Goal: Task Accomplishment & Management: Manage account settings

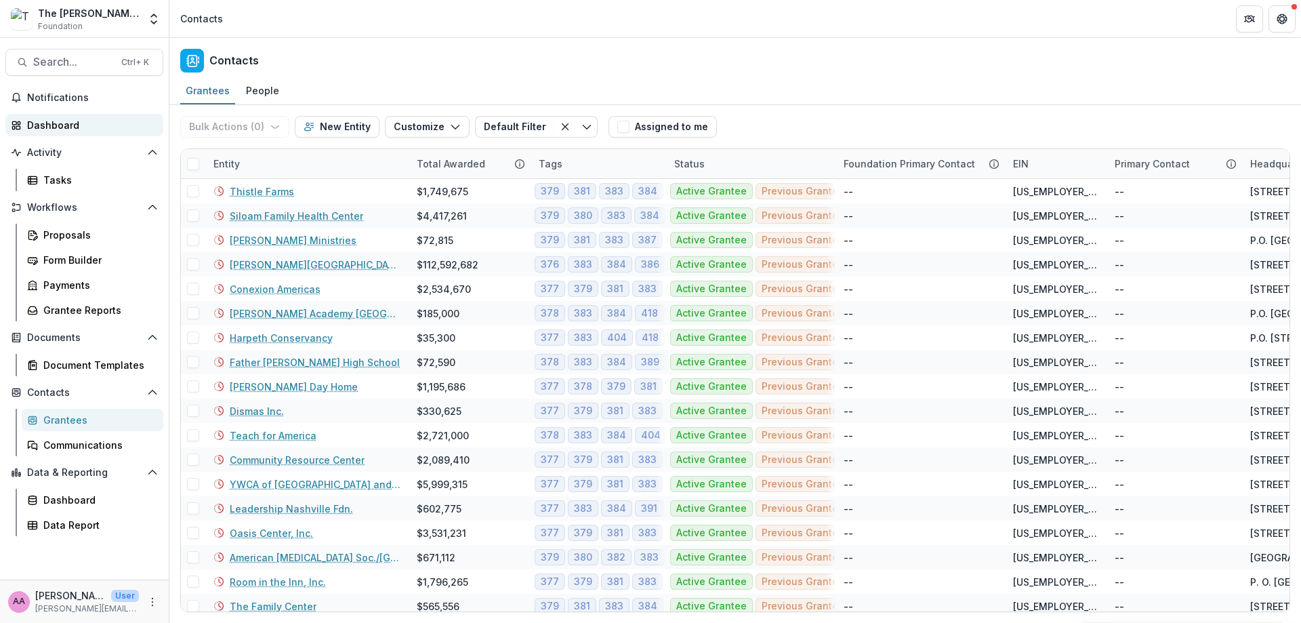
click at [69, 124] on div "Dashboard" at bounding box center [89, 125] width 125 height 14
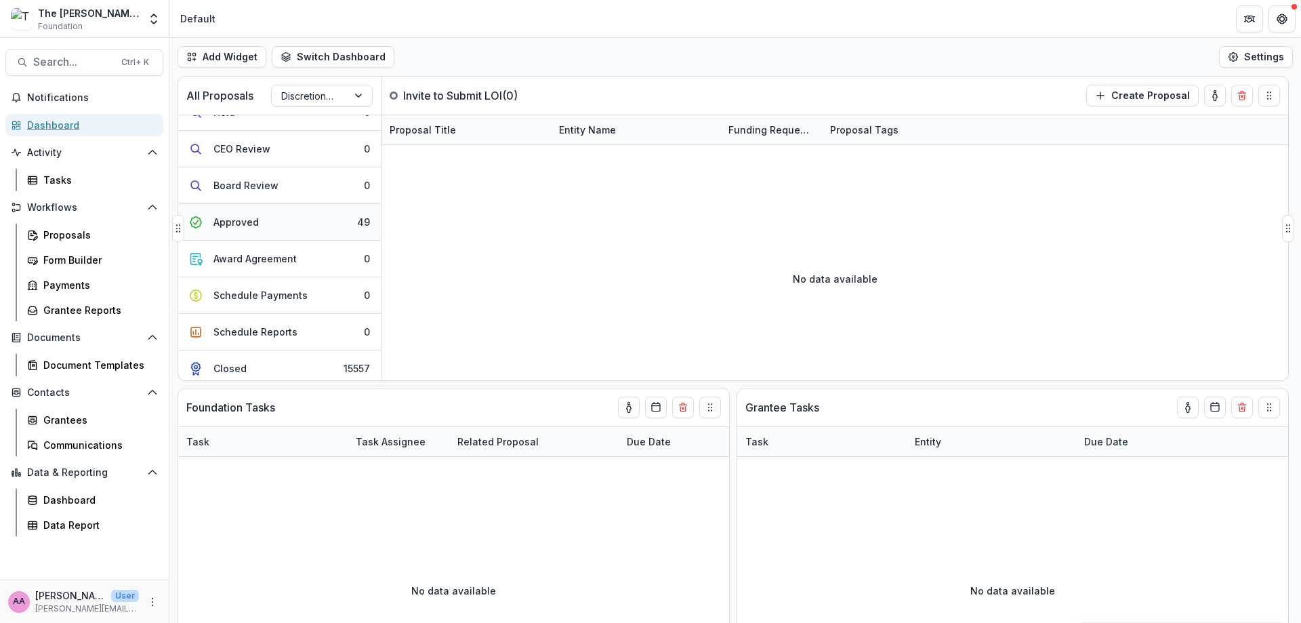
scroll to position [356, 0]
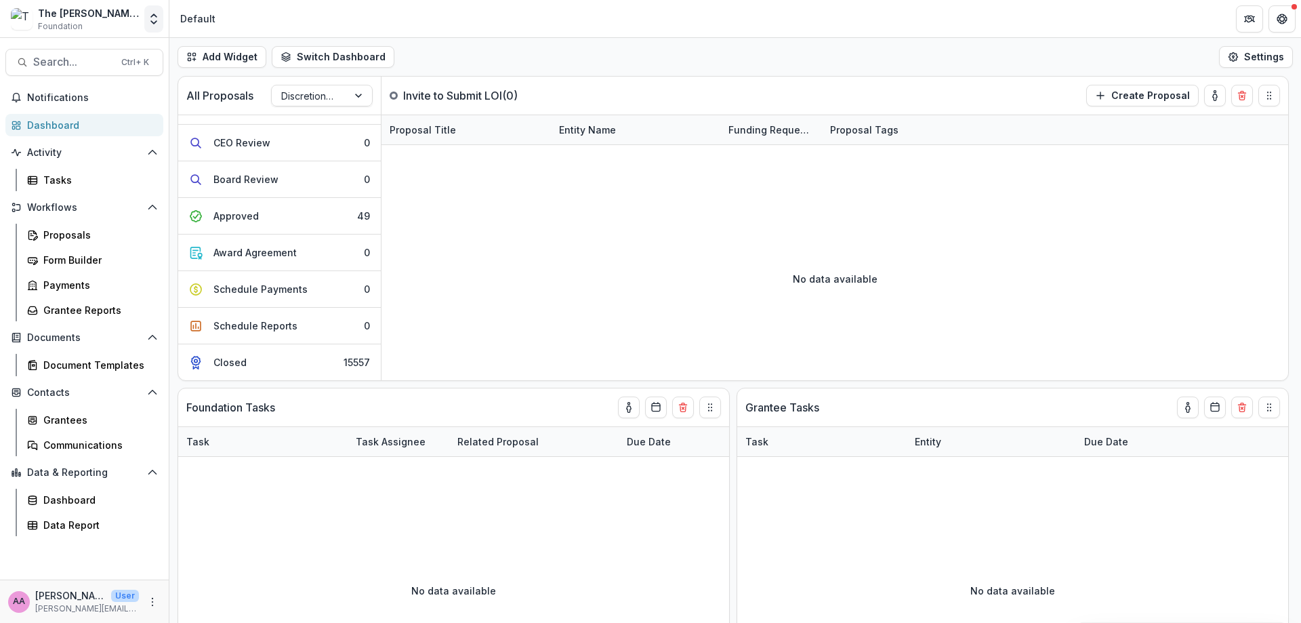
click at [155, 17] on icon "Open entity switcher" at bounding box center [154, 19] width 14 height 14
click at [133, 117] on link "The [PERSON_NAME] Foundation Data Sandbox" at bounding box center [98, 126] width 190 height 24
click at [139, 19] on div "The [PERSON_NAME] Foundation Data Sandbox Foundation Aggregate Analysis Foundat…" at bounding box center [84, 18] width 158 height 27
click at [140, 19] on div "The [PERSON_NAME] Foundation Data Sandbox Foundation Aggregate Analysis Foundat…" at bounding box center [84, 18] width 158 height 27
click at [184, 19] on div "Default" at bounding box center [197, 19] width 35 height 14
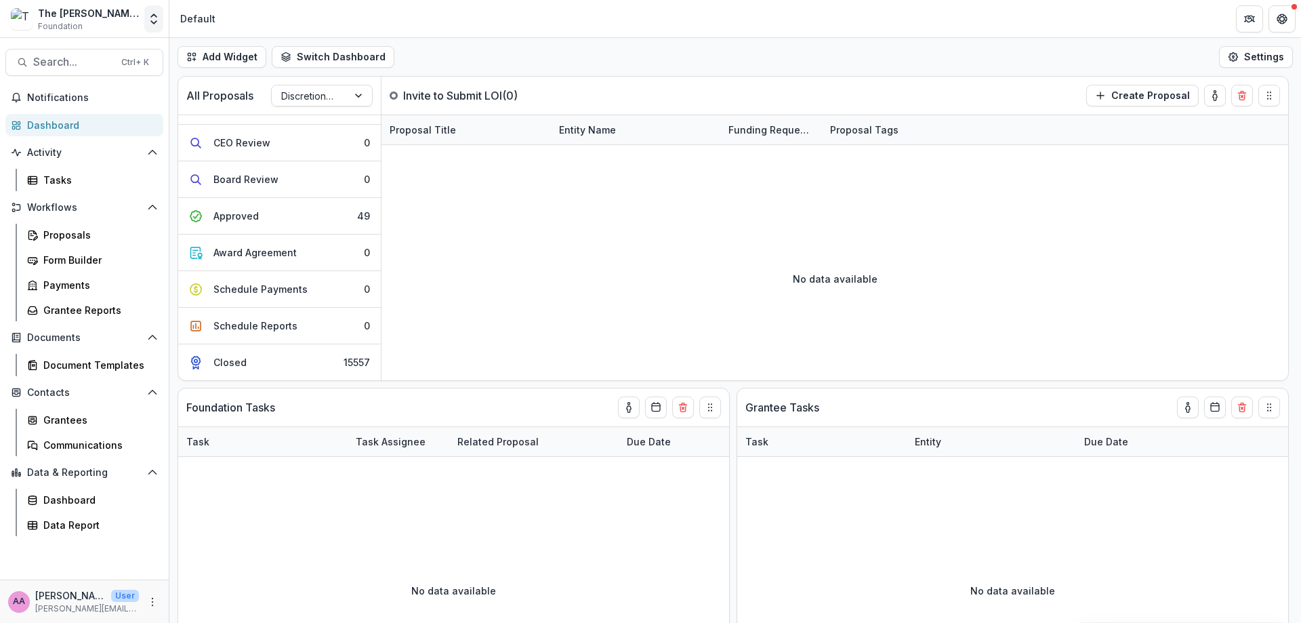
click at [154, 20] on icon "Open entity switcher" at bounding box center [154, 19] width 14 height 14
click at [145, 112] on link "The [PERSON_NAME] Foundation Workflow Sandbox" at bounding box center [98, 101] width 190 height 24
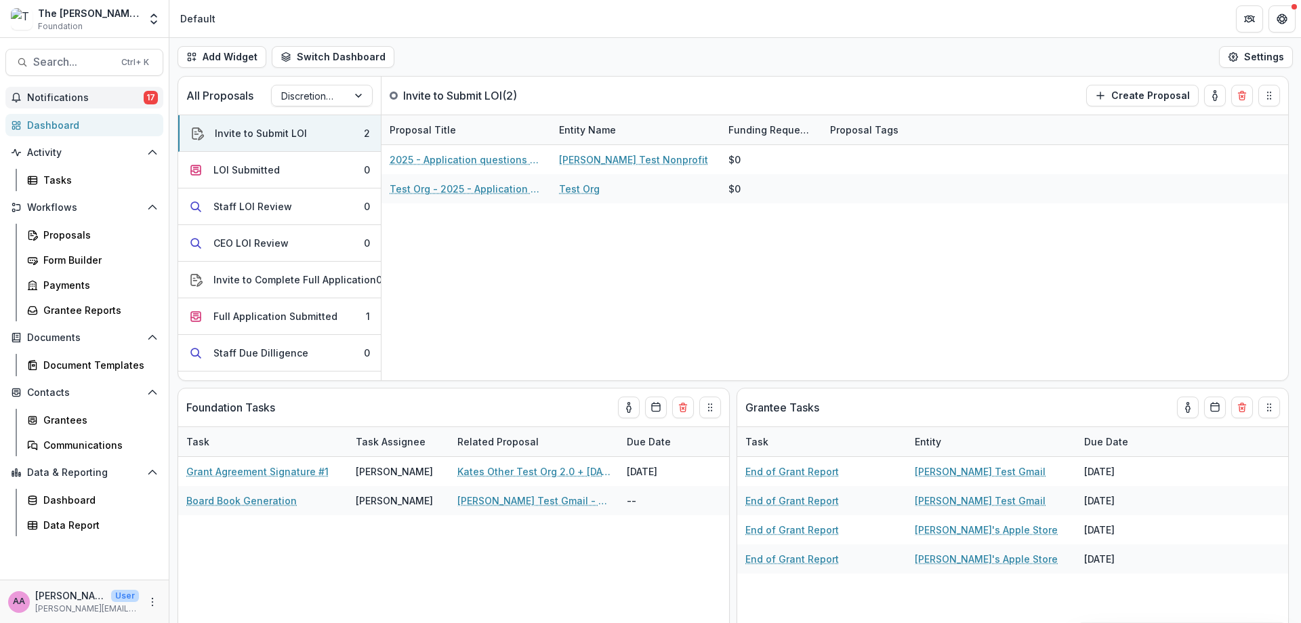
click at [145, 87] on button "Notifications 17" at bounding box center [84, 98] width 158 height 22
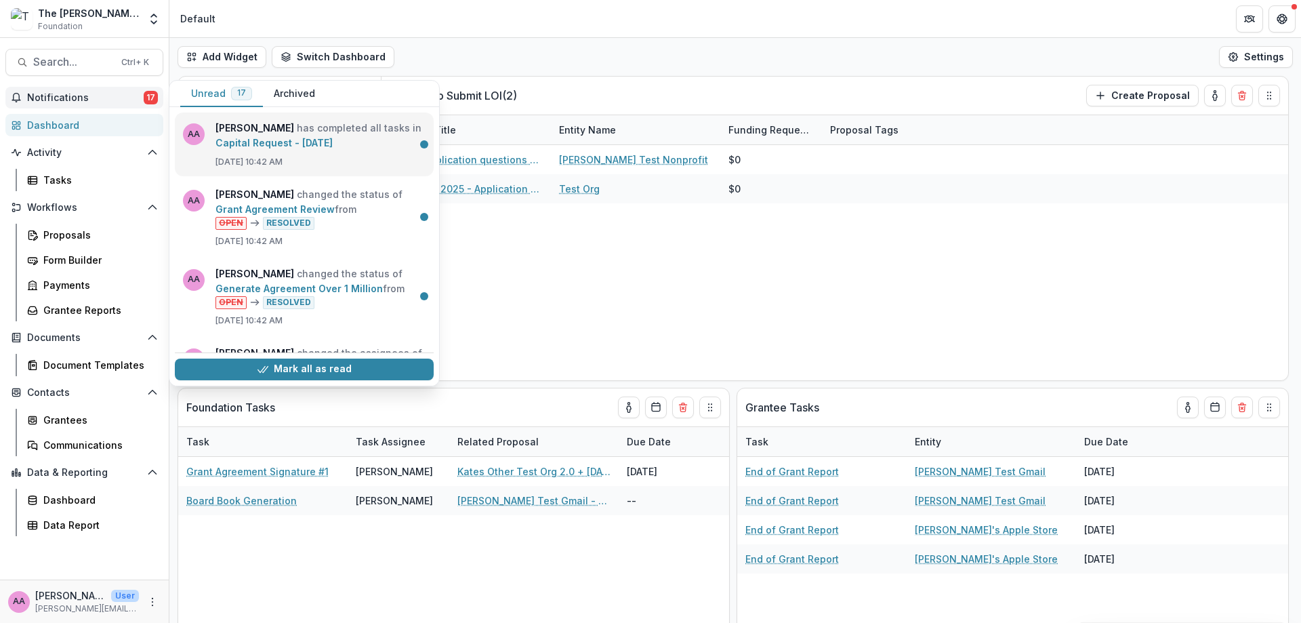
click at [324, 144] on link "Capital Request - [DATE]" at bounding box center [273, 143] width 117 height 12
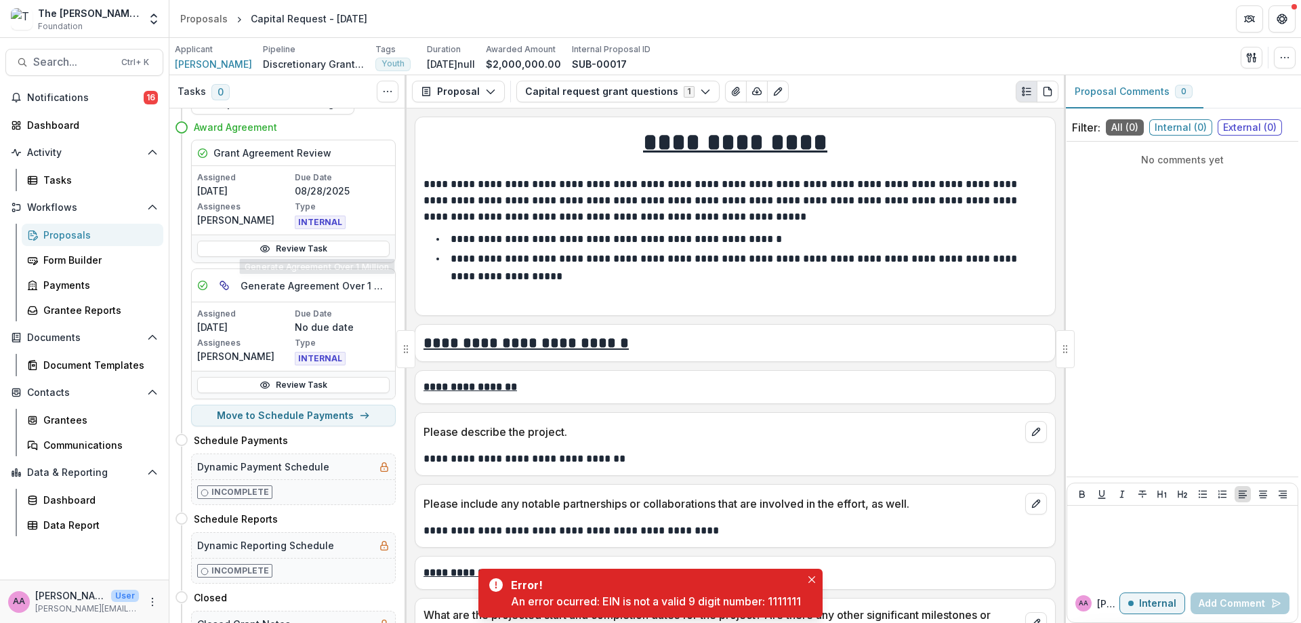
scroll to position [80, 0]
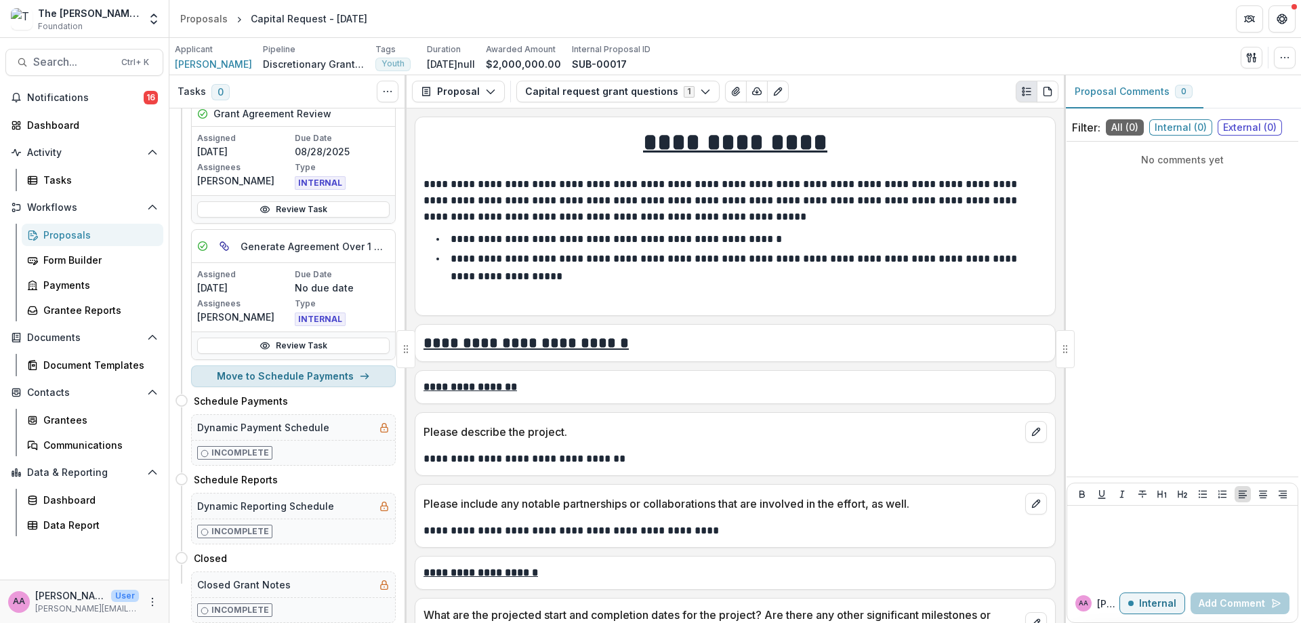
click at [345, 377] on button "Move to Schedule Payments" at bounding box center [293, 376] width 205 height 22
select select "**********"
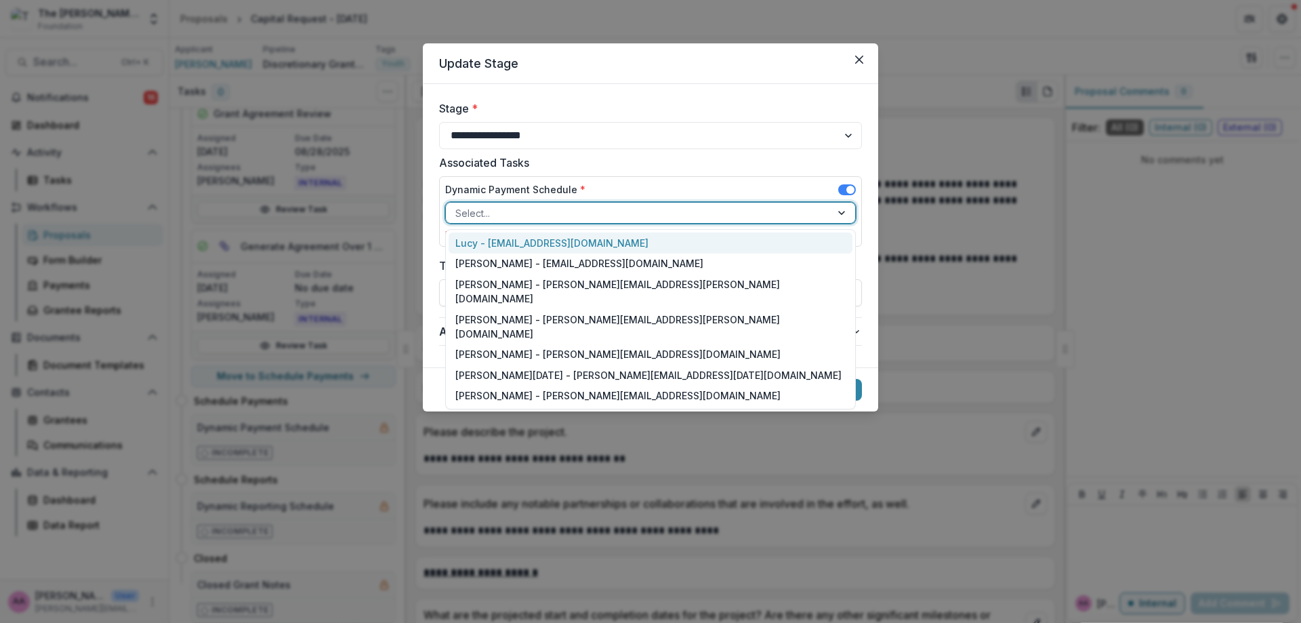
click at [573, 217] on div at bounding box center [638, 213] width 366 height 17
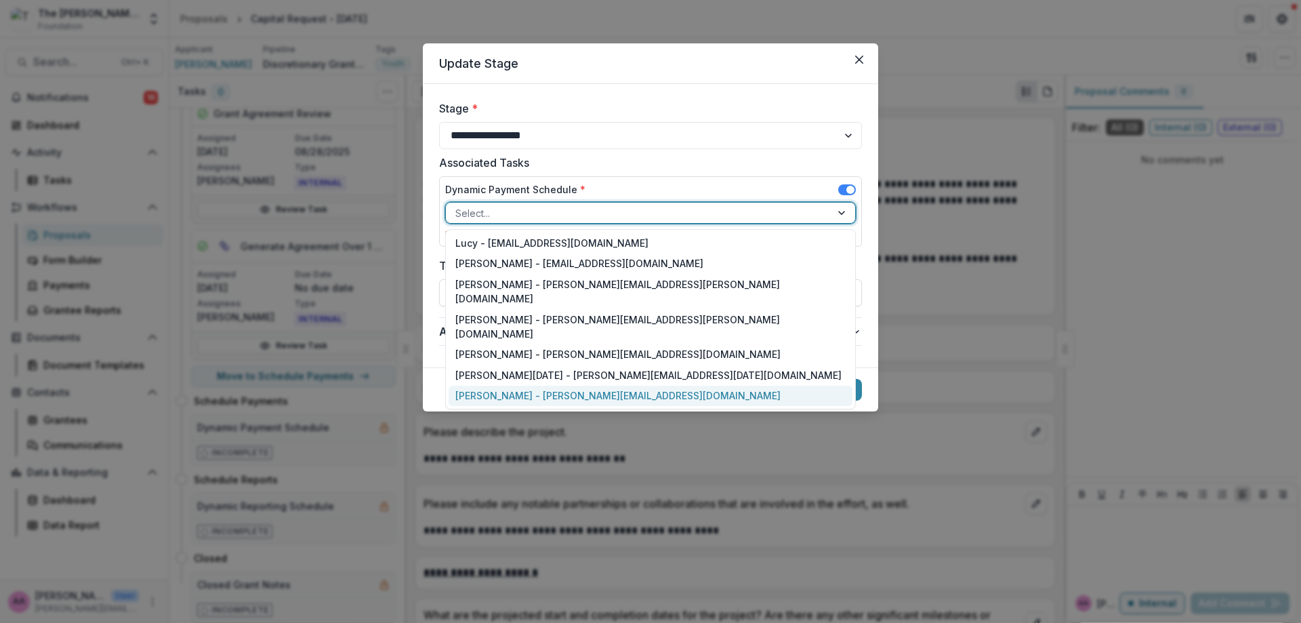
click at [548, 385] on div "[PERSON_NAME] - [PERSON_NAME][EMAIL_ADDRESS][DOMAIN_NAME]" at bounding box center [650, 395] width 404 height 21
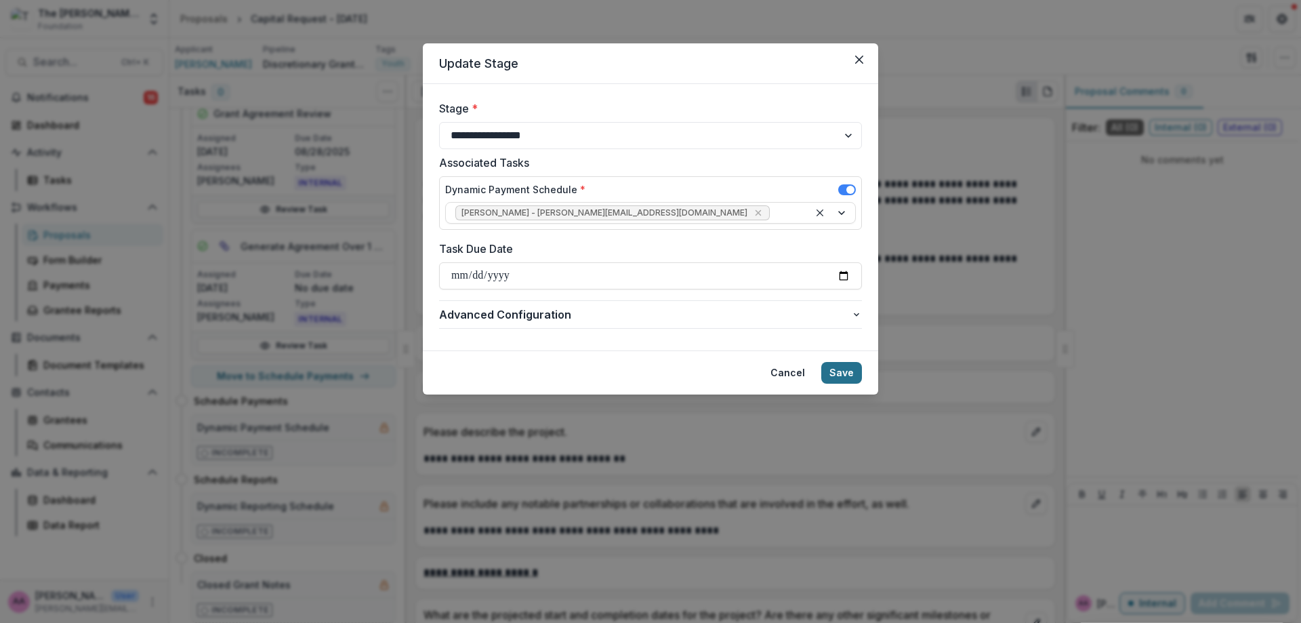
drag, startPoint x: 797, startPoint y: 372, endPoint x: 845, endPoint y: 372, distance: 48.1
click at [845, 372] on div "Cancel Save" at bounding box center [812, 373] width 100 height 22
click at [845, 372] on button "Save" at bounding box center [841, 373] width 41 height 22
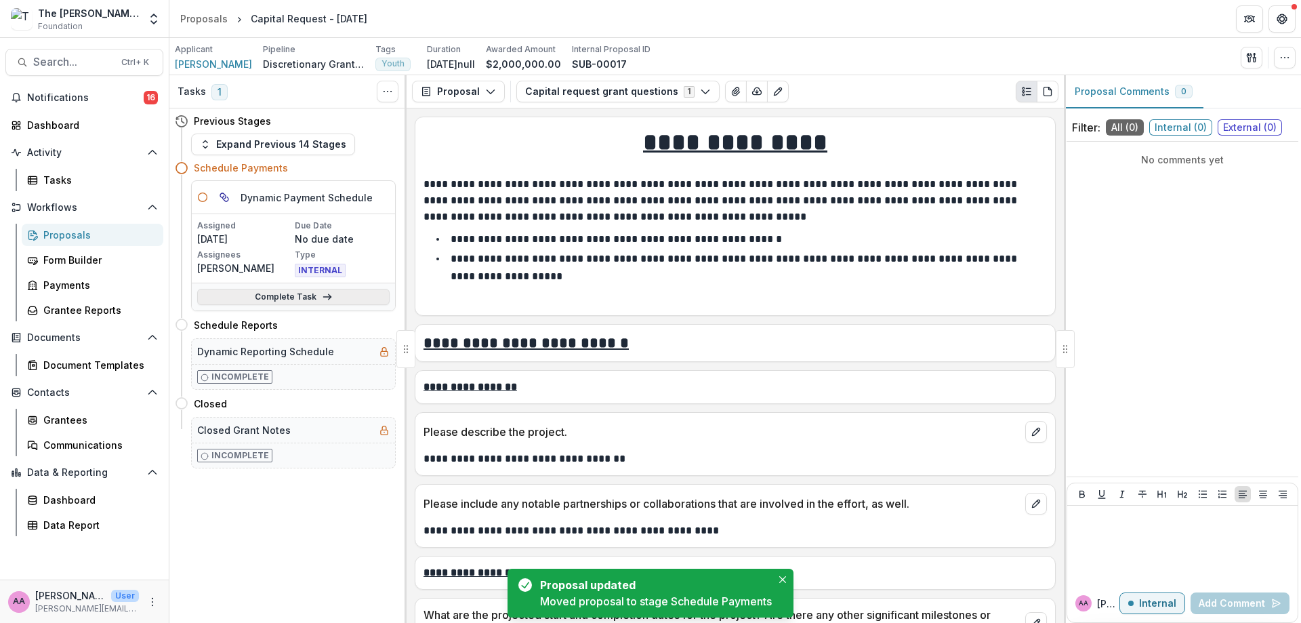
click at [283, 299] on link "Complete Task" at bounding box center [293, 297] width 192 height 16
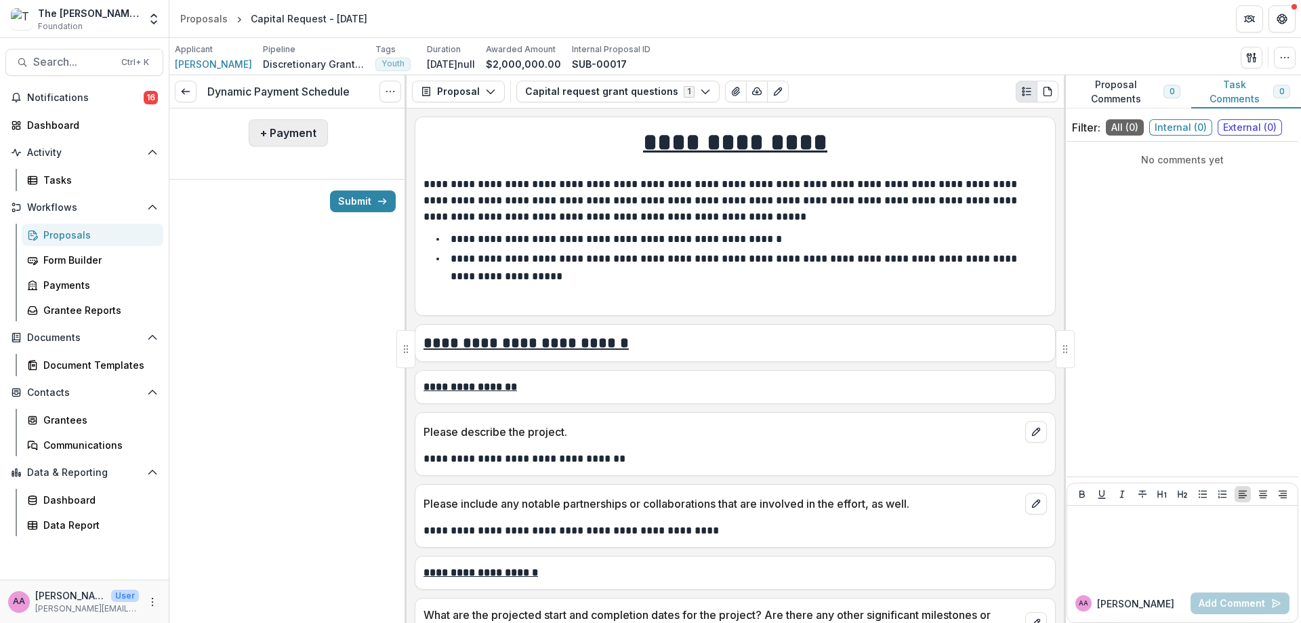
click at [276, 123] on button "+ Payment" at bounding box center [288, 132] width 79 height 27
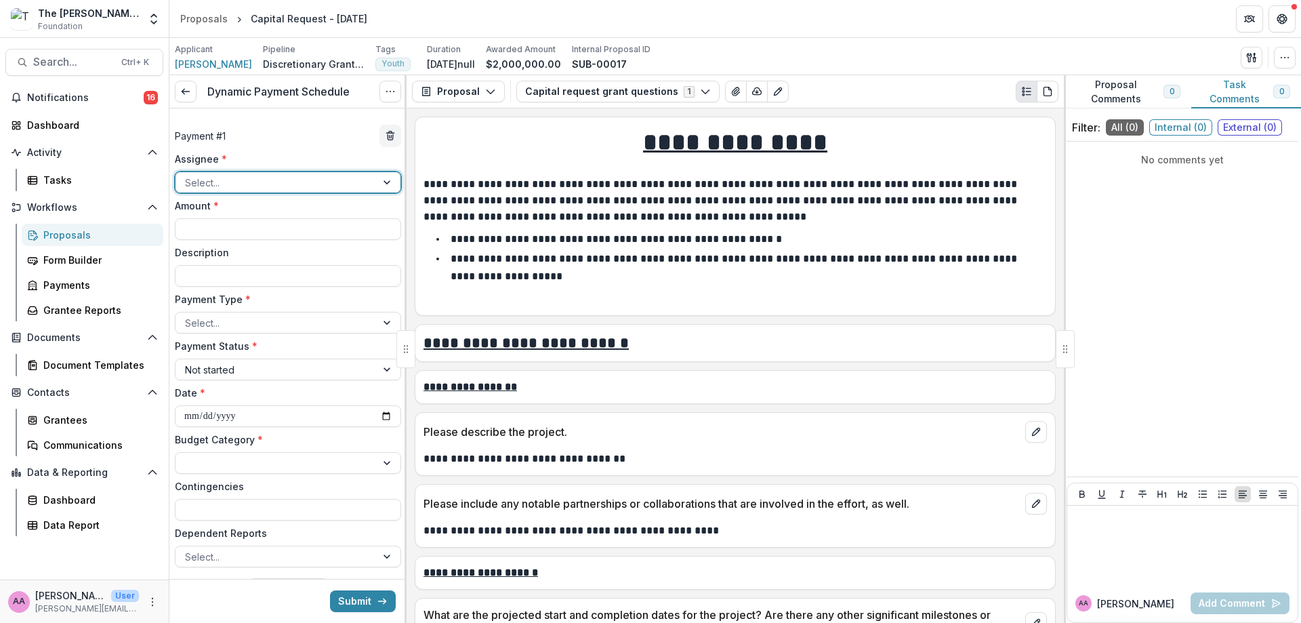
click at [263, 190] on div at bounding box center [276, 182] width 182 height 17
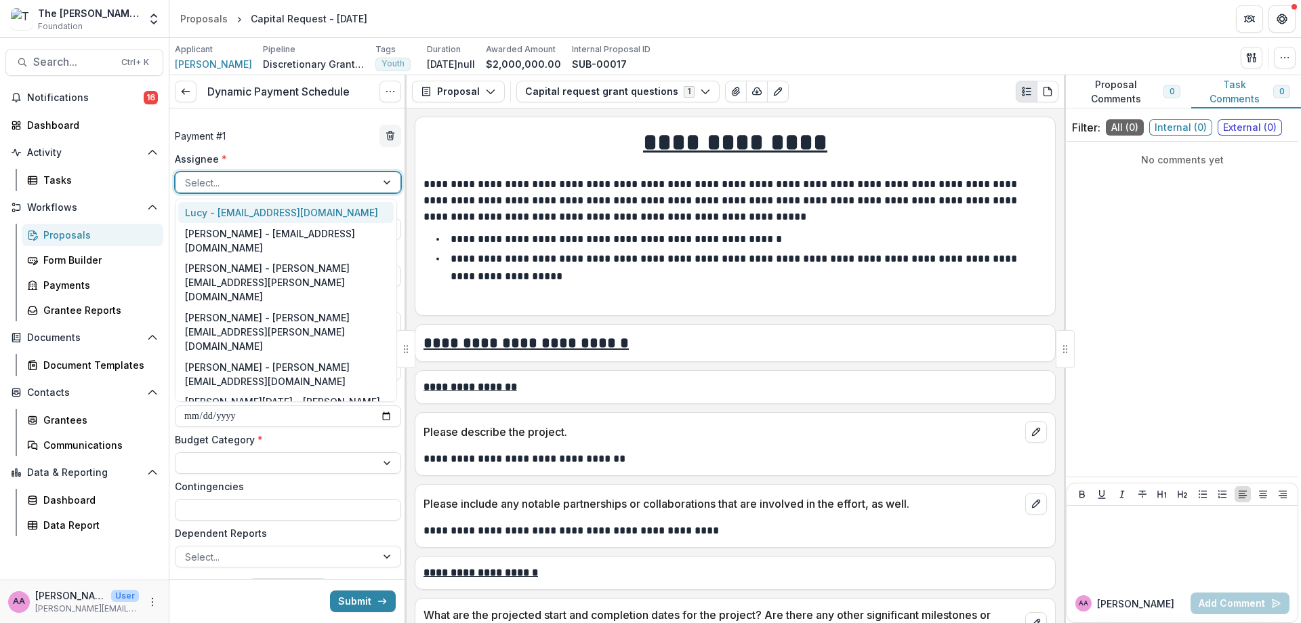
click at [269, 167] on div "Assignee * 7 results available. Use Up and Down to choose options, press Enter …" at bounding box center [288, 172] width 226 height 41
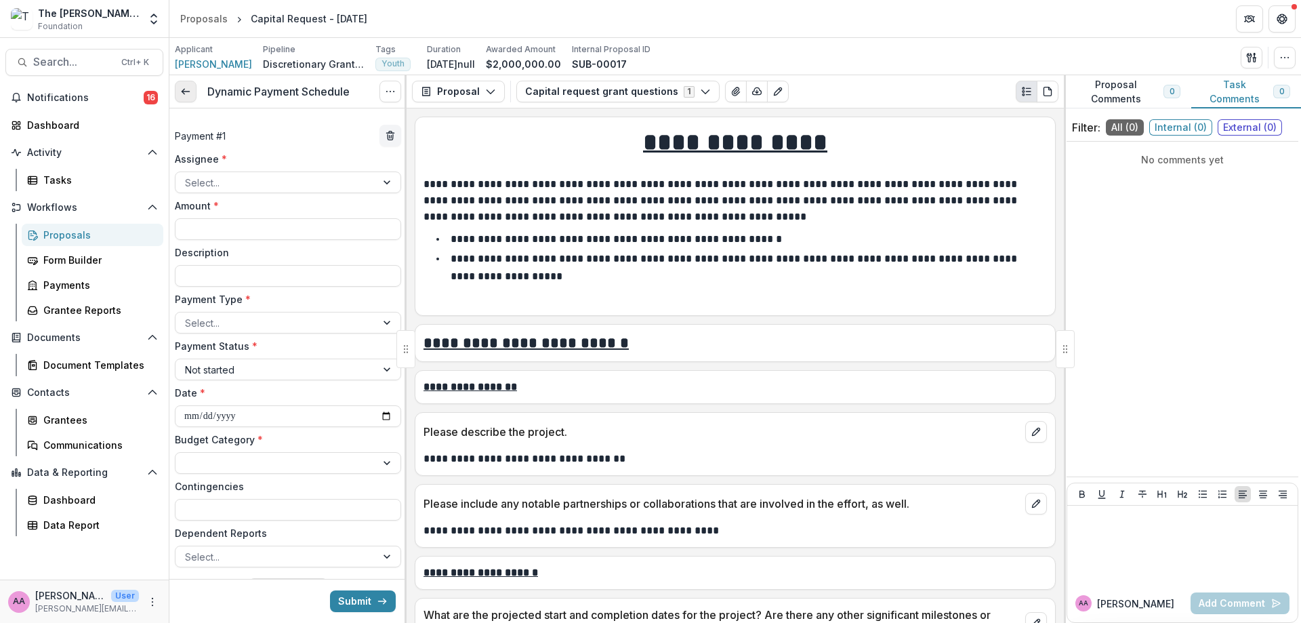
click at [180, 91] on icon at bounding box center [185, 91] width 11 height 11
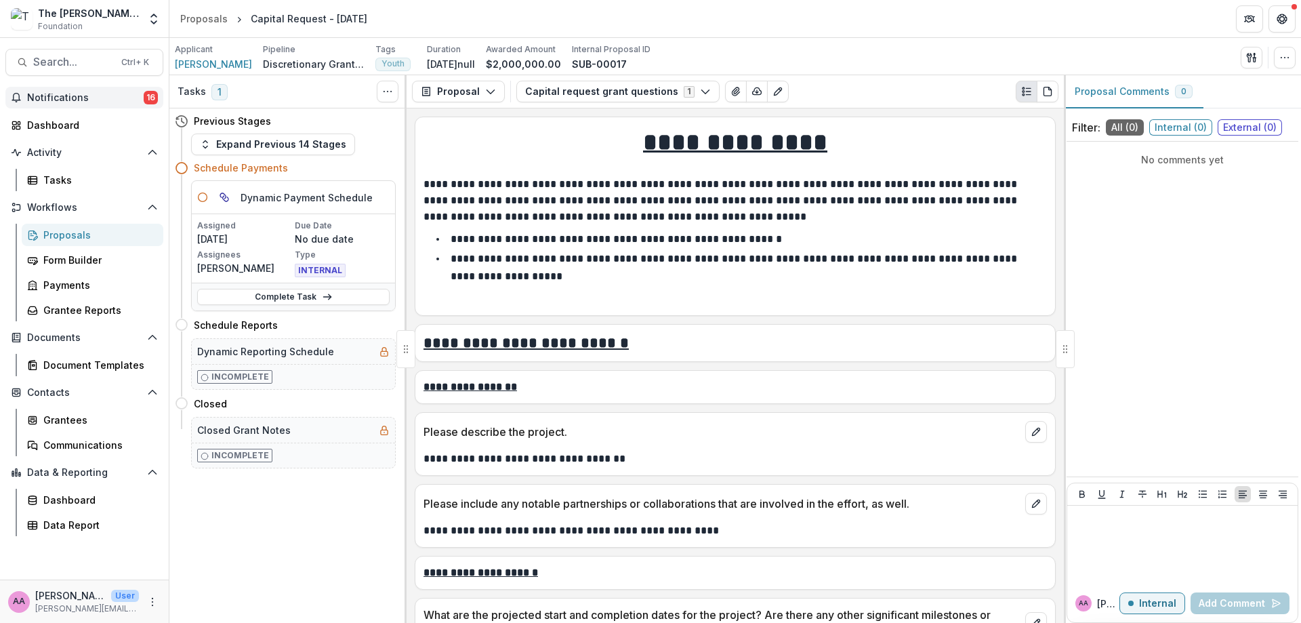
click at [85, 87] on button "Notifications 16" at bounding box center [84, 98] width 158 height 22
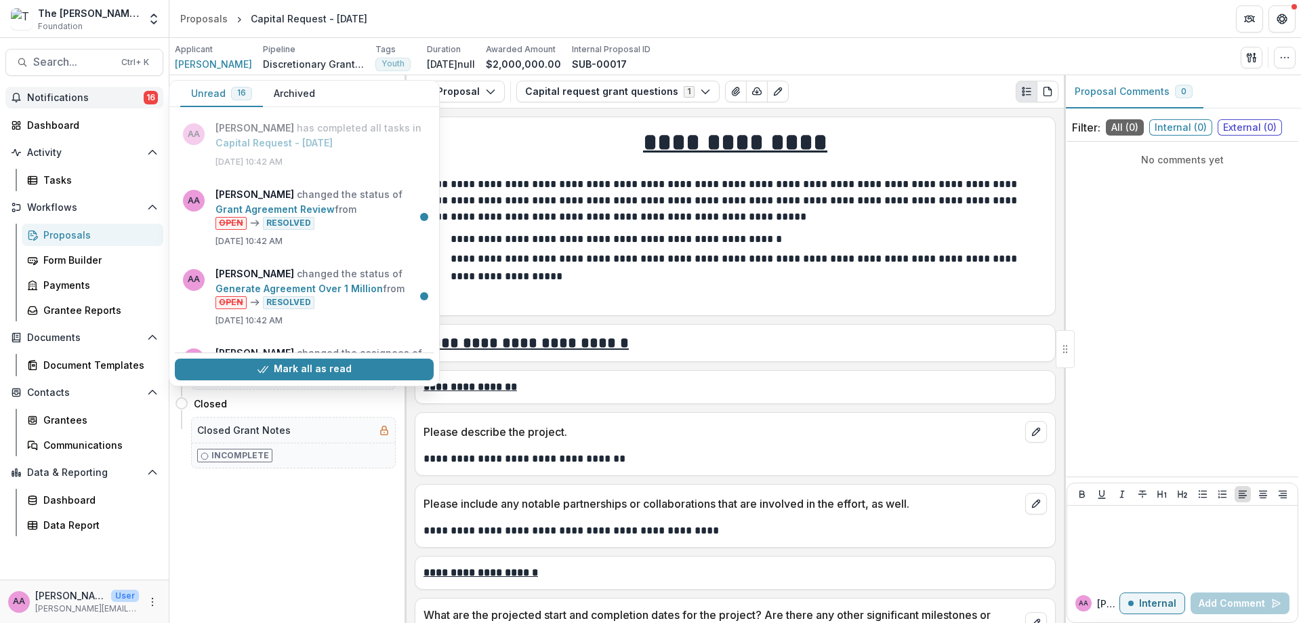
click at [85, 87] on button "Notifications 16" at bounding box center [84, 98] width 158 height 22
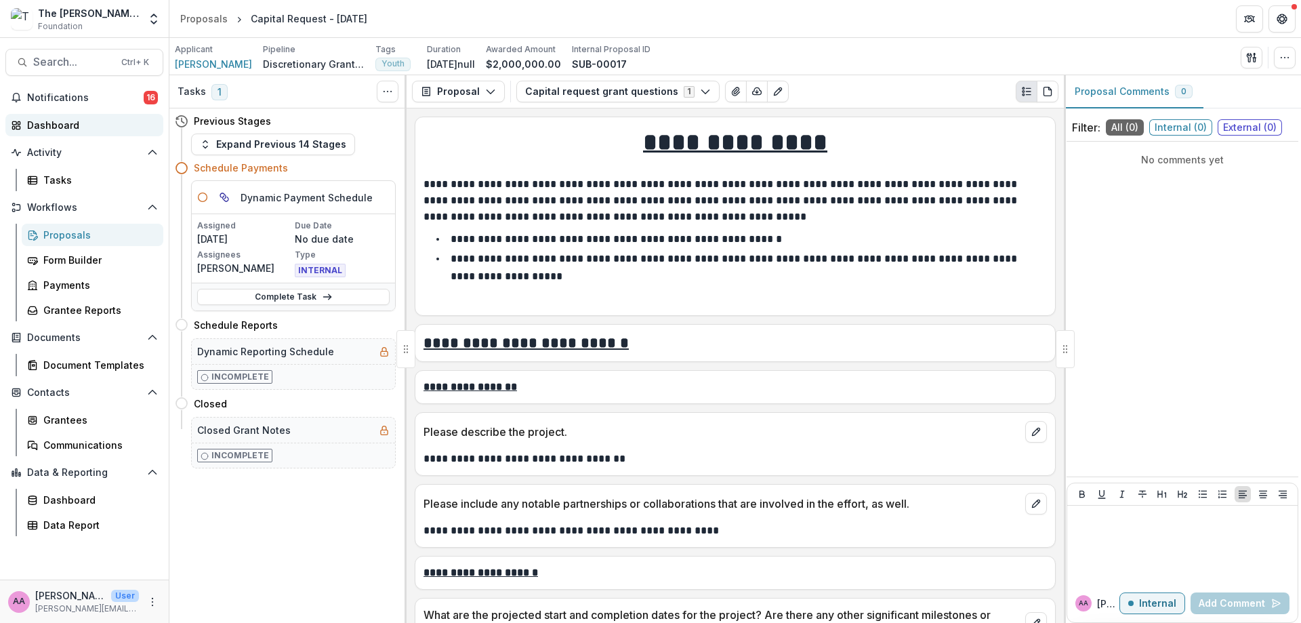
click at [68, 125] on div "Dashboard" at bounding box center [89, 125] width 125 height 14
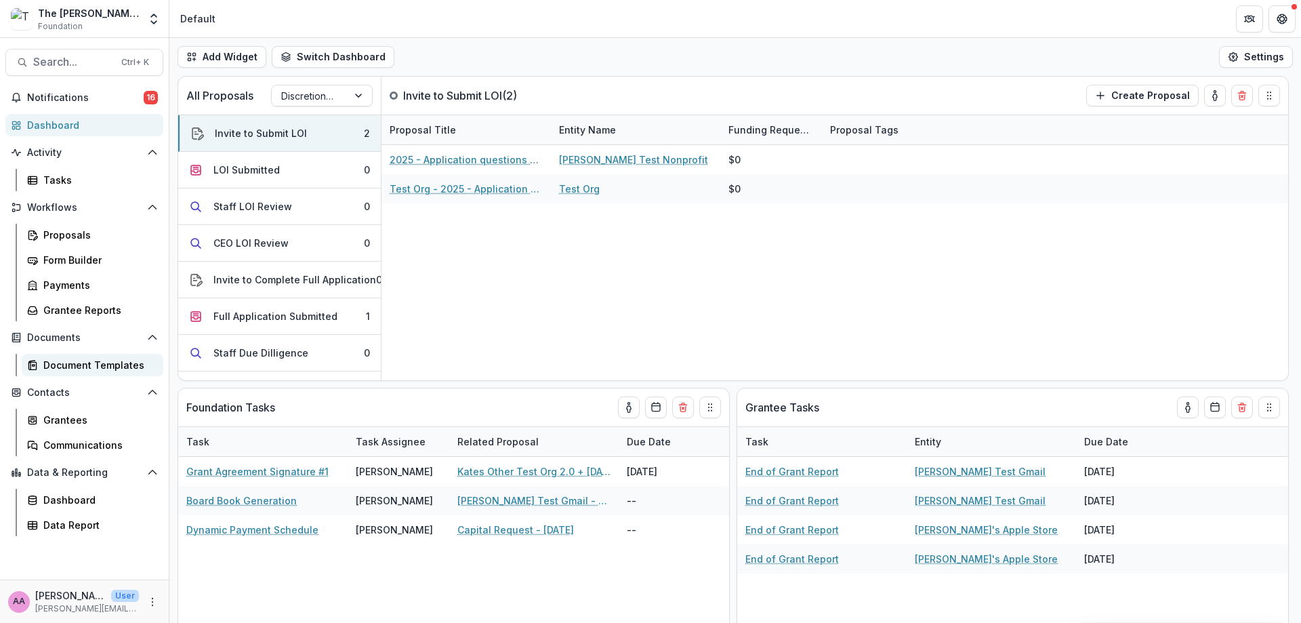
click at [128, 360] on div "Document Templates" at bounding box center [97, 365] width 109 height 14
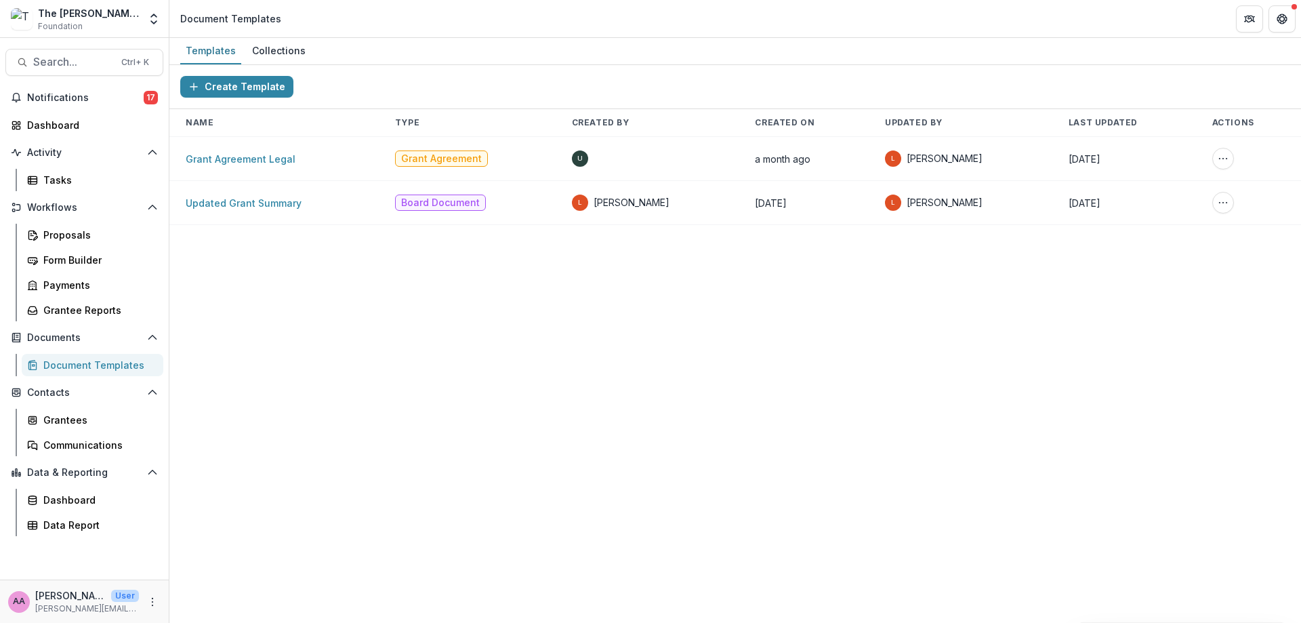
click at [261, 195] on td "Updated Grant Summary" at bounding box center [273, 203] width 209 height 44
click at [262, 202] on link "Updated Grant Summary" at bounding box center [244, 203] width 116 height 12
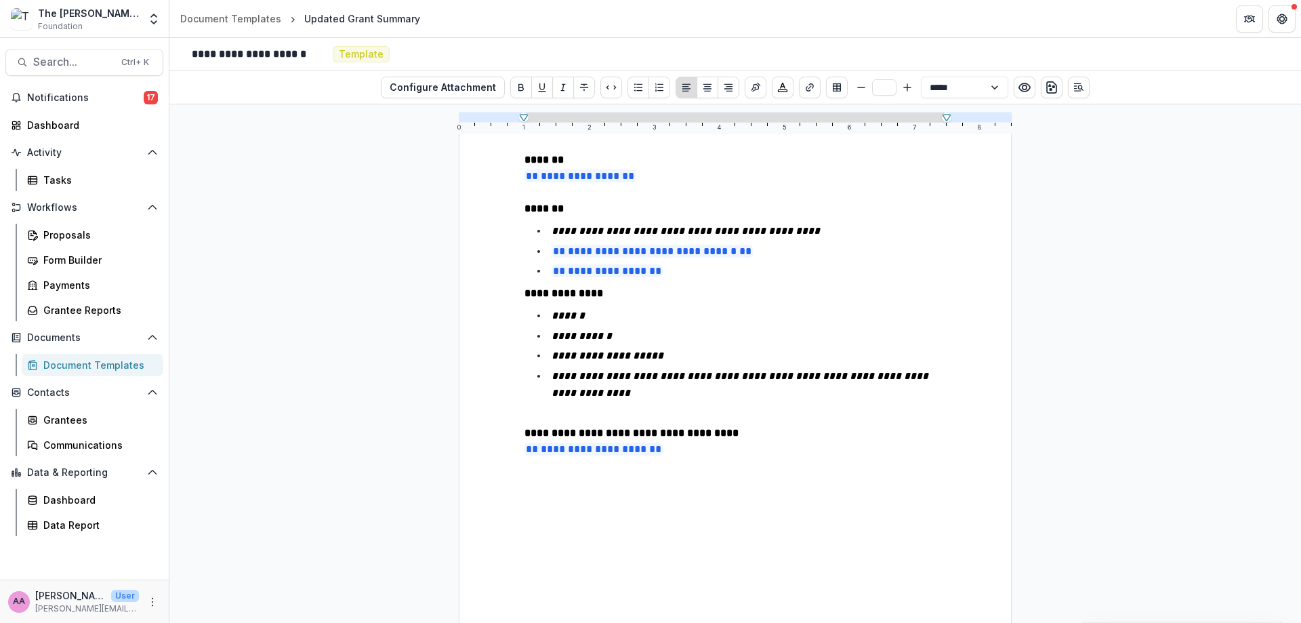
scroll to position [140, 0]
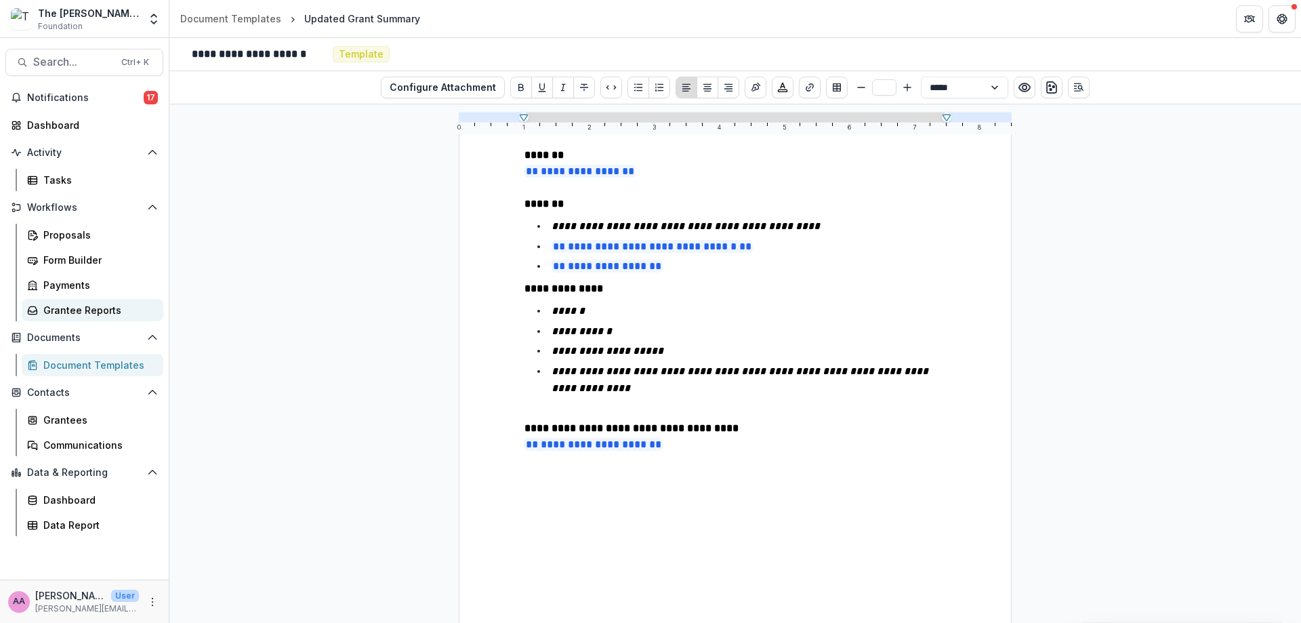
click at [76, 318] on link "Grantee Reports" at bounding box center [93, 310] width 142 height 22
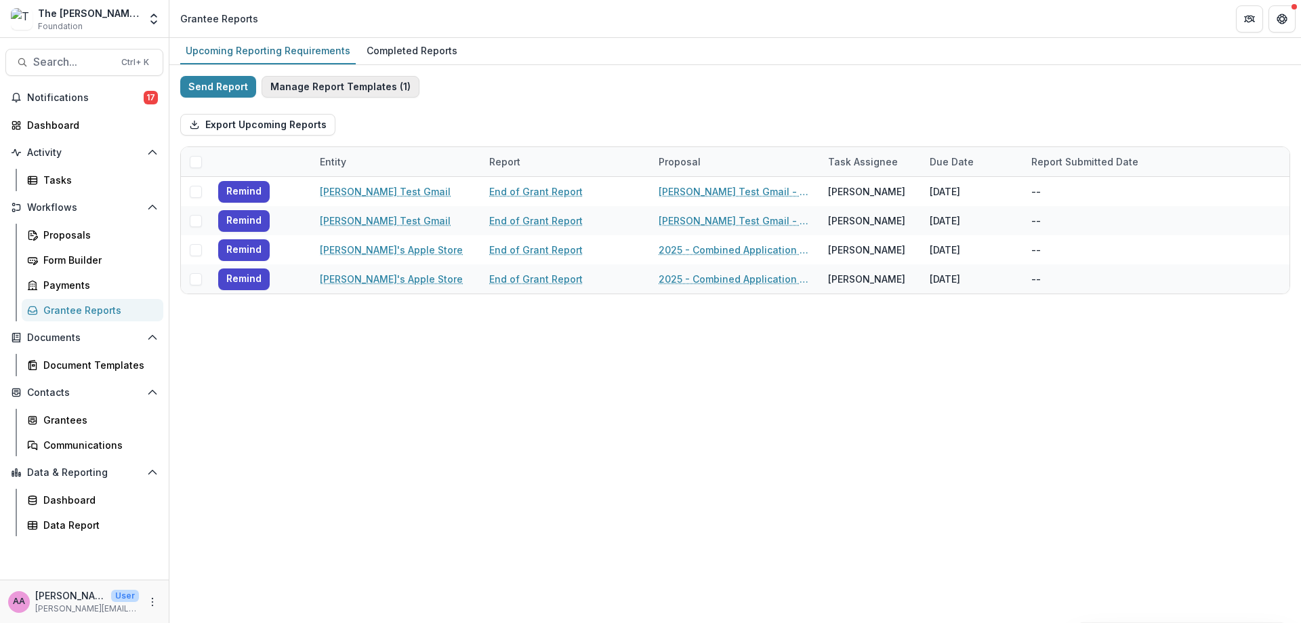
click at [354, 93] on button "Manage Report Templates ( 1 )" at bounding box center [340, 87] width 158 height 22
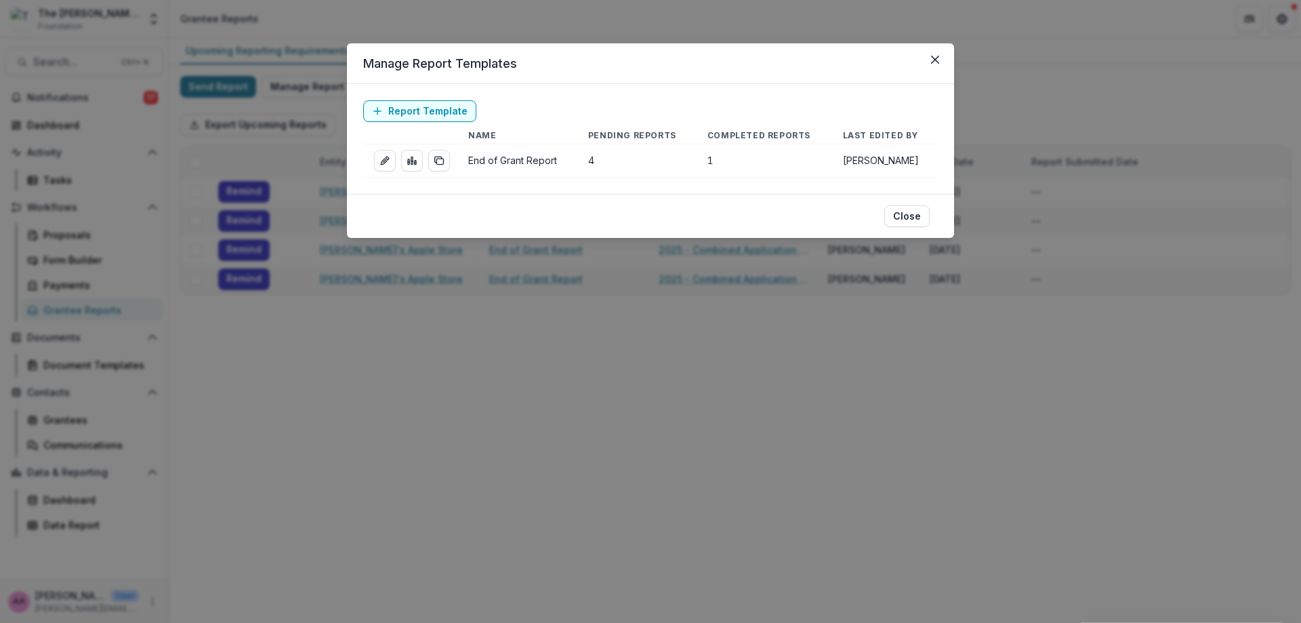
click at [500, 159] on td "End of Grant Report" at bounding box center [517, 160] width 120 height 33
click at [503, 170] on td "End of Grant Report" at bounding box center [517, 160] width 120 height 33
click at [933, 63] on icon "Close" at bounding box center [935, 60] width 8 height 8
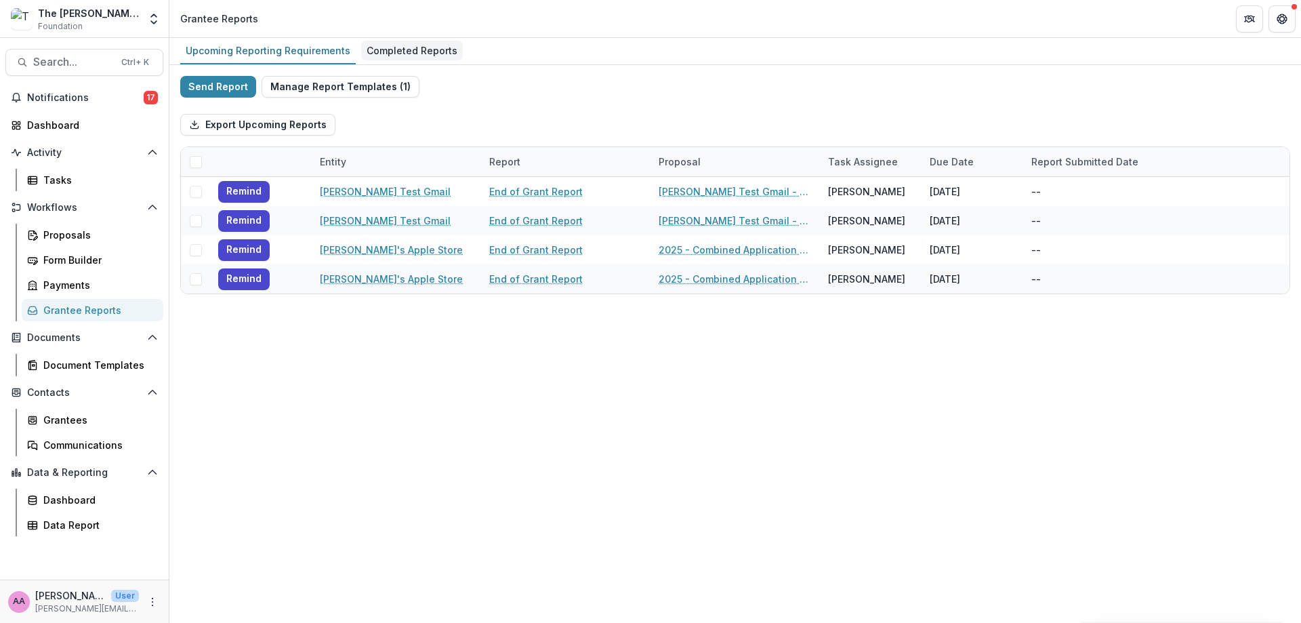
click at [398, 41] on div "Completed Reports" at bounding box center [412, 51] width 102 height 20
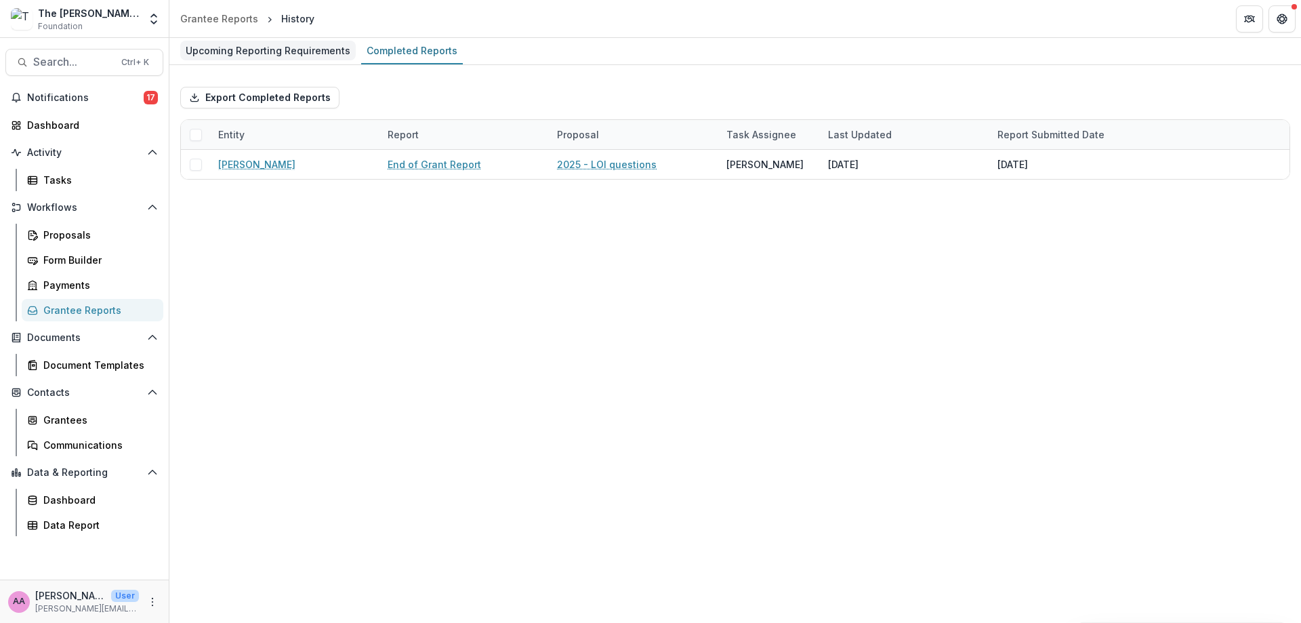
click at [315, 42] on div "Upcoming Reporting Requirements" at bounding box center [267, 51] width 175 height 20
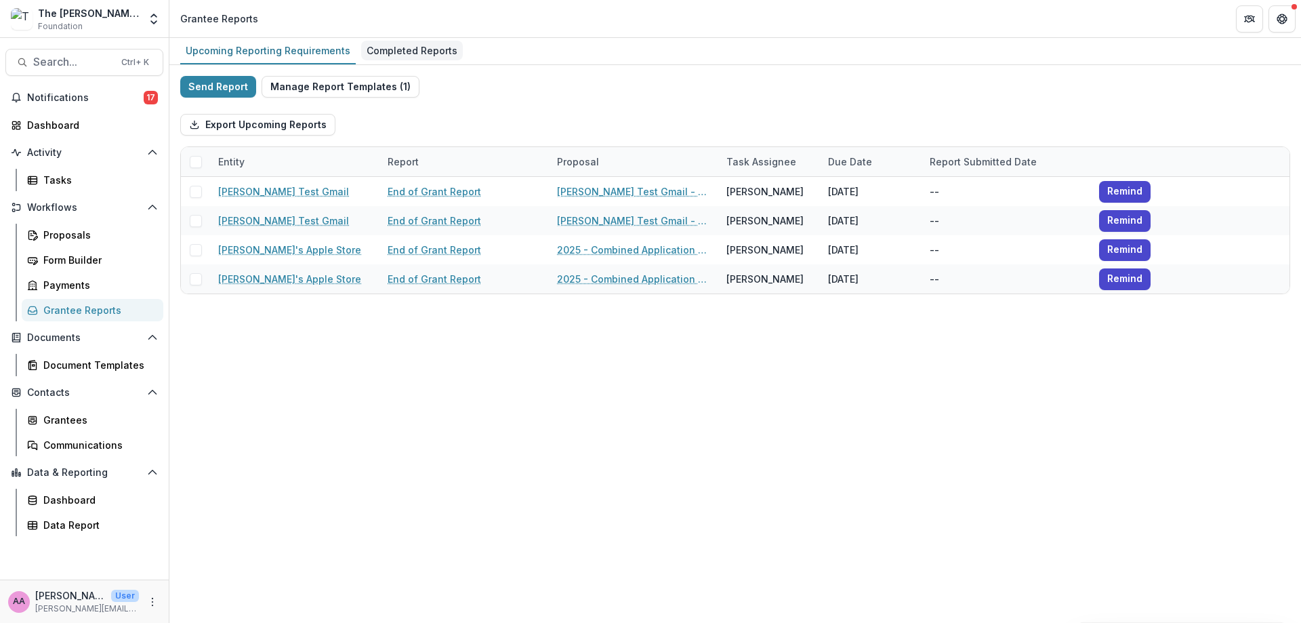
click at [421, 43] on div "Completed Reports" at bounding box center [412, 51] width 102 height 20
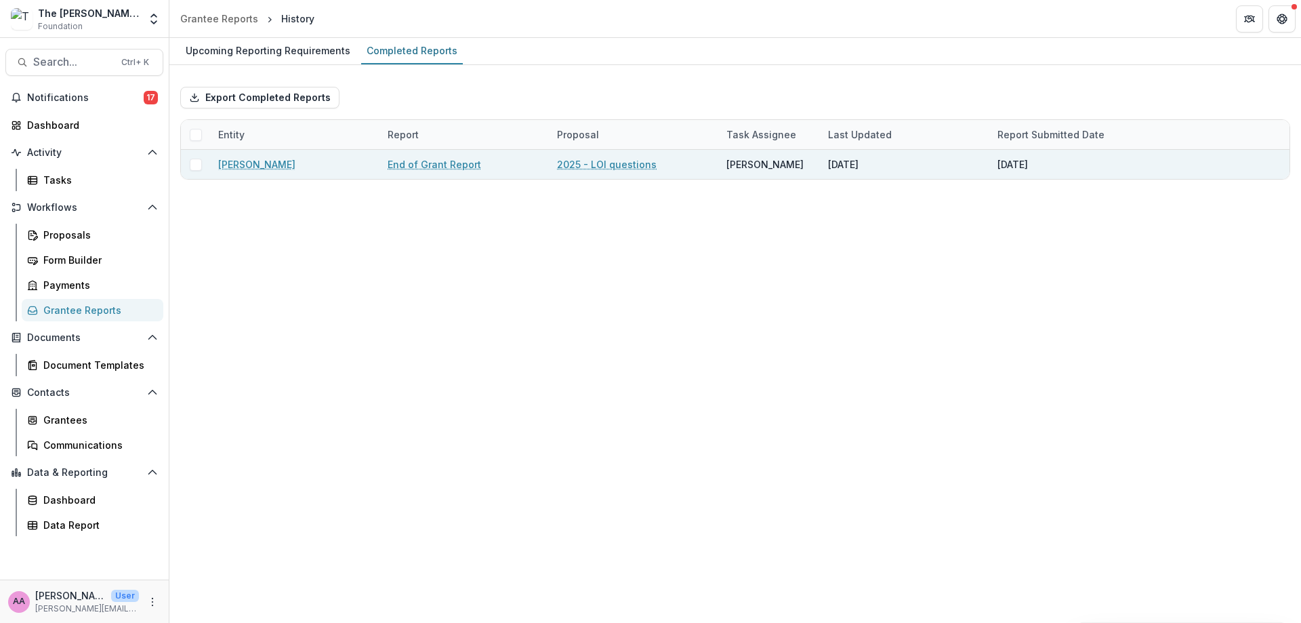
click at [243, 160] on link "[PERSON_NAME]" at bounding box center [256, 164] width 77 height 14
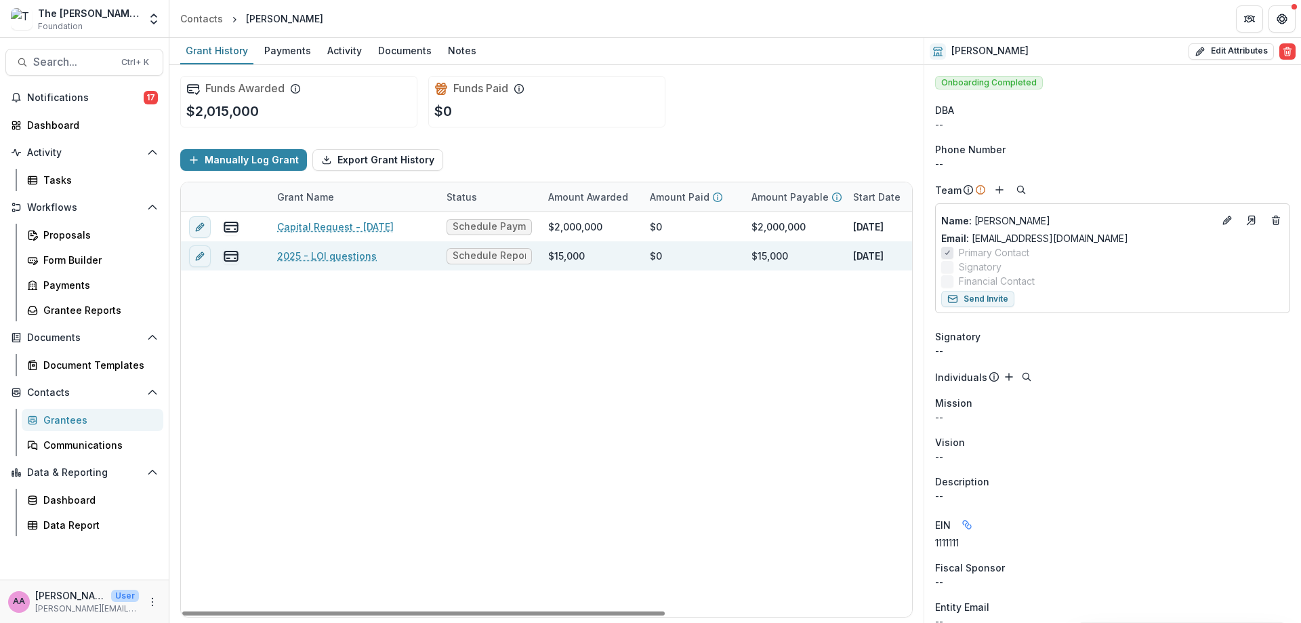
click at [325, 256] on link "2025 - LOI questions" at bounding box center [327, 256] width 100 height 14
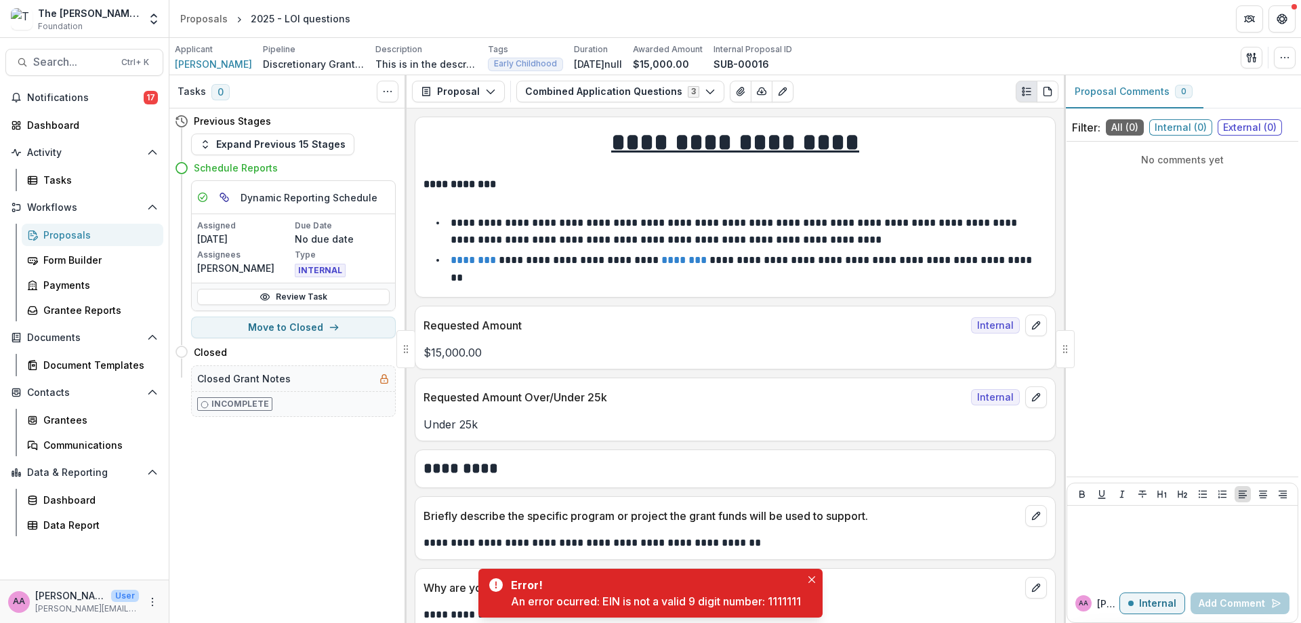
click at [461, 75] on div "Applicant [PERSON_NAME] Test Pipeline Discretionary Grants Pipeline Description…" at bounding box center [734, 56] width 1131 height 37
click at [461, 85] on button "Proposal" at bounding box center [458, 92] width 93 height 22
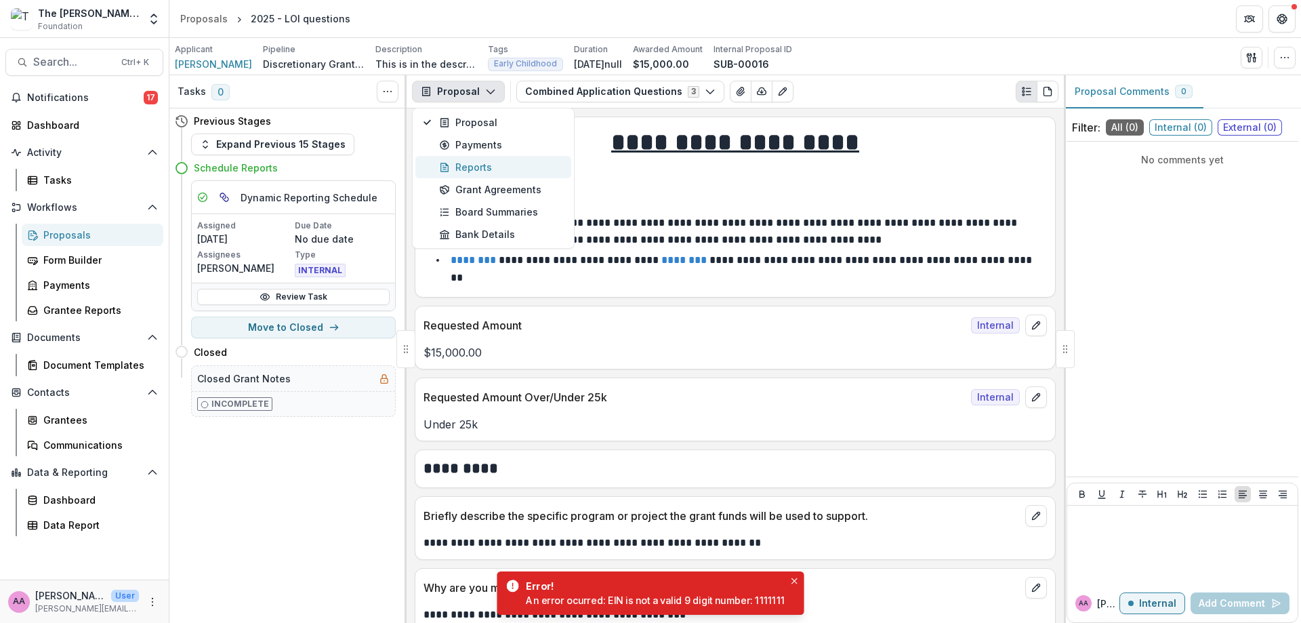
click at [457, 163] on div "Reports" at bounding box center [501, 167] width 124 height 14
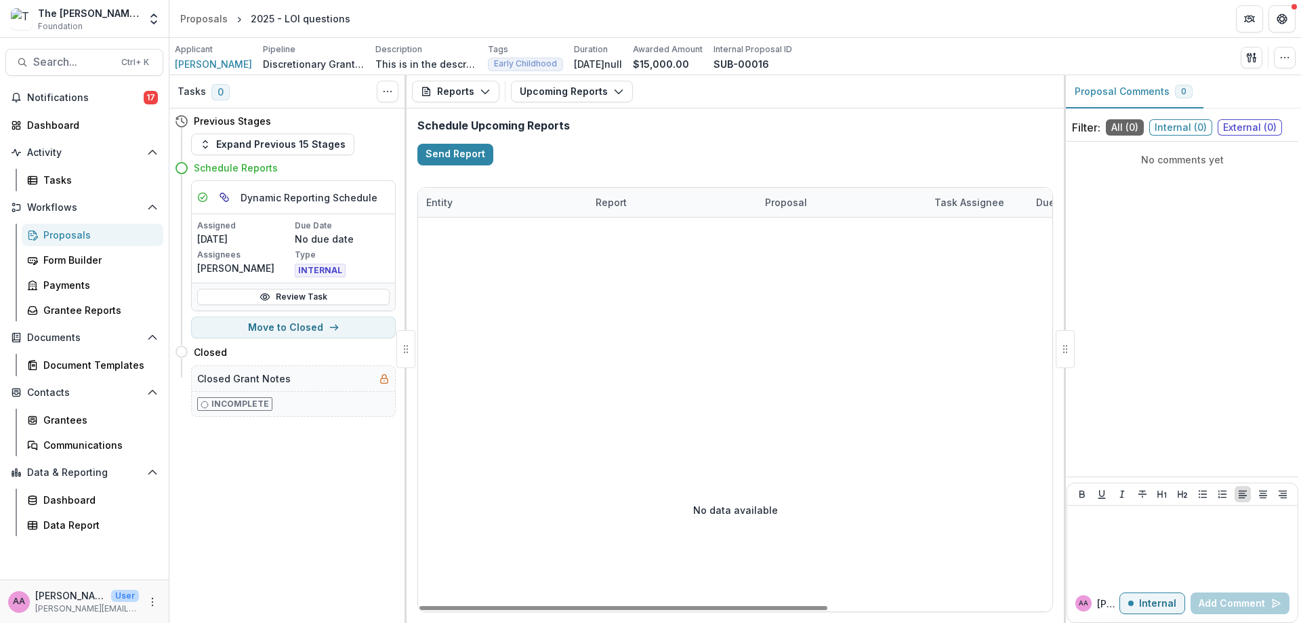
click at [758, 323] on div at bounding box center [909, 312] width 982 height 190
click at [578, 91] on button "Upcoming Reports" at bounding box center [572, 92] width 122 height 22
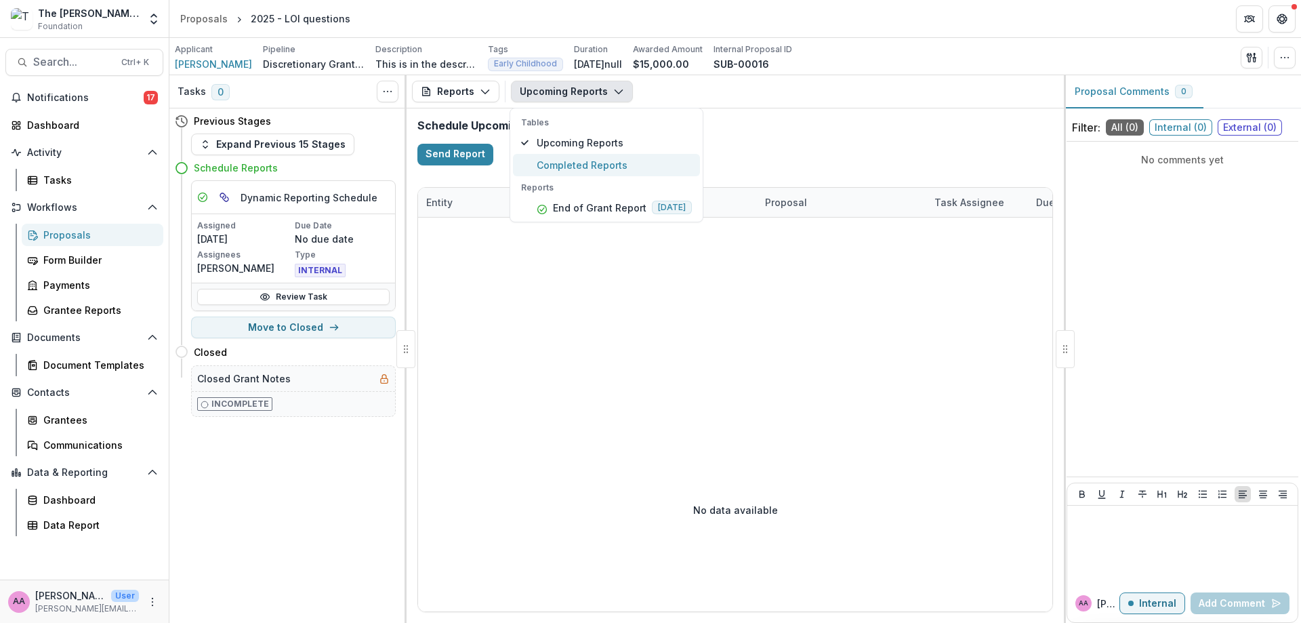
click at [592, 169] on span "Completed Reports" at bounding box center [613, 165] width 155 height 14
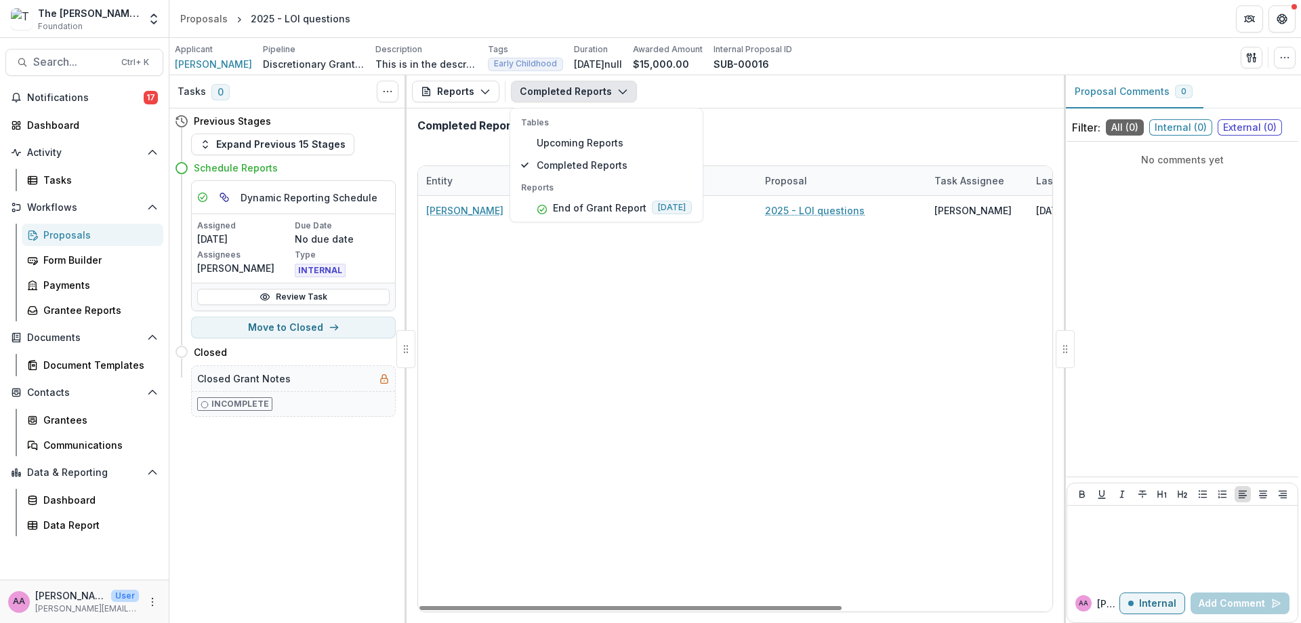
click at [772, 302] on div "[PERSON_NAME] Test End of Grant Report 2025 - LOI questions [PERSON_NAME] [DATE…" at bounding box center [892, 403] width 948 height 415
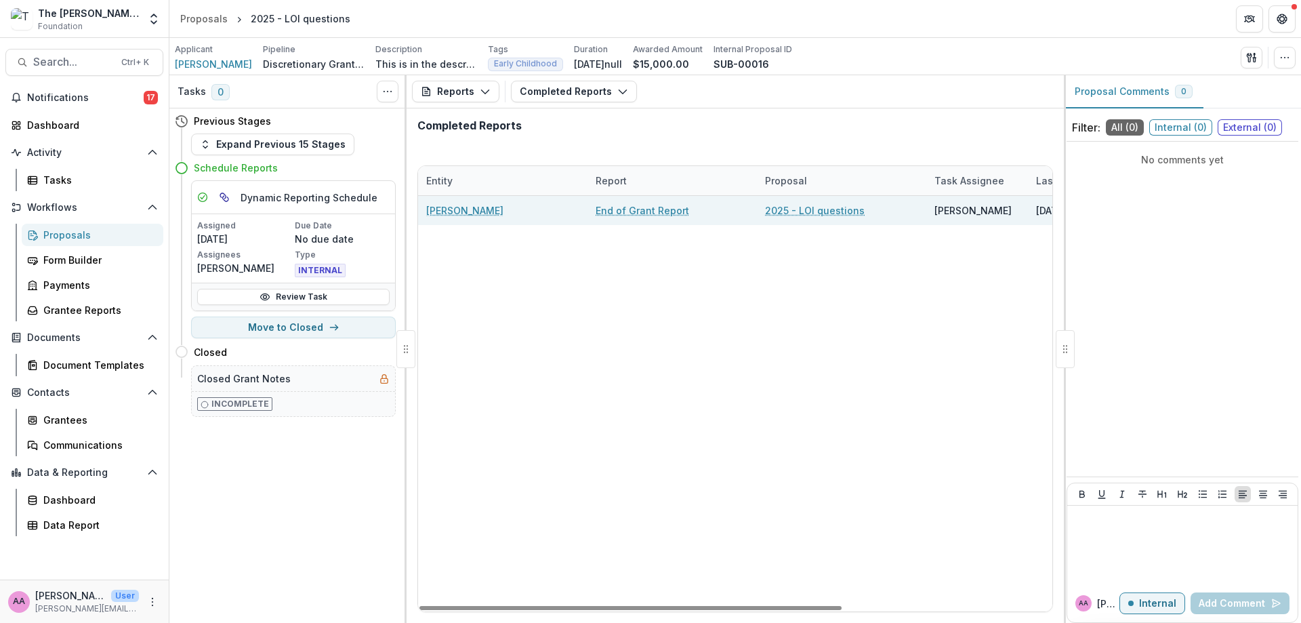
click at [657, 213] on link "End of Grant Report" at bounding box center [641, 210] width 93 height 14
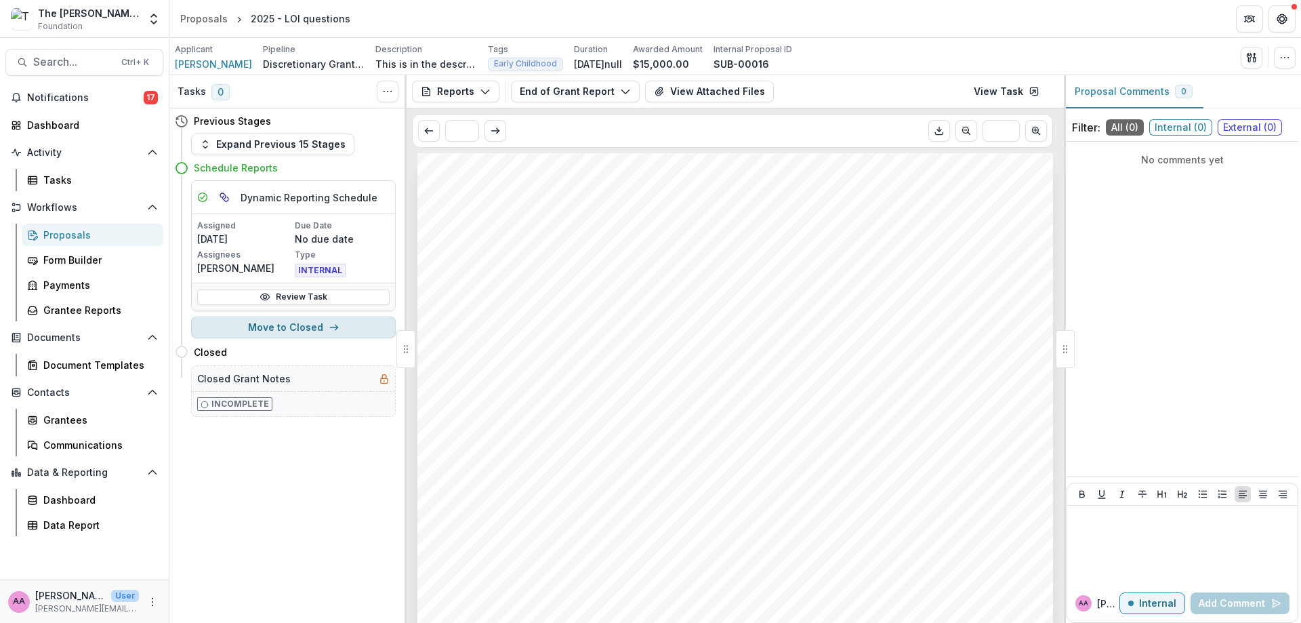
click at [336, 329] on icon "button" at bounding box center [334, 327] width 11 height 11
select select "******"
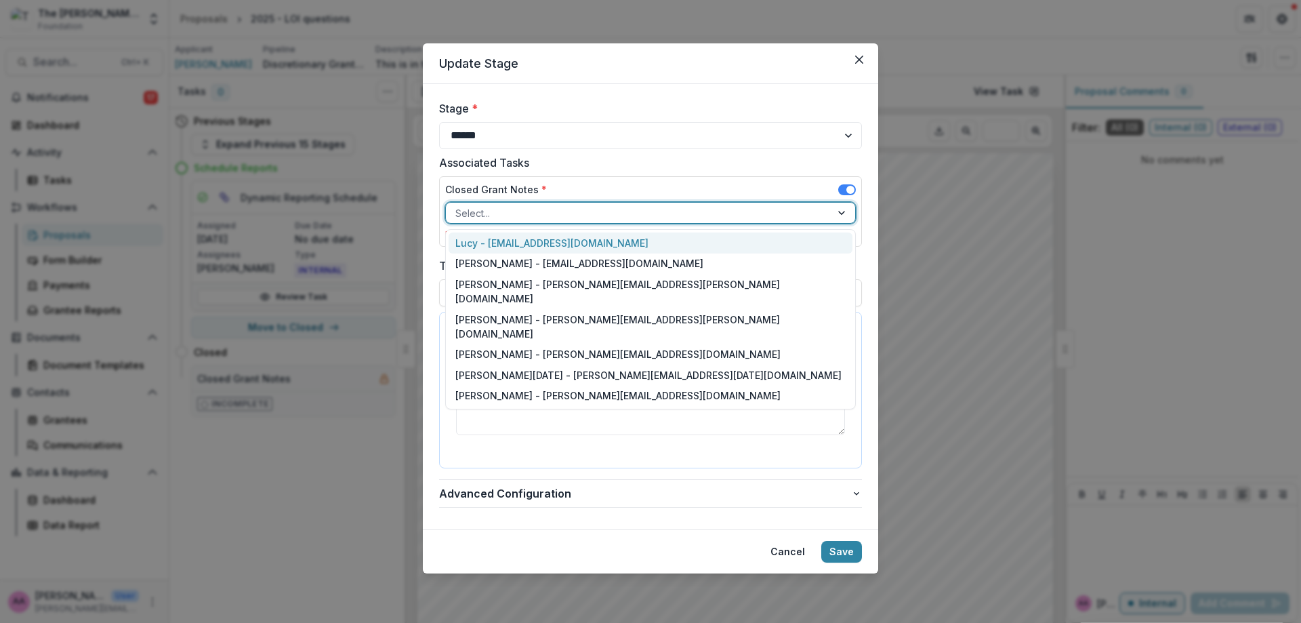
click at [520, 213] on div at bounding box center [638, 213] width 366 height 17
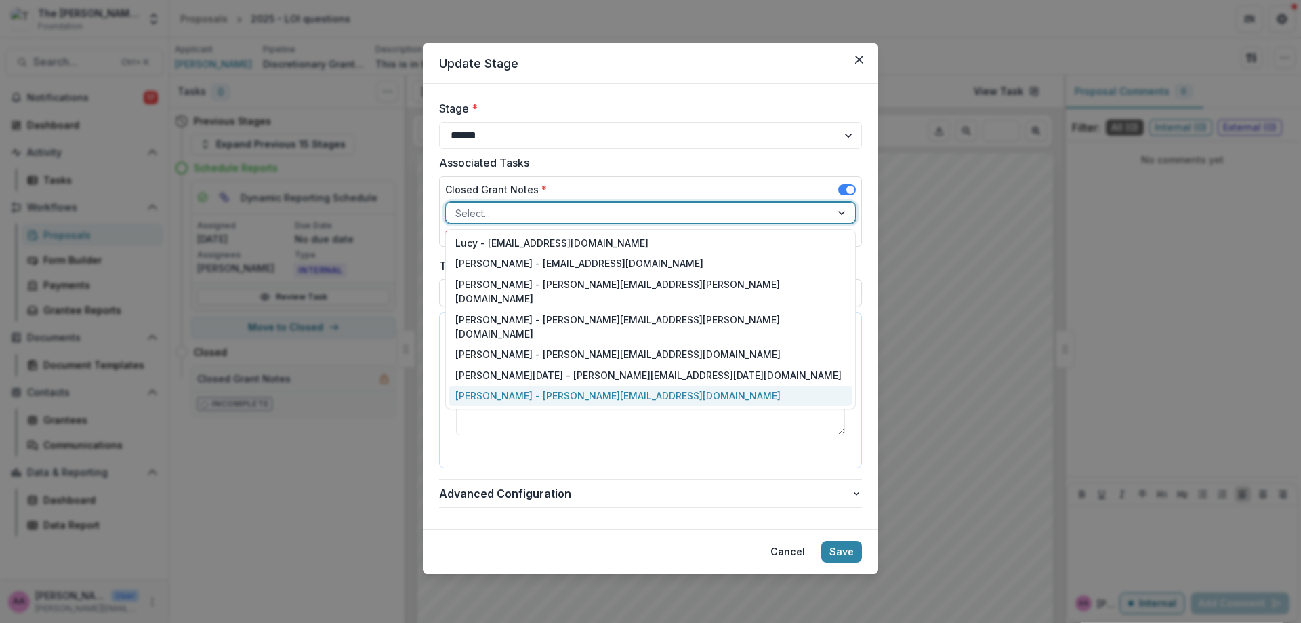
click at [524, 362] on div "Lucy - [EMAIL_ADDRESS][DOMAIN_NAME] [PERSON_NAME] - [EMAIL_ADDRESS][DOMAIN_NAME…" at bounding box center [650, 319] width 410 height 180
click at [524, 385] on div "[PERSON_NAME] - [PERSON_NAME][EMAIL_ADDRESS][DOMAIN_NAME]" at bounding box center [650, 395] width 404 height 21
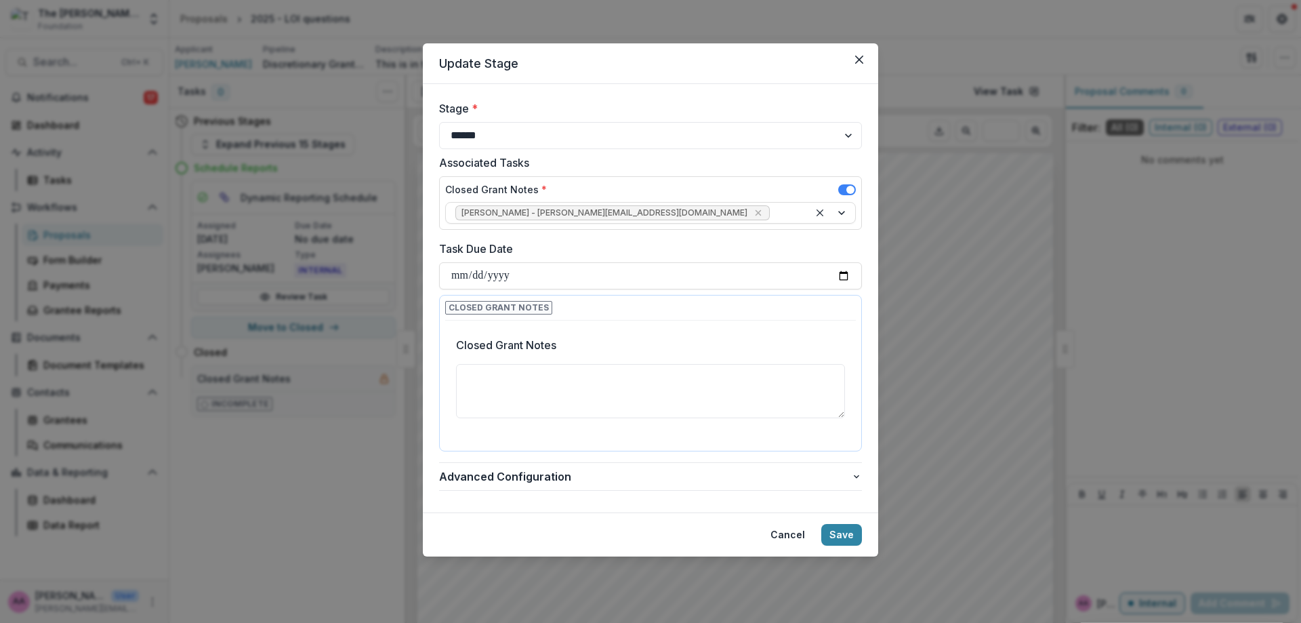
click at [863, 531] on footer "Cancel Save" at bounding box center [650, 534] width 455 height 44
click at [842, 532] on button "Save" at bounding box center [841, 535] width 41 height 22
click at [555, 245] on label "Task Due Date" at bounding box center [646, 248] width 415 height 16
click at [555, 262] on input "Task Due Date" at bounding box center [650, 275] width 423 height 27
click at [669, 382] on textarea "Closed Grant Notes" at bounding box center [650, 391] width 389 height 54
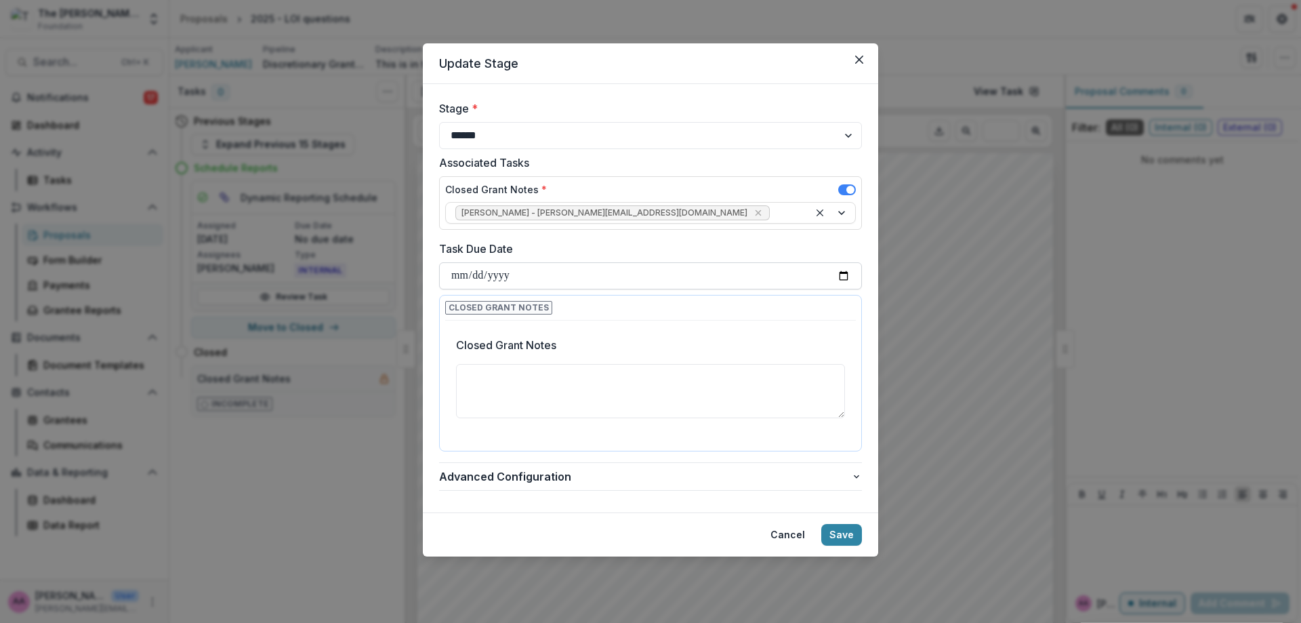
click at [850, 280] on input "Task Due Date" at bounding box center [650, 275] width 423 height 27
click at [842, 274] on input "Task Due Date" at bounding box center [650, 275] width 423 height 27
type input "**********"
click at [627, 389] on textarea "Closed Grant Notes" at bounding box center [650, 391] width 389 height 54
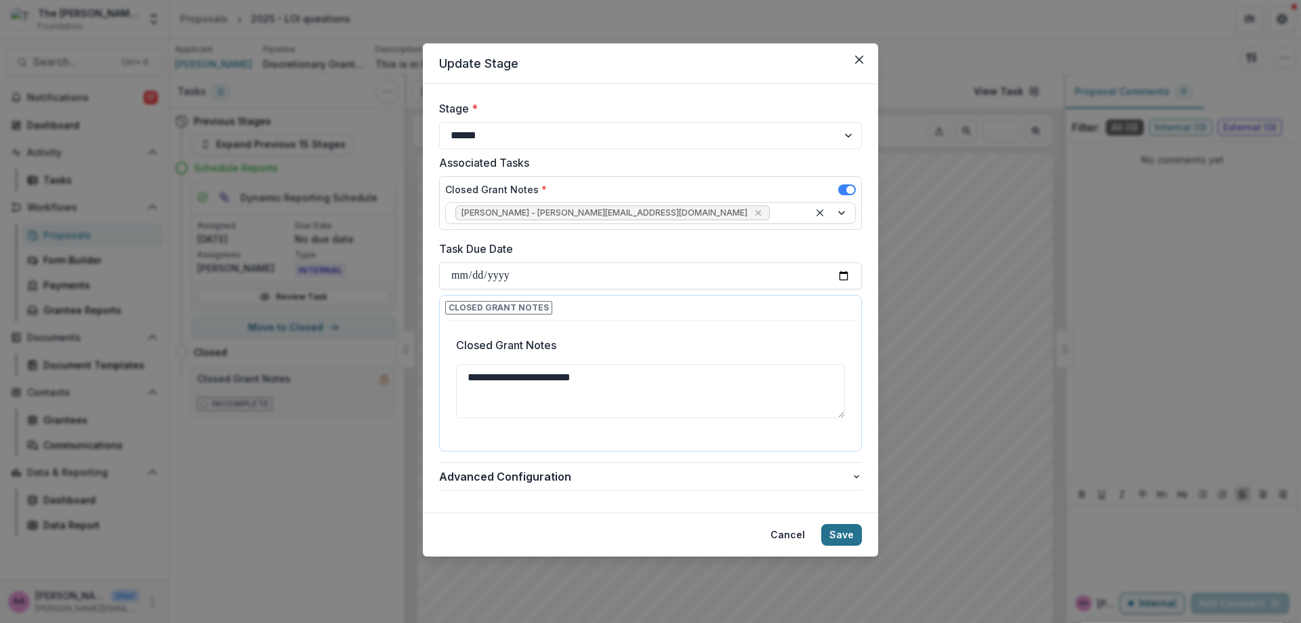
type textarea "**********"
click at [848, 531] on button "Save" at bounding box center [841, 535] width 41 height 22
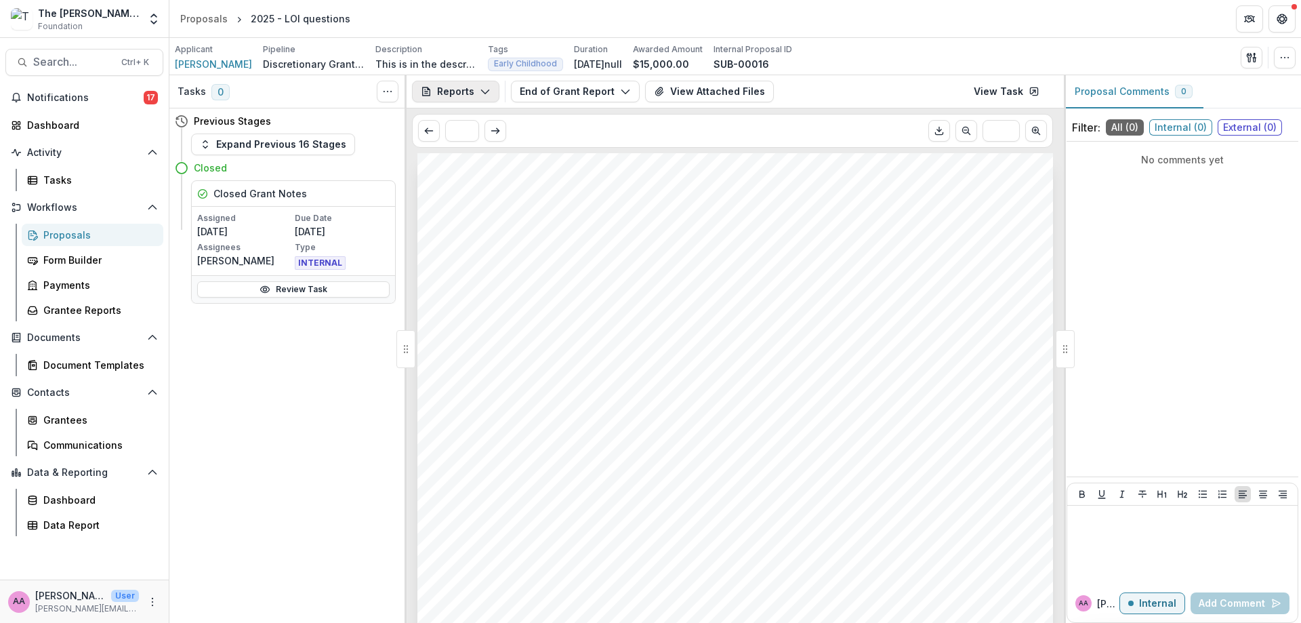
click at [489, 88] on button "Reports" at bounding box center [455, 92] width 87 height 22
click at [478, 189] on div "Grant Agreements" at bounding box center [501, 189] width 124 height 14
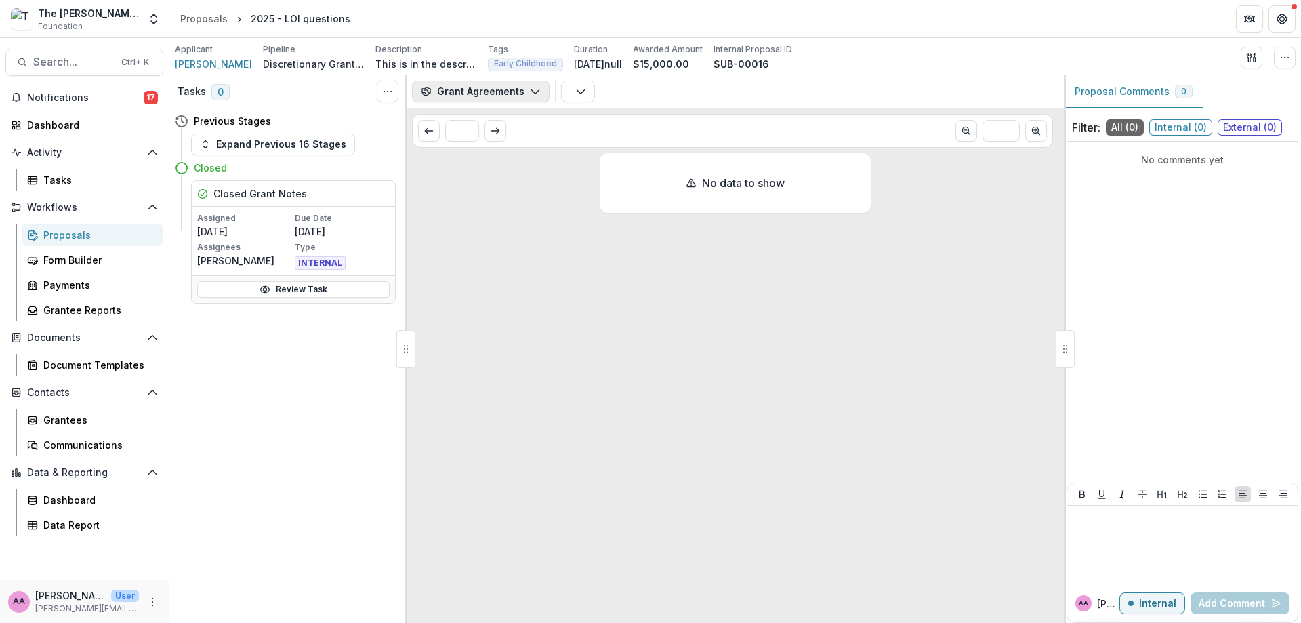
click at [481, 100] on button "Grant Agreements" at bounding box center [481, 92] width 138 height 22
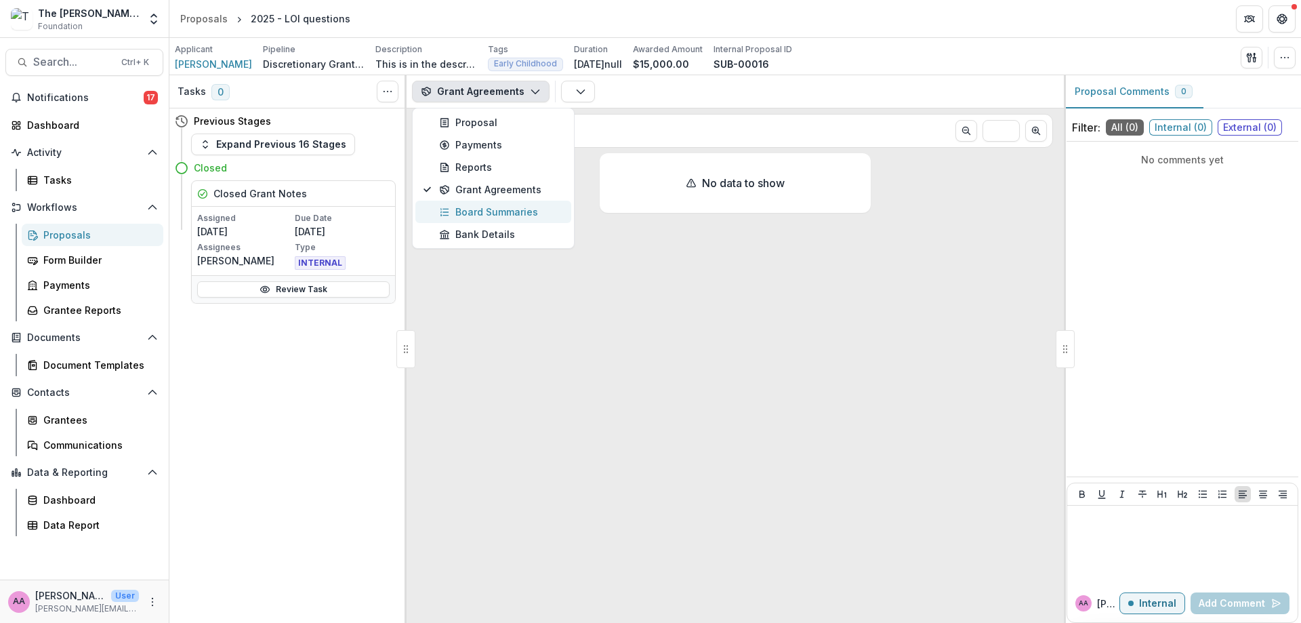
click at [491, 211] on div "Board Summaries" at bounding box center [501, 212] width 124 height 14
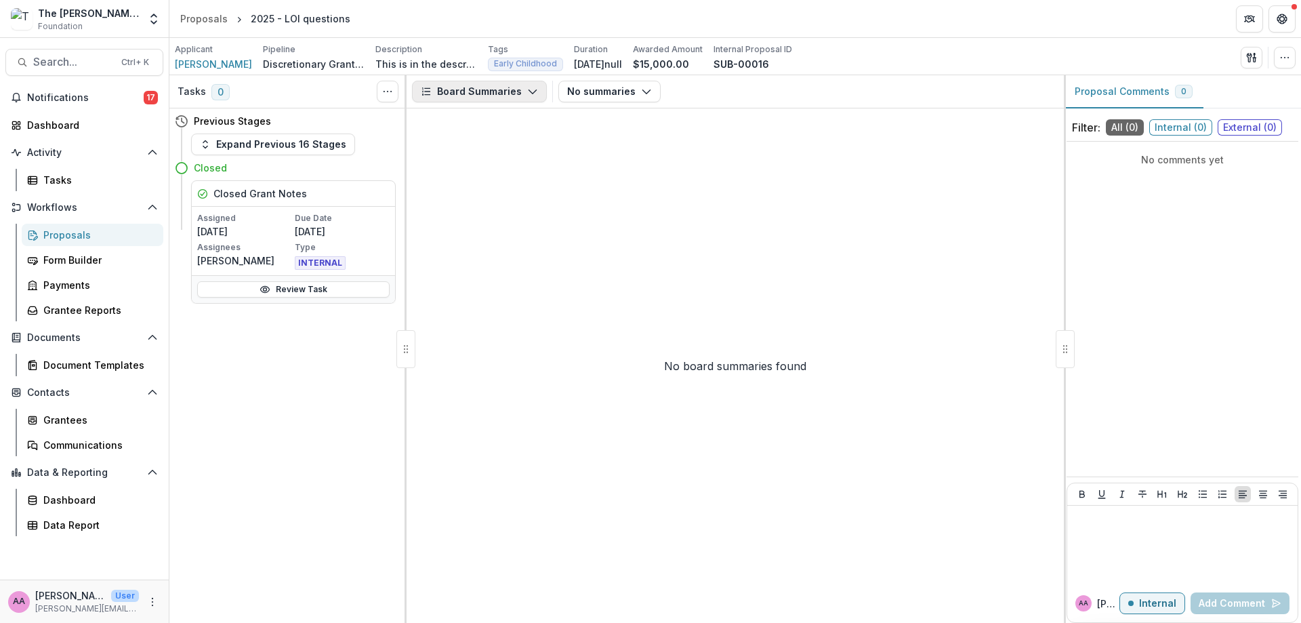
click at [484, 88] on button "Board Summaries" at bounding box center [479, 92] width 135 height 22
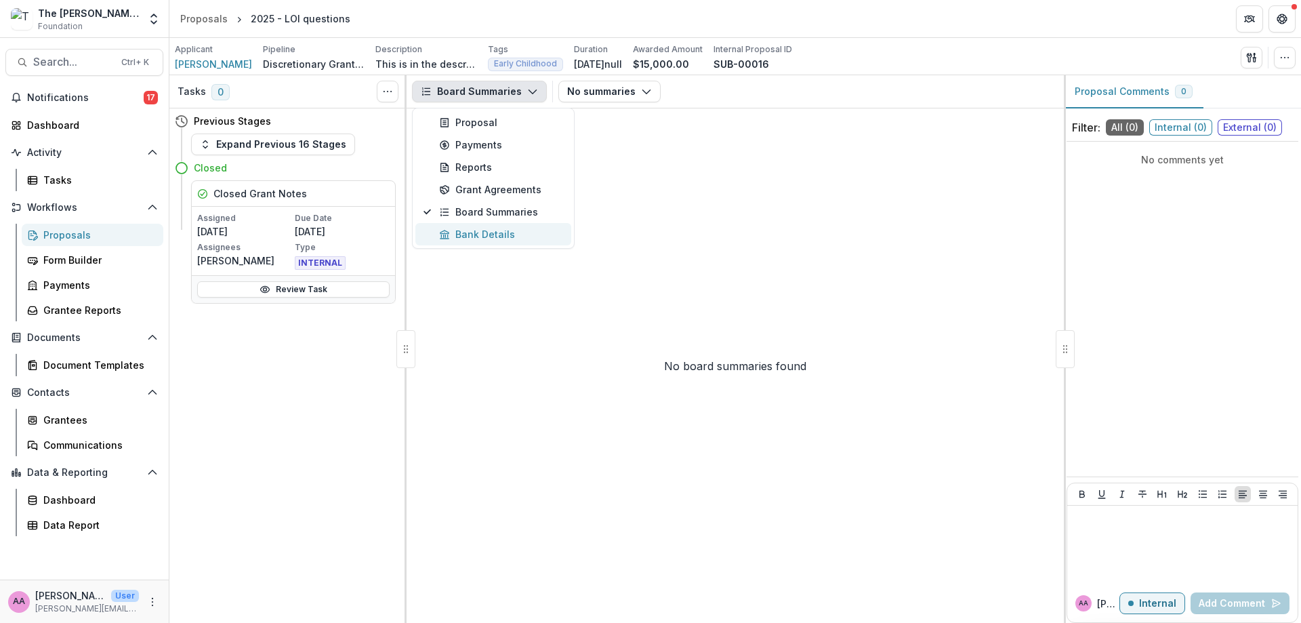
click at [478, 232] on div "Bank Details" at bounding box center [501, 234] width 124 height 14
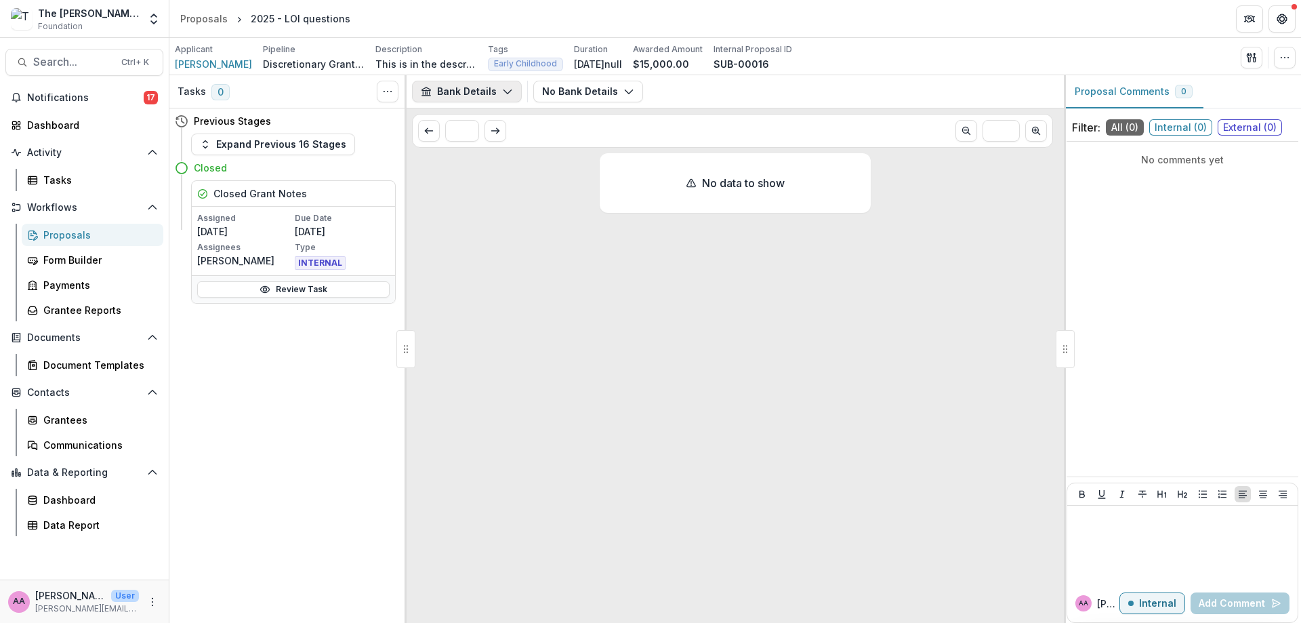
click at [492, 93] on button "Bank Details" at bounding box center [467, 92] width 110 height 22
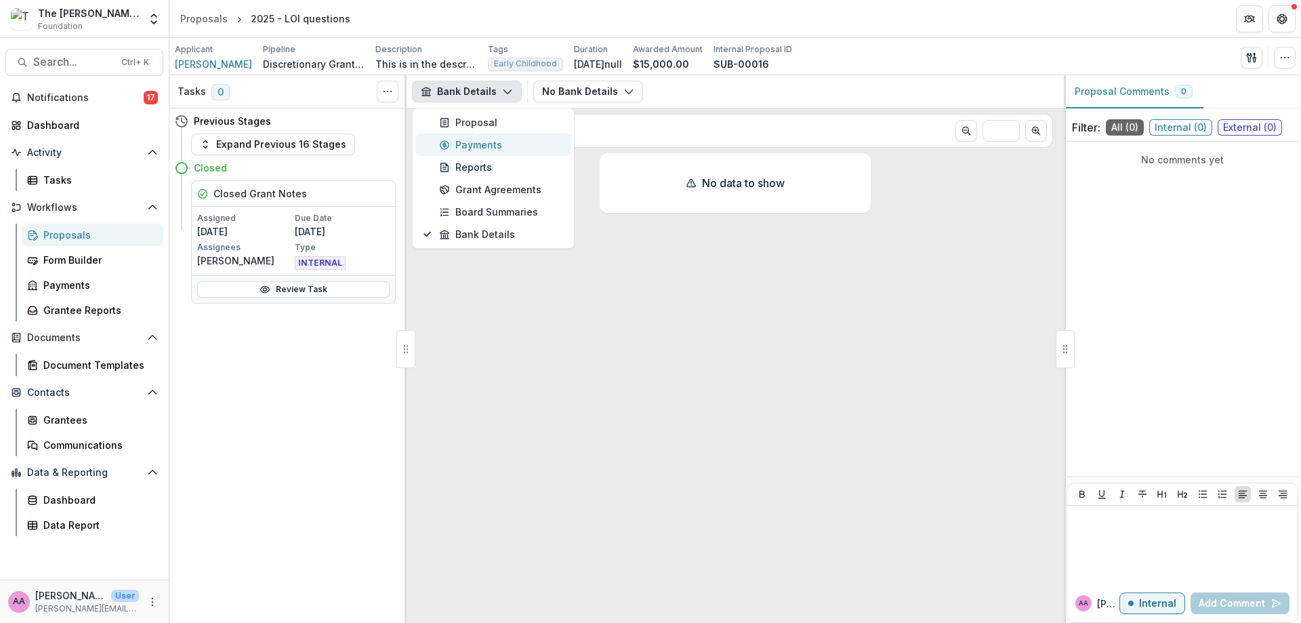
click at [480, 150] on div "Payments" at bounding box center [501, 145] width 124 height 14
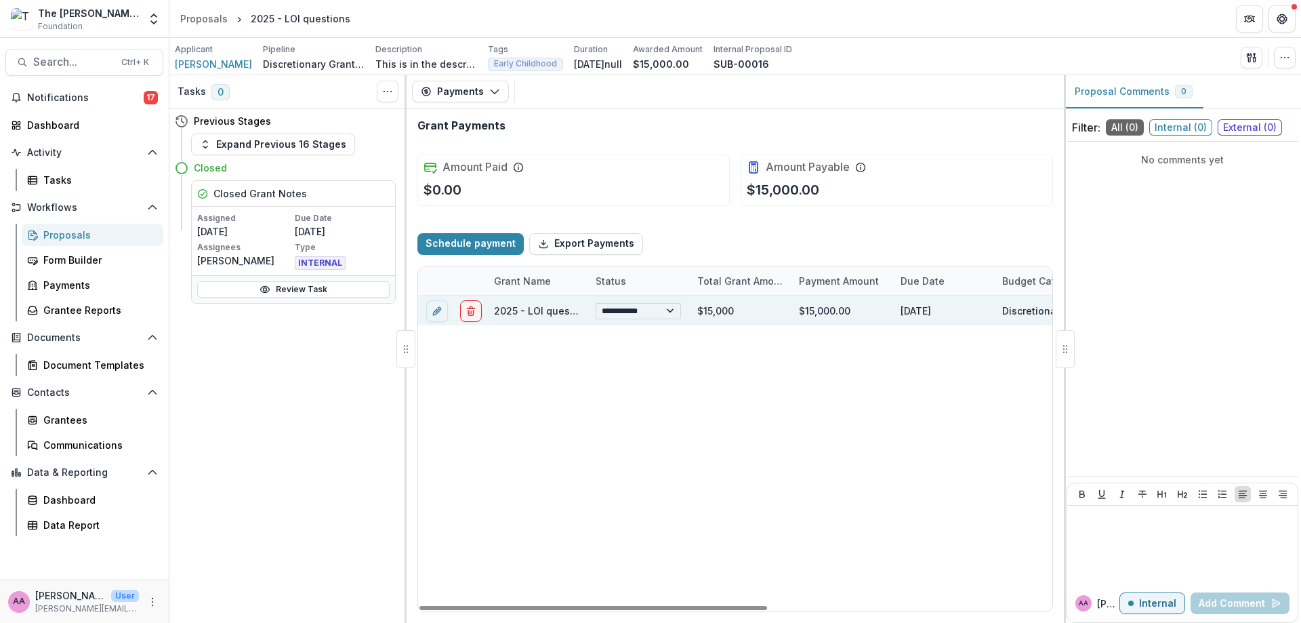
click at [644, 313] on select "**********" at bounding box center [637, 311] width 85 height 16
click at [595, 303] on select "**********" at bounding box center [637, 311] width 85 height 16
select select "**********"
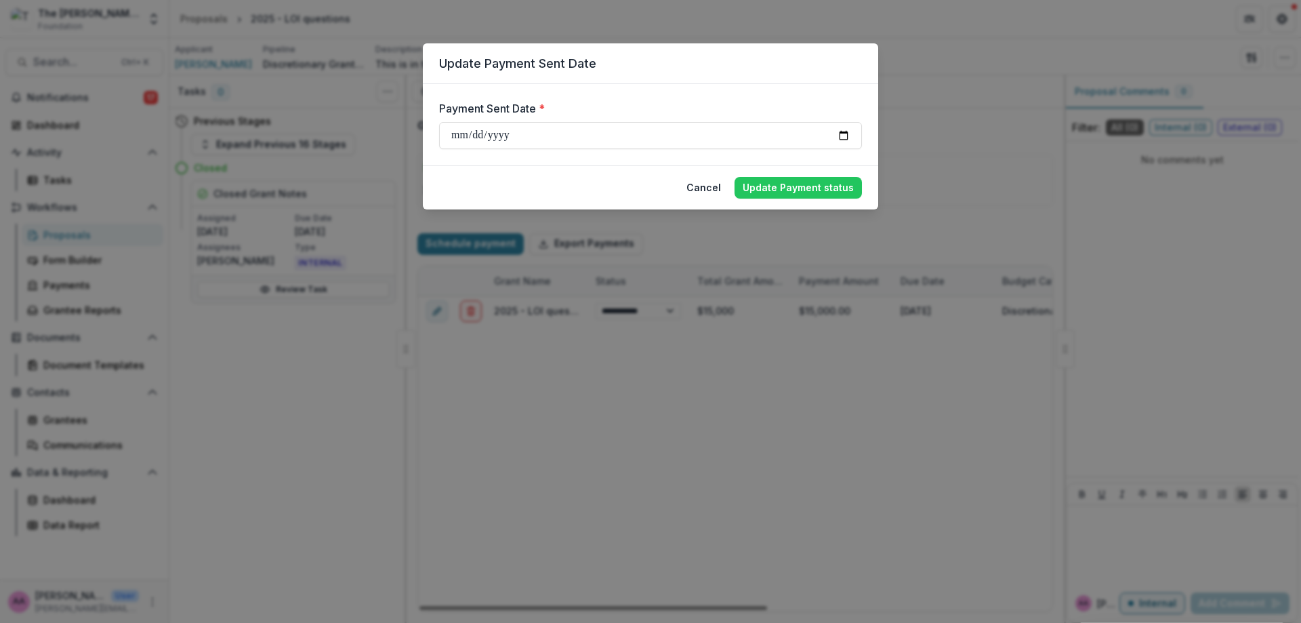
click at [847, 205] on footer "Cancel Update Payment status" at bounding box center [650, 187] width 455 height 44
click at [834, 189] on button "Update Payment status" at bounding box center [797, 188] width 127 height 22
select select "****"
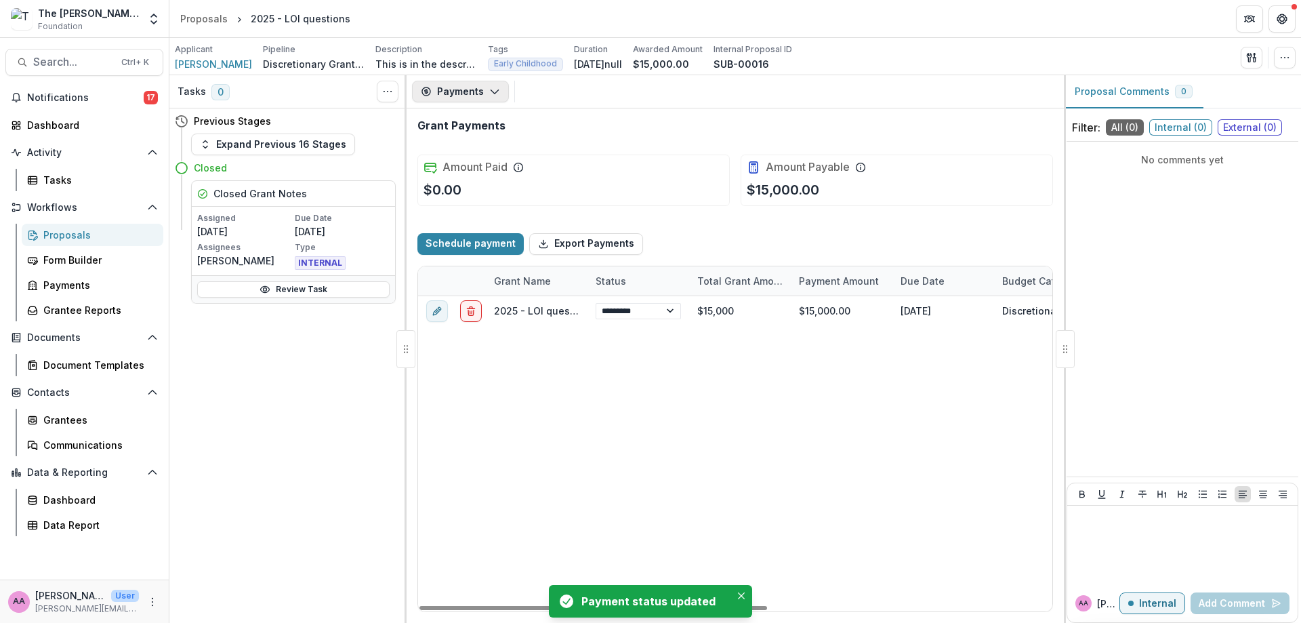
click at [504, 92] on button "Payments" at bounding box center [460, 92] width 97 height 22
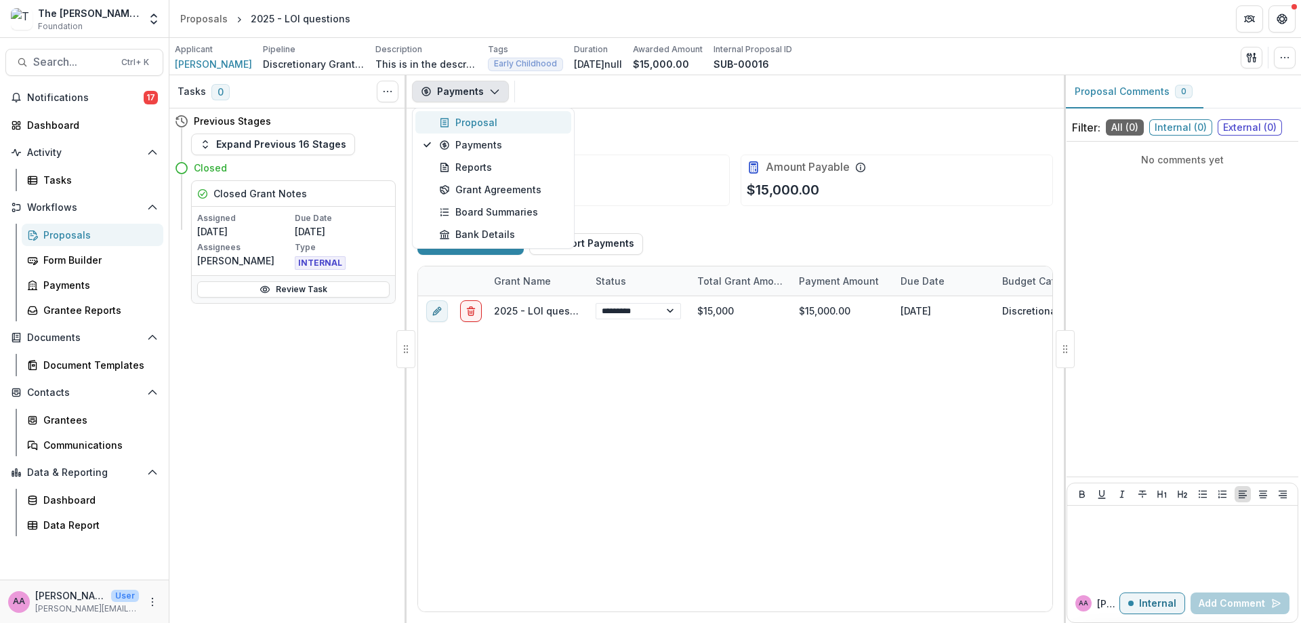
click at [496, 114] on button "Proposal" at bounding box center [493, 122] width 156 height 22
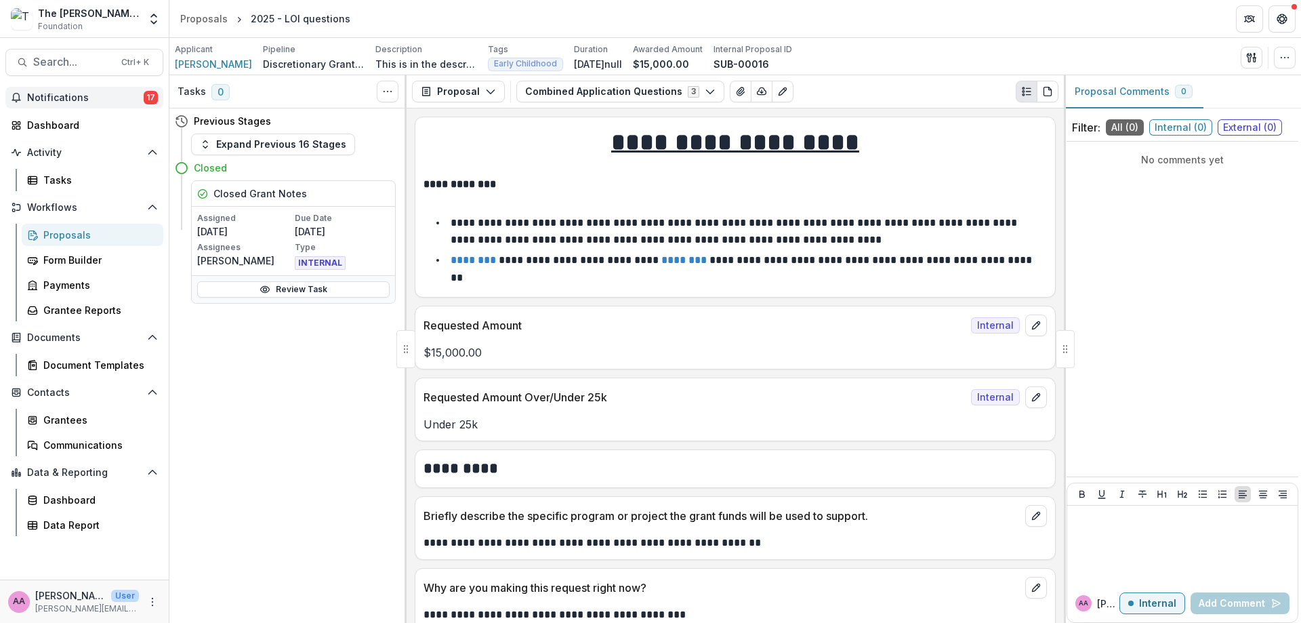
click at [109, 98] on span "Notifications" at bounding box center [85, 98] width 117 height 12
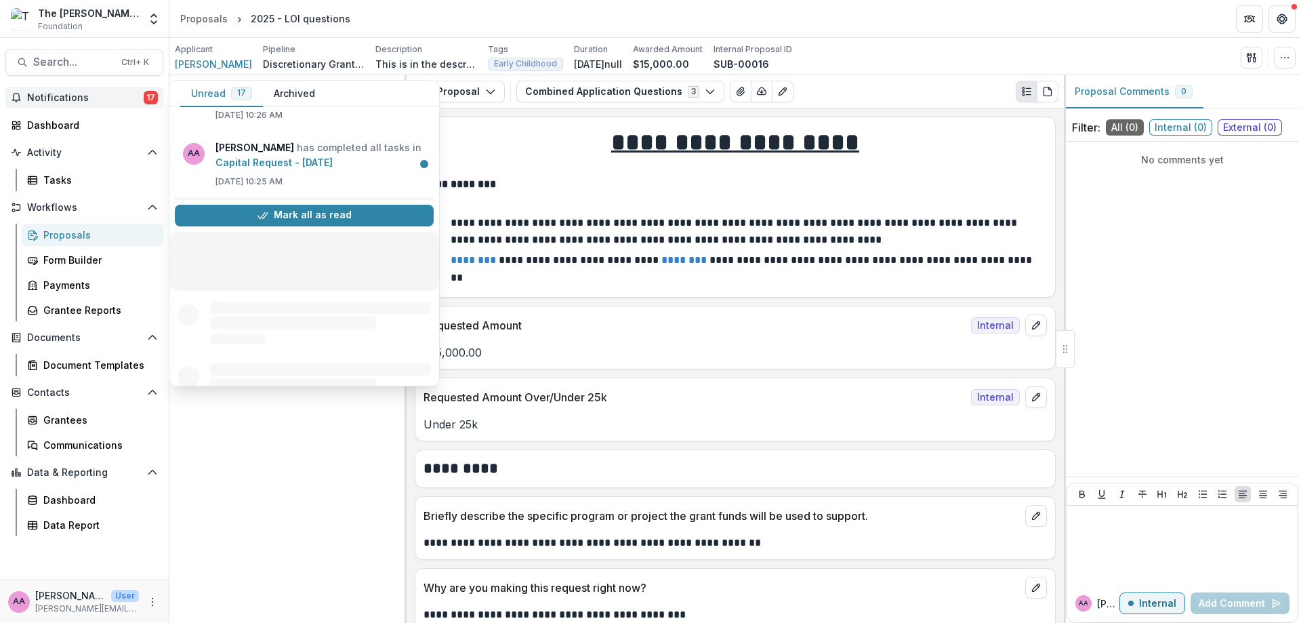
scroll to position [978, 0]
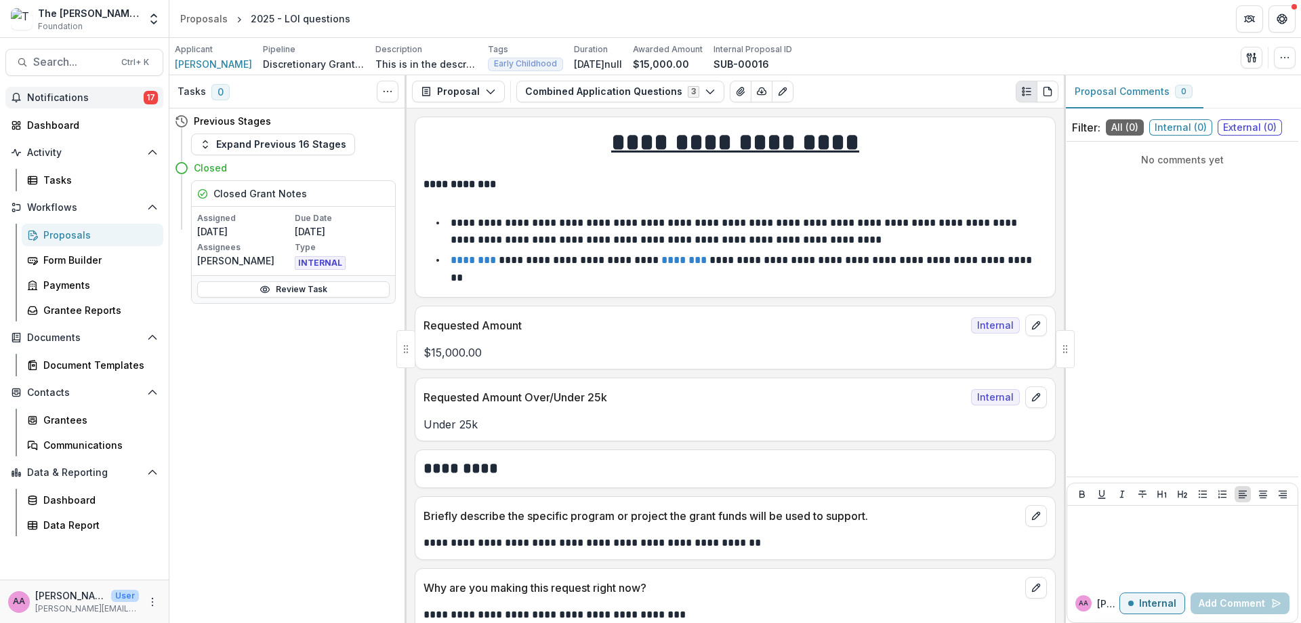
click at [790, 606] on p "**********" at bounding box center [732, 614] width 619 height 16
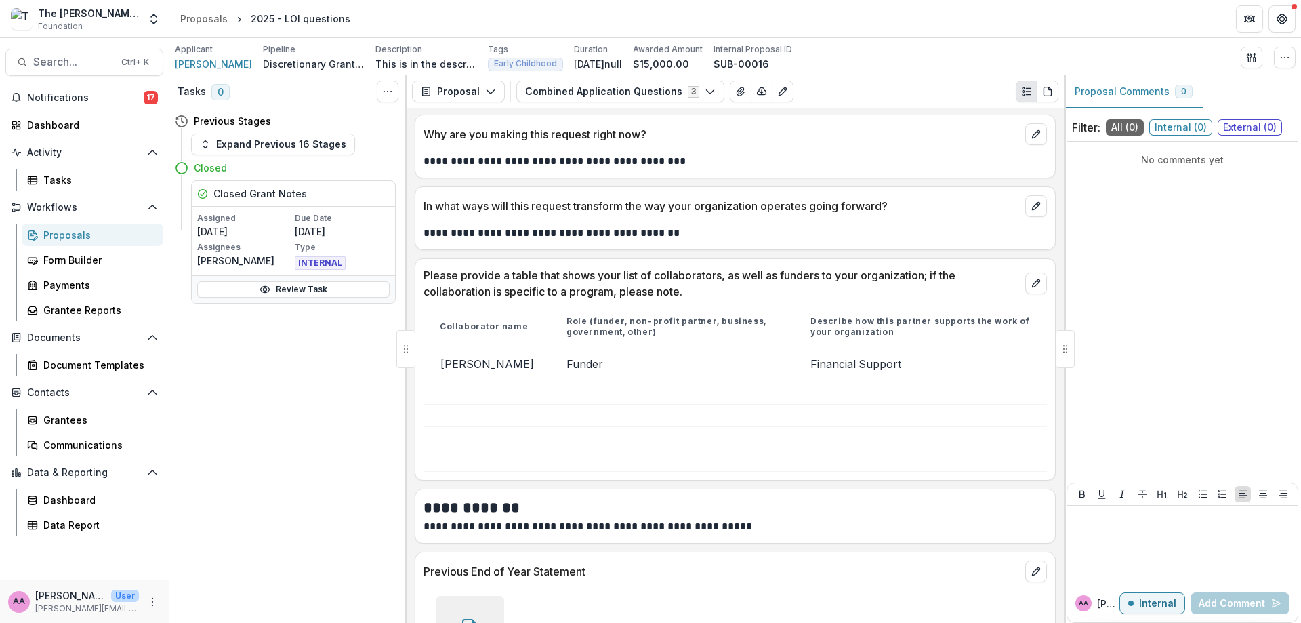
scroll to position [883, 0]
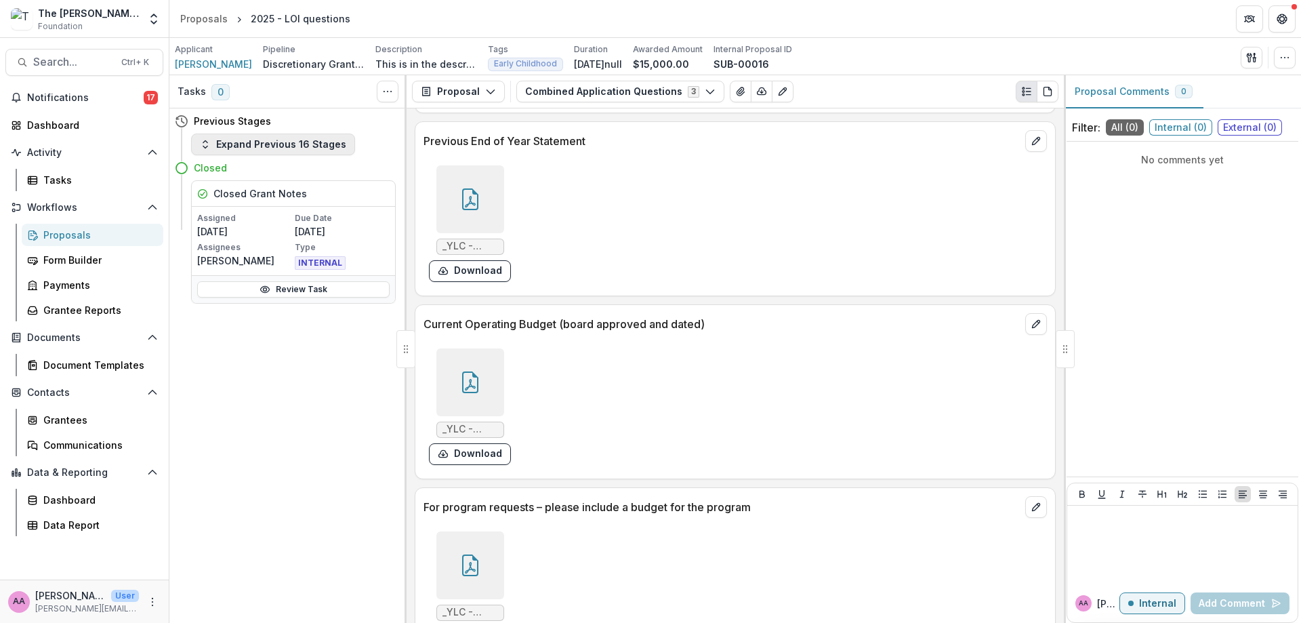
click at [228, 144] on button "Expand Previous 16 Stages" at bounding box center [273, 144] width 164 height 22
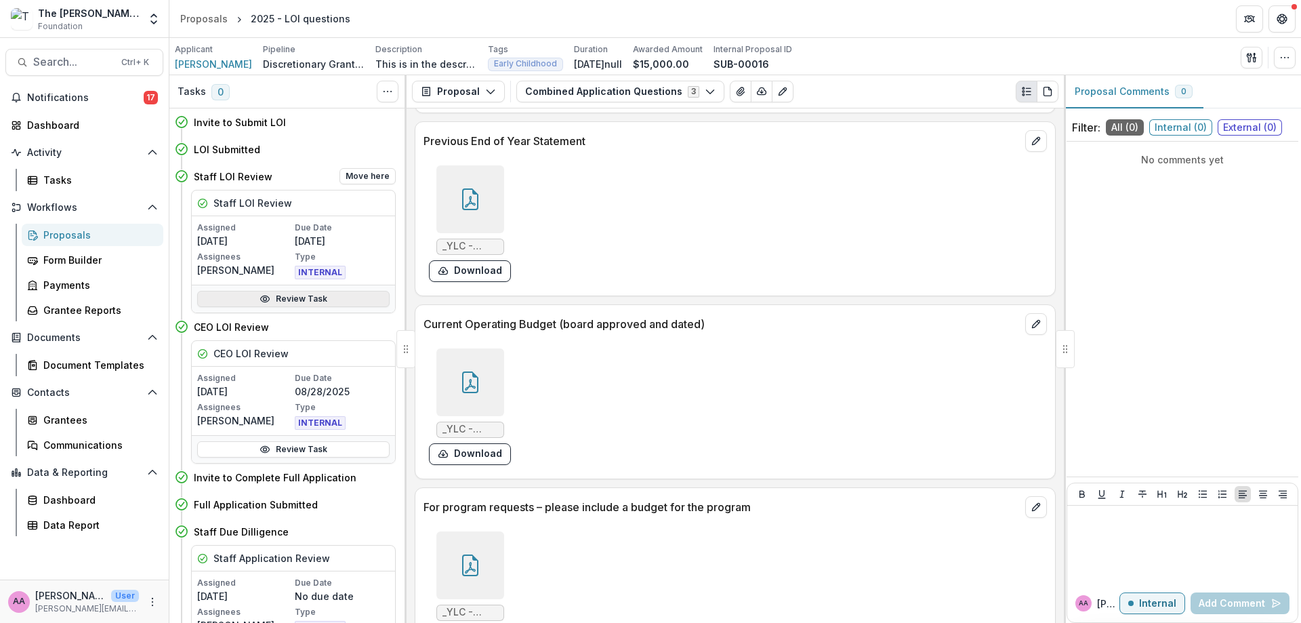
click at [275, 303] on link "Review Task" at bounding box center [293, 299] width 192 height 16
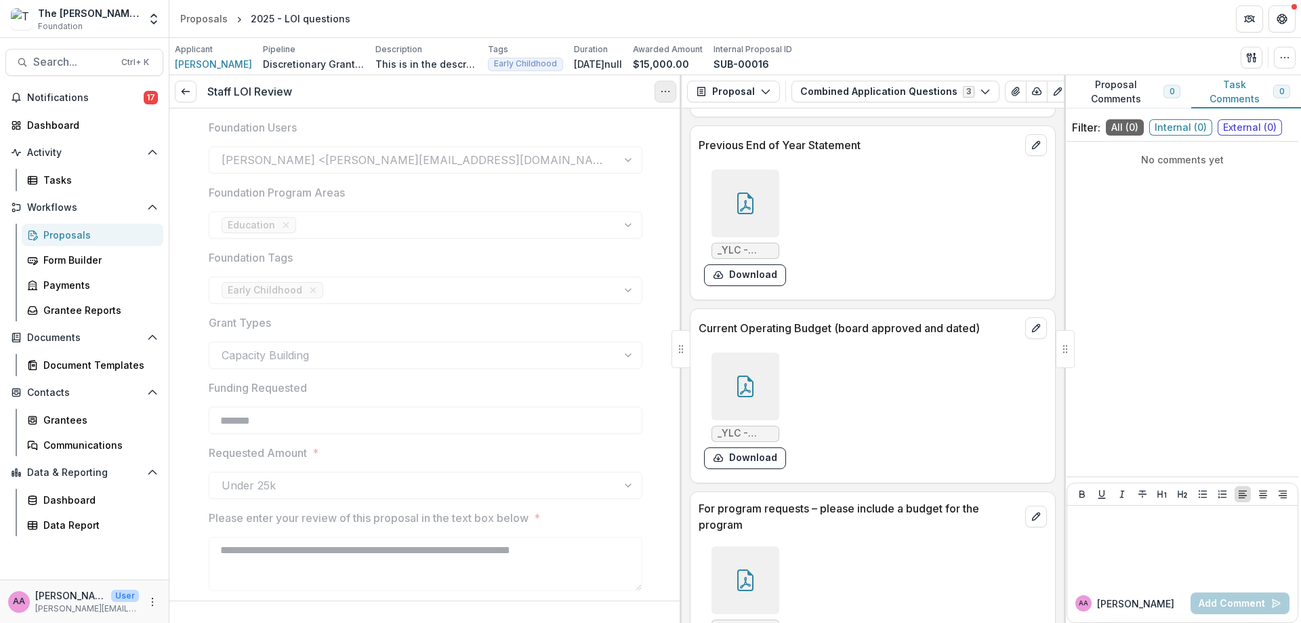
click at [661, 89] on icon "Options" at bounding box center [665, 91] width 11 height 11
click at [573, 119] on link "View task" at bounding box center [600, 122] width 145 height 22
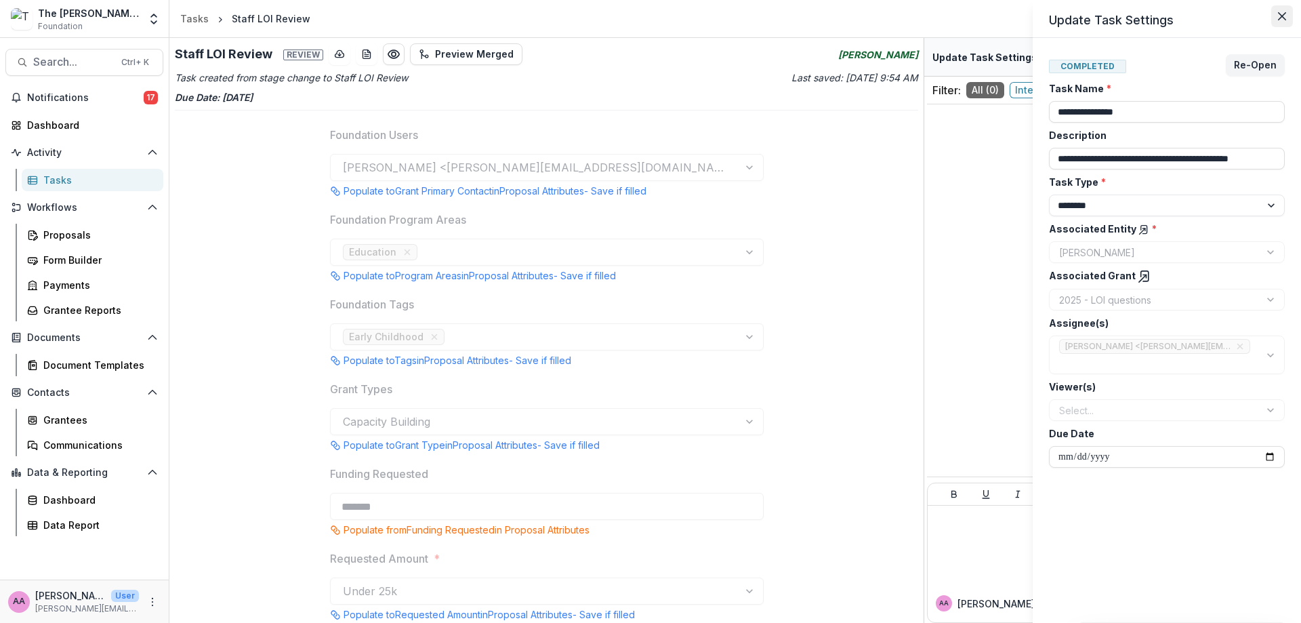
click at [1281, 19] on icon "Close" at bounding box center [1282, 16] width 8 height 8
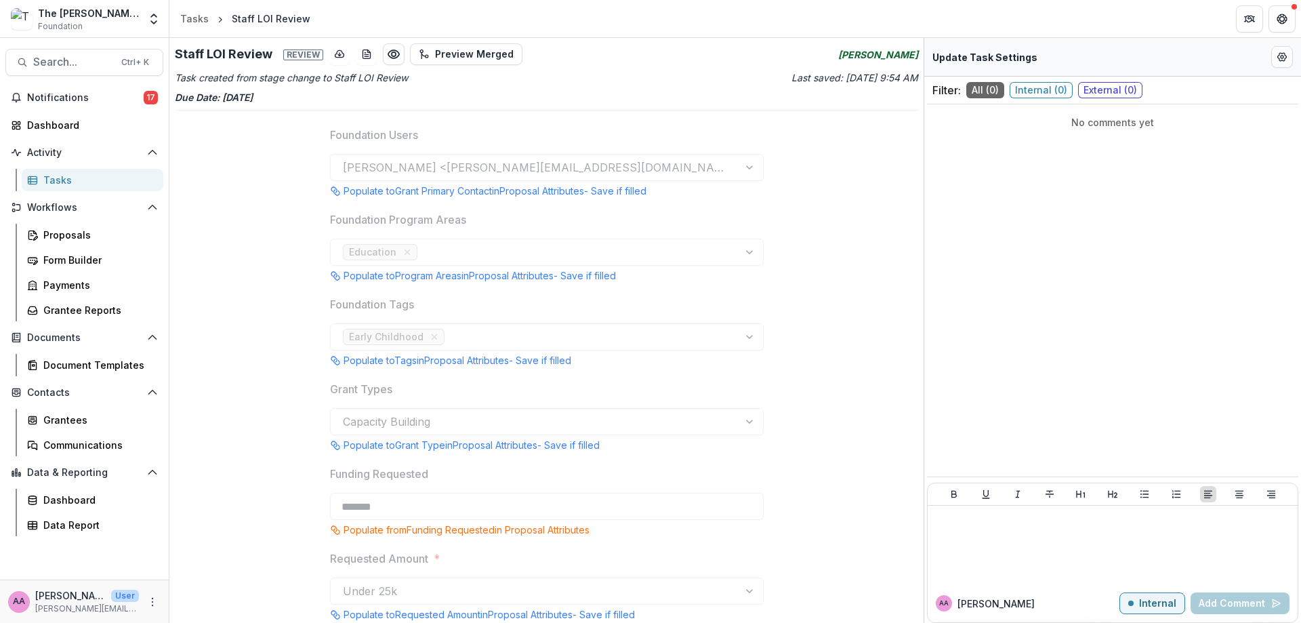
click at [434, 242] on div "Education" at bounding box center [547, 251] width 434 height 27
click at [396, 54] on icon "Preview 300c285a-25b3-4049-8cd3-3da57343a362.pdf" at bounding box center [394, 54] width 14 height 14
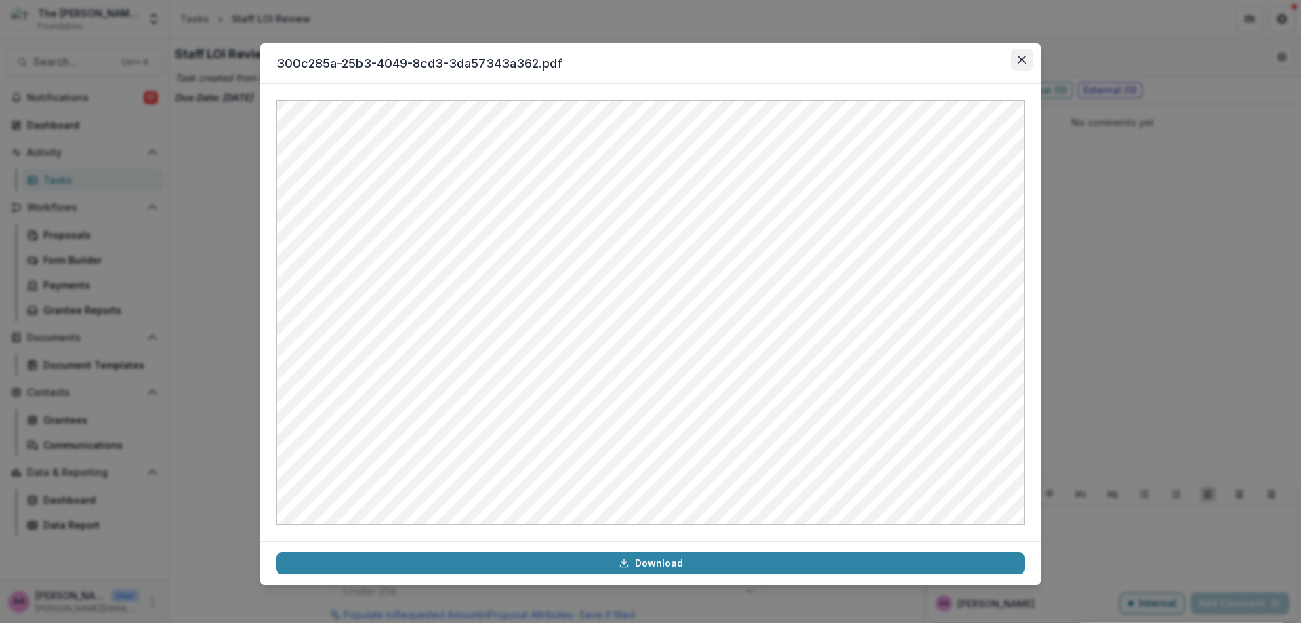
click at [1024, 63] on icon "Close" at bounding box center [1021, 60] width 8 height 8
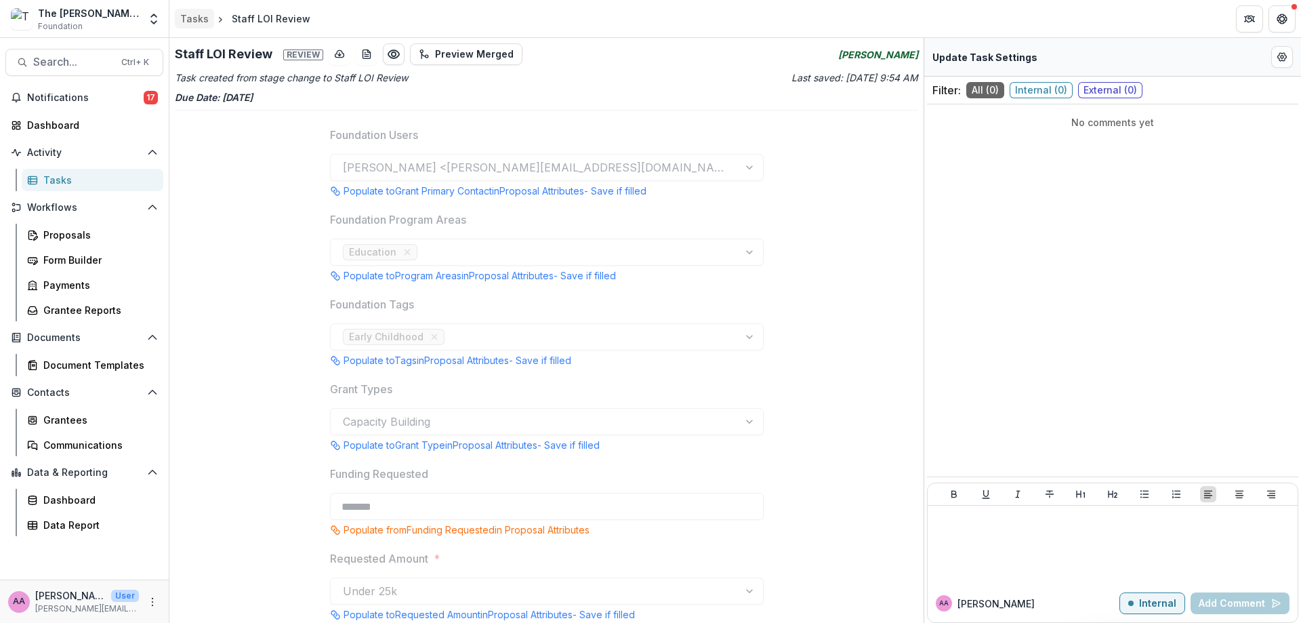
click at [198, 17] on div "Tasks" at bounding box center [194, 19] width 28 height 14
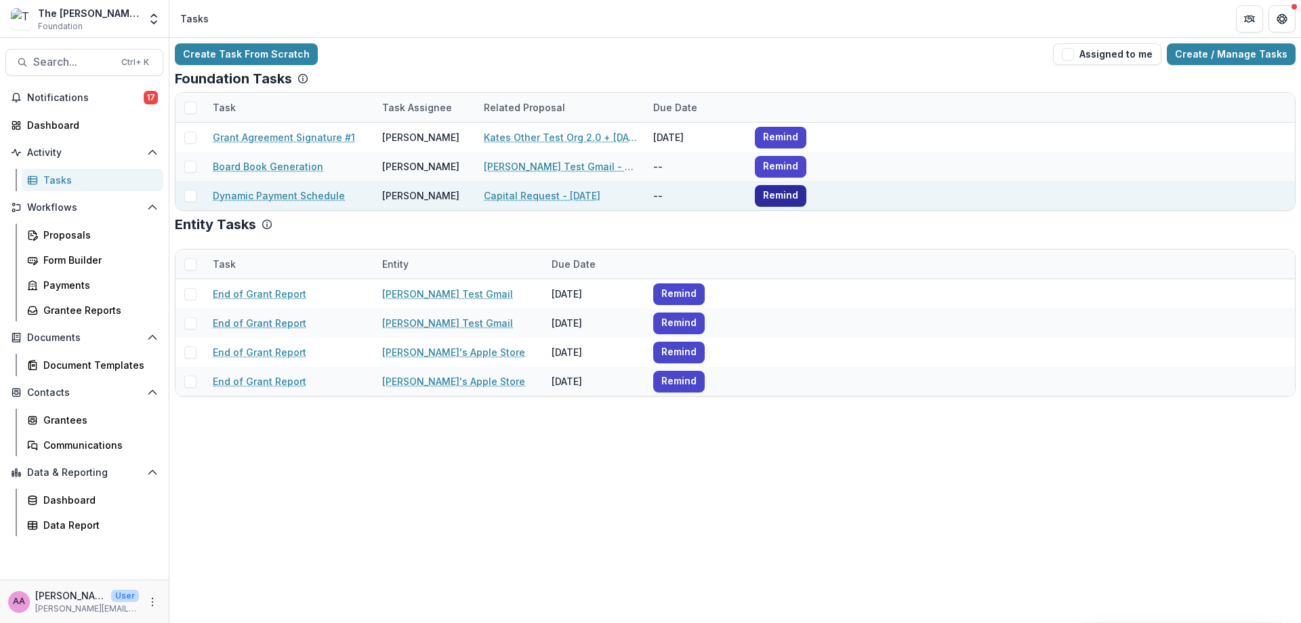
click at [777, 199] on button "Remind" at bounding box center [780, 196] width 51 height 22
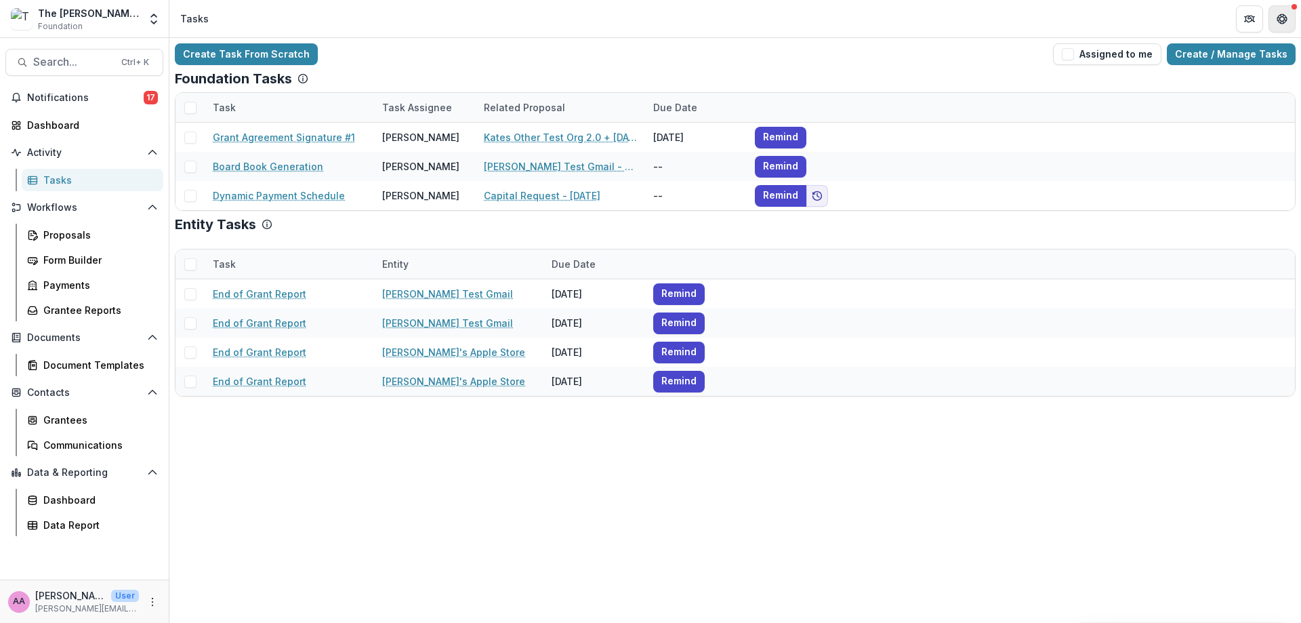
click at [1283, 28] on button "Get Help" at bounding box center [1281, 18] width 27 height 27
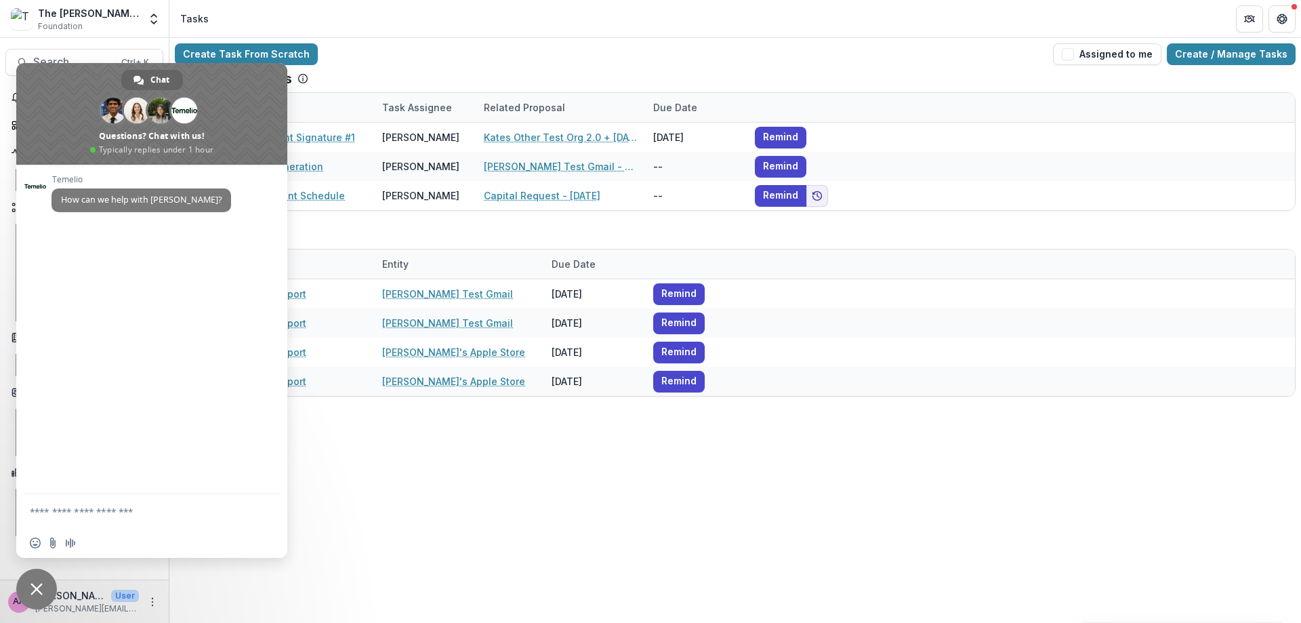
click at [39, 583] on span "Close chat" at bounding box center [36, 589] width 12 height 12
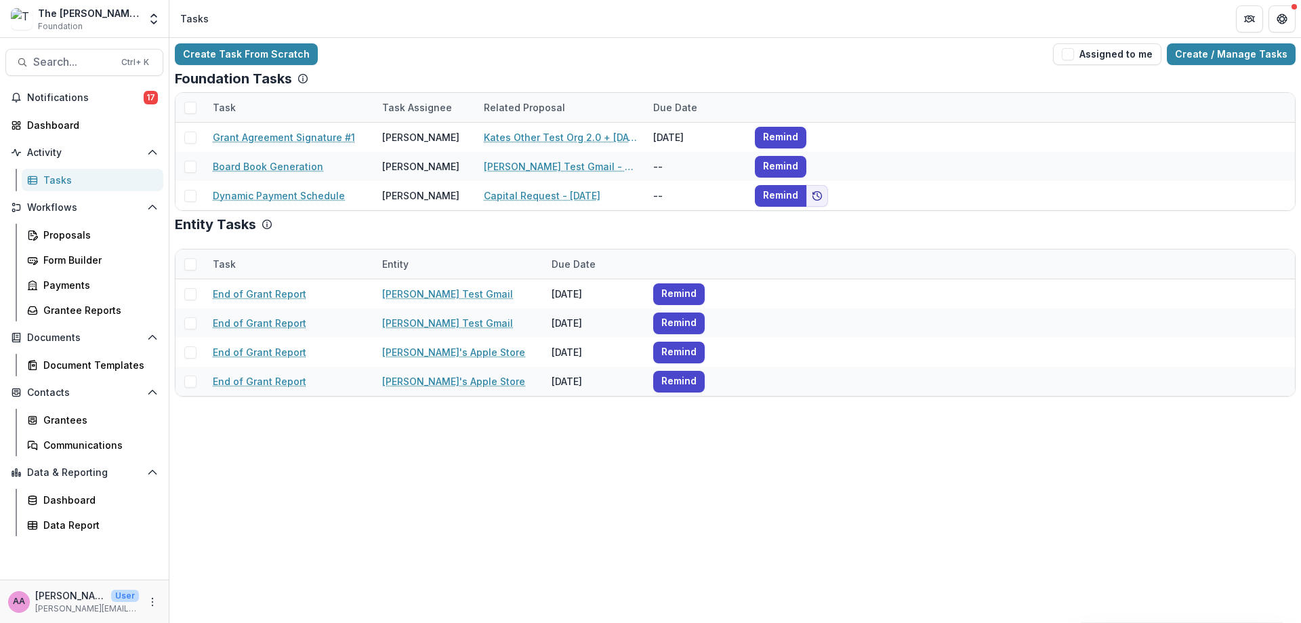
click at [148, 83] on div "Search... Ctrl + K Notifications 17 Dashboard Activity Tasks Workflows Proposal…" at bounding box center [84, 330] width 169 height 585
click at [148, 96] on span "17" at bounding box center [151, 98] width 14 height 14
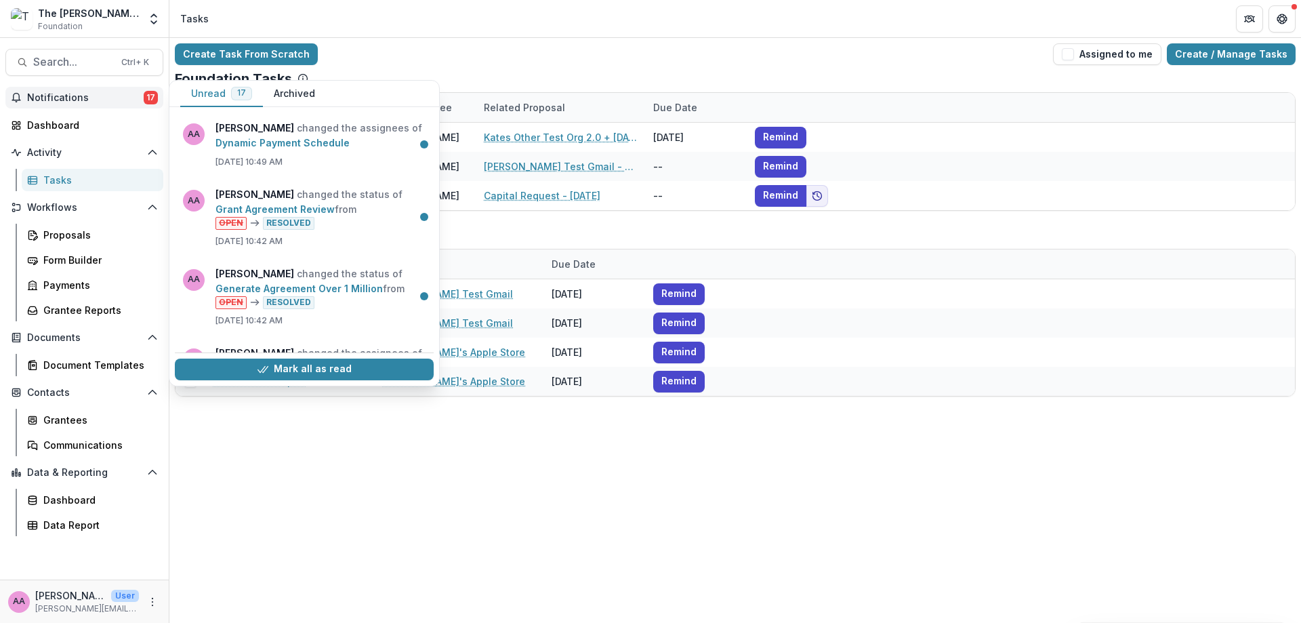
click at [148, 96] on span "17" at bounding box center [151, 98] width 14 height 14
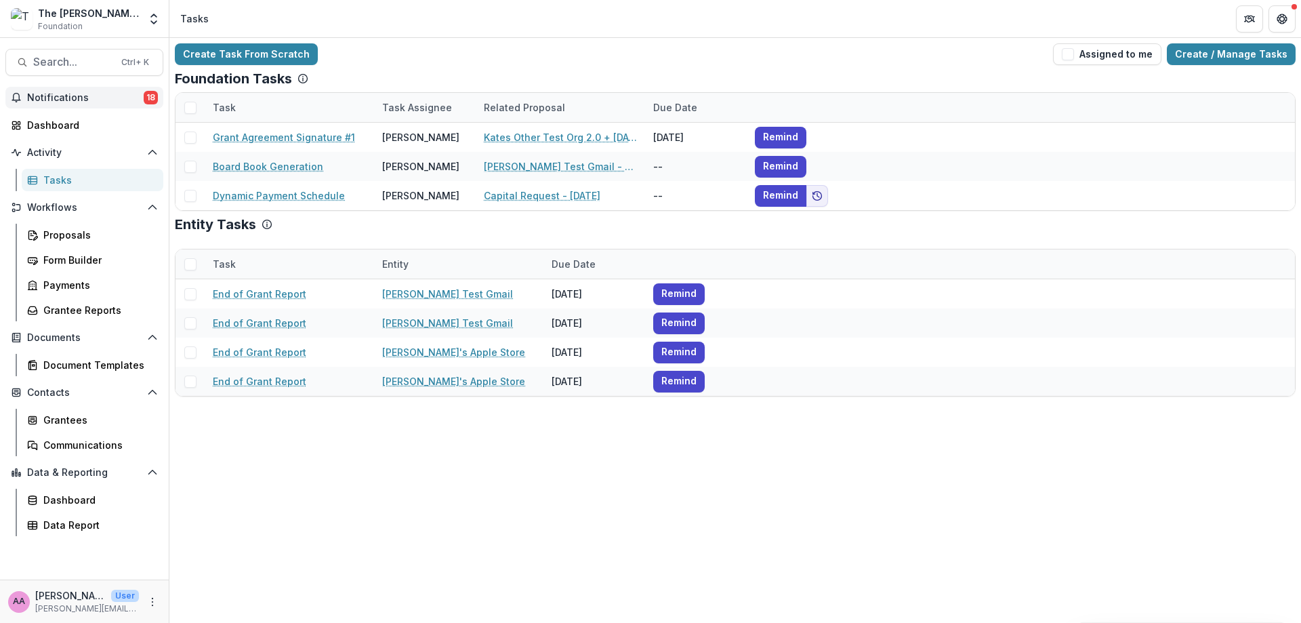
click at [129, 98] on span "Notifications" at bounding box center [85, 98] width 117 height 12
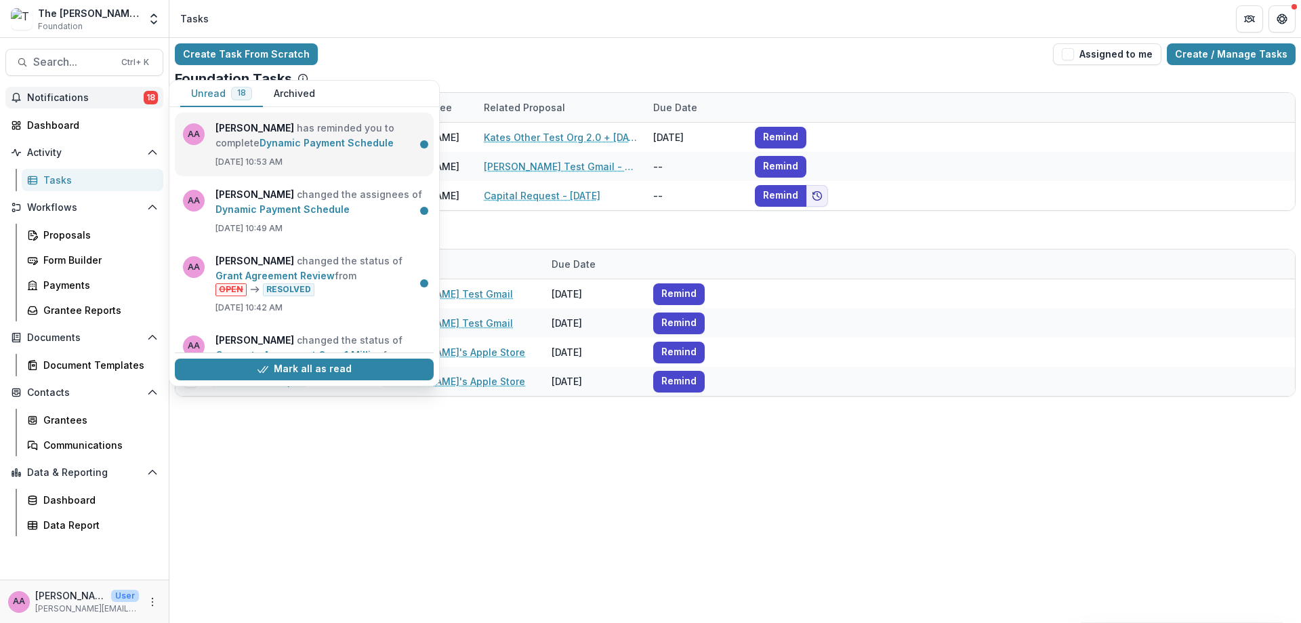
click at [326, 145] on link "Dynamic Payment Schedule" at bounding box center [326, 143] width 134 height 12
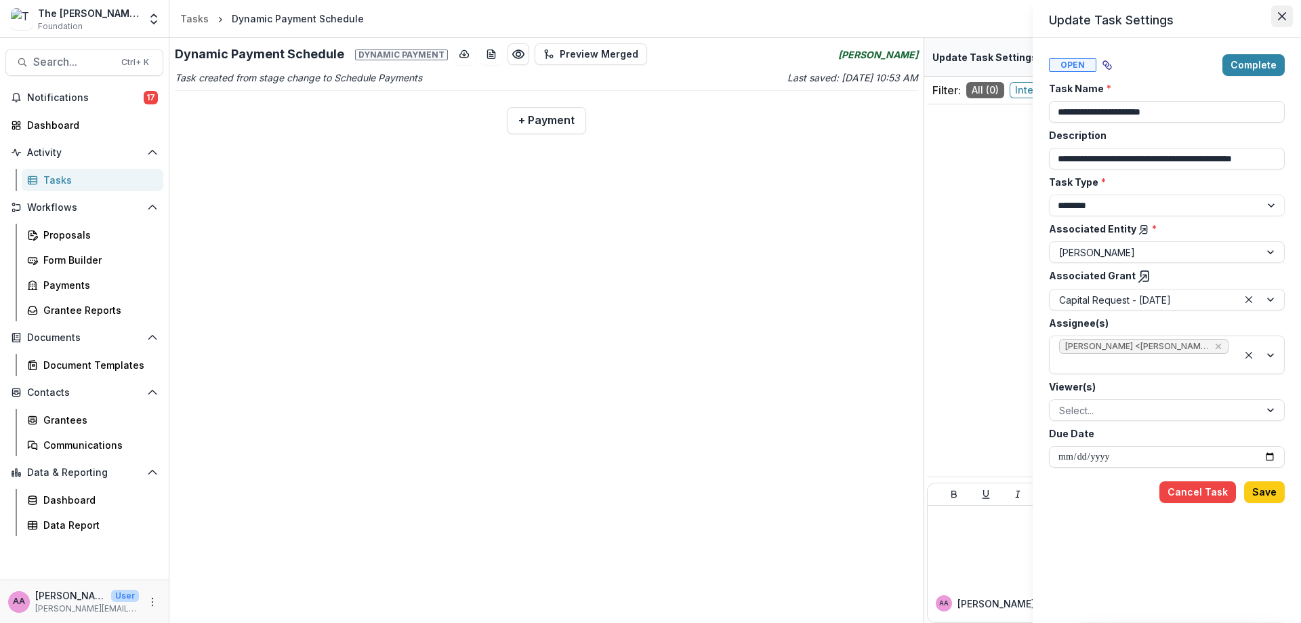
click at [1275, 18] on button "Close" at bounding box center [1282, 16] width 22 height 22
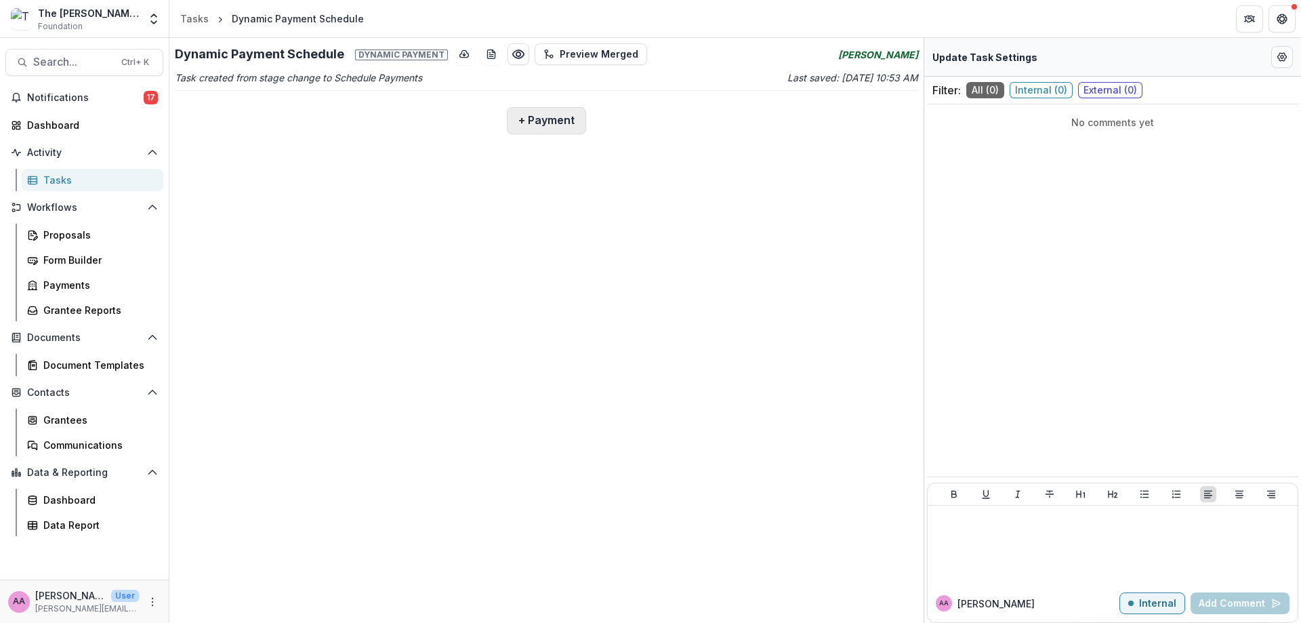
click at [547, 129] on button "+ Payment" at bounding box center [546, 120] width 79 height 27
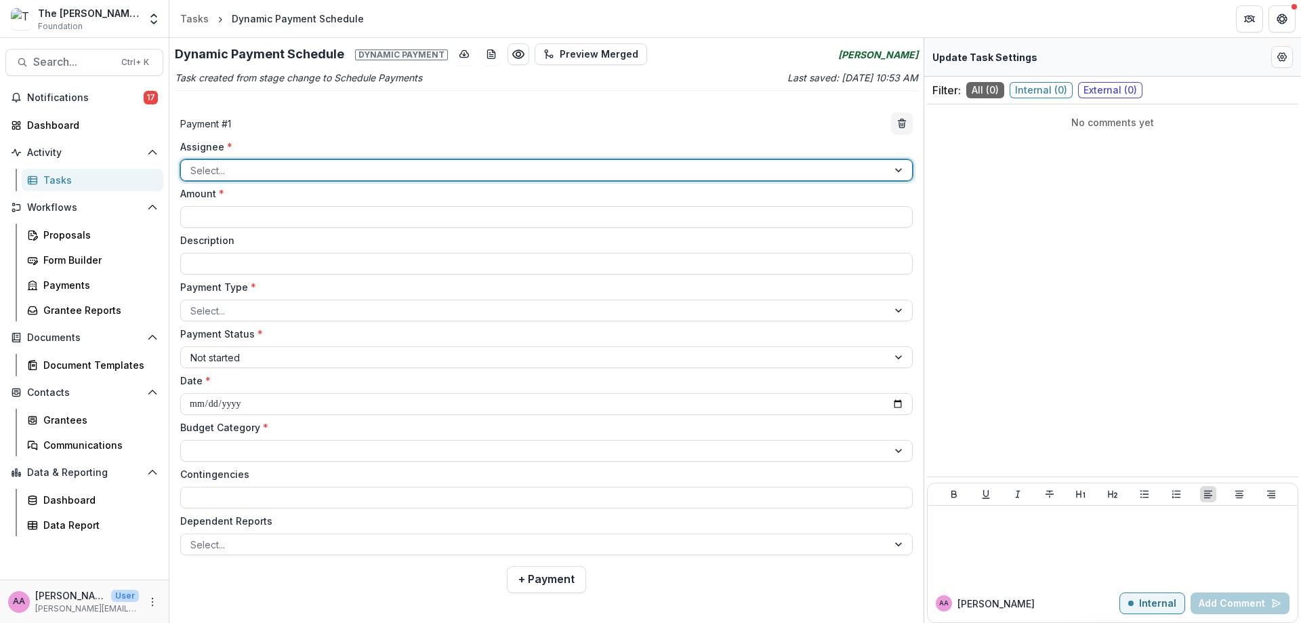
click at [529, 163] on div at bounding box center [534, 170] width 688 height 17
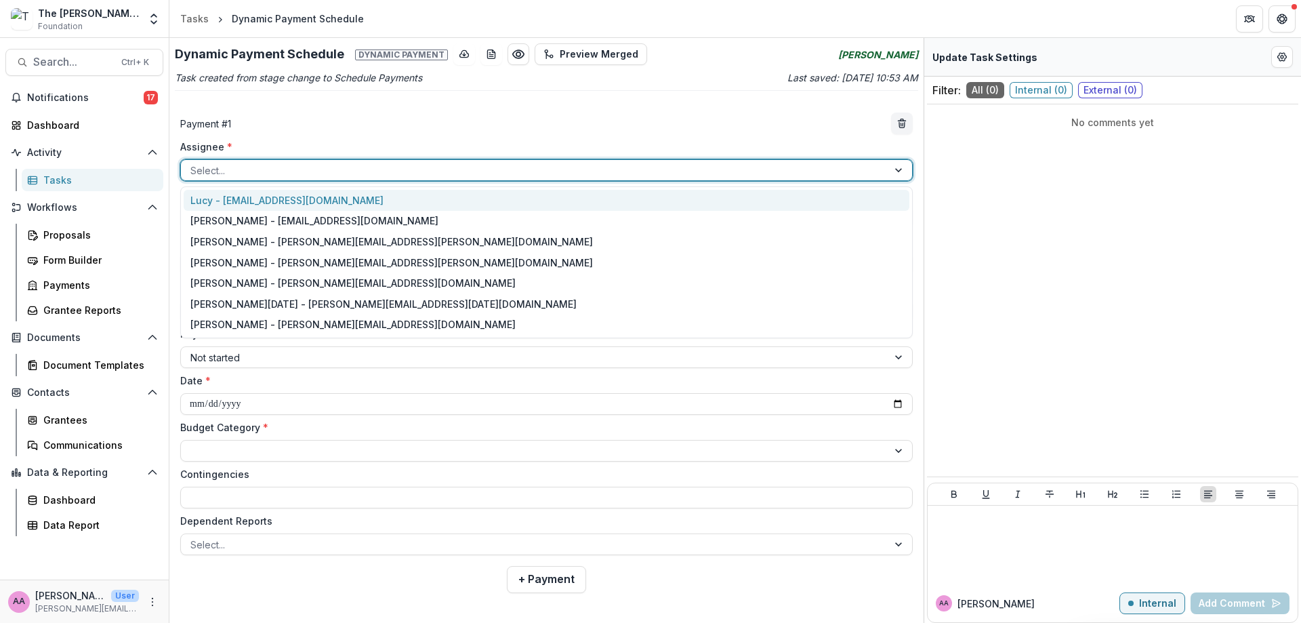
click at [529, 163] on div at bounding box center [534, 170] width 688 height 17
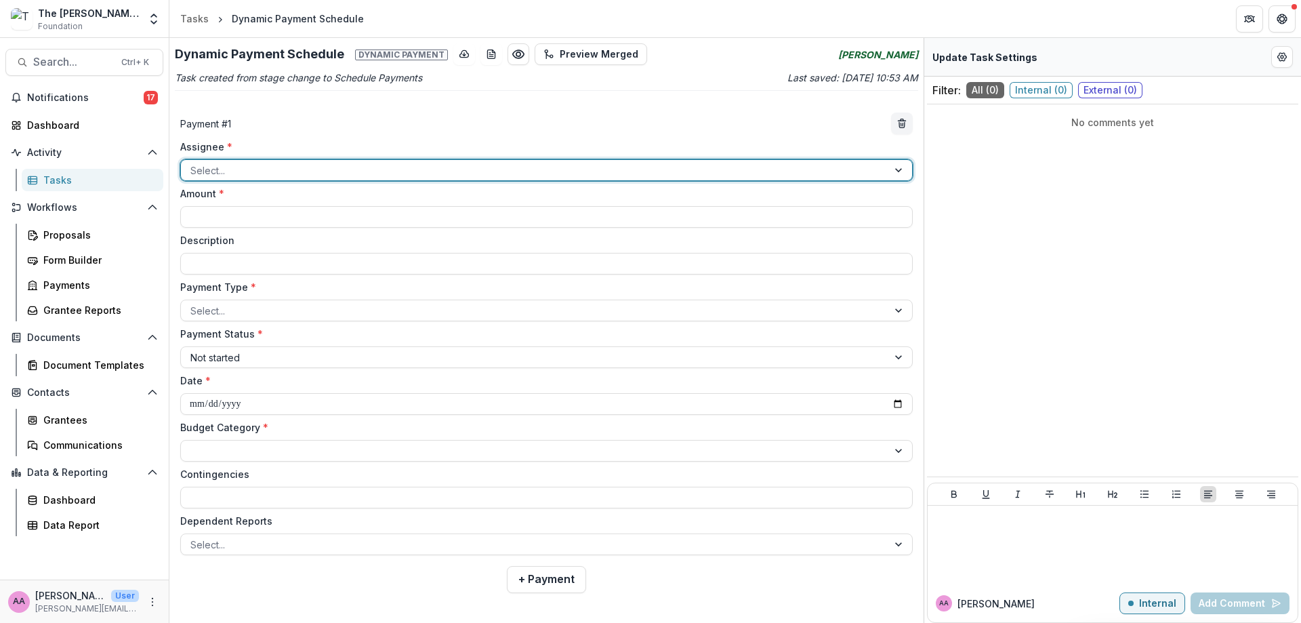
click at [69, 18] on div "The [PERSON_NAME] Foundation Workflow Sandbox" at bounding box center [88, 13] width 101 height 14
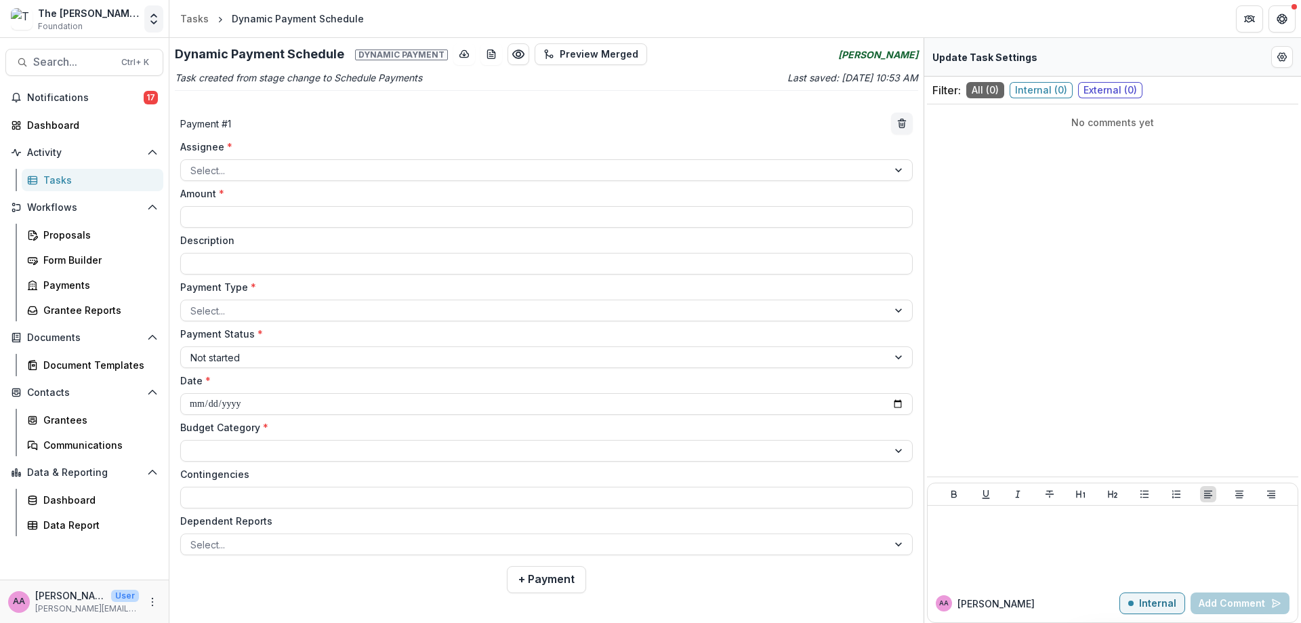
click at [149, 21] on icon "Open entity switcher" at bounding box center [154, 19] width 14 height 14
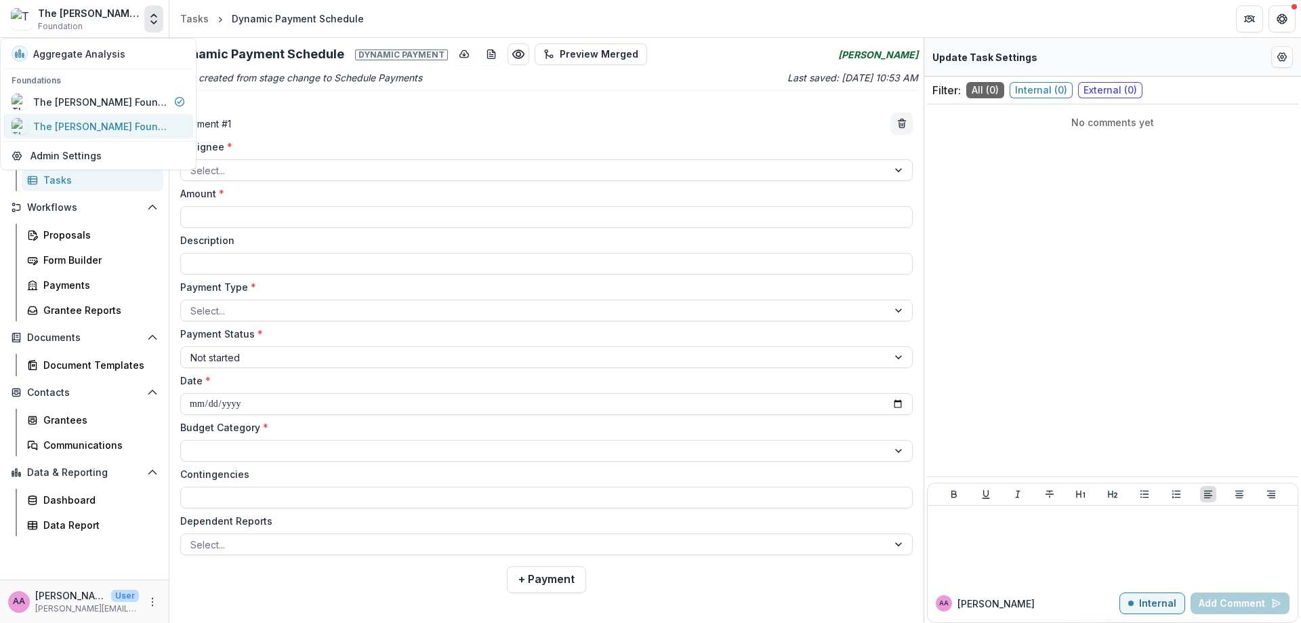
click at [150, 121] on div "The [PERSON_NAME] Foundation Data Sandbox" at bounding box center [100, 126] width 135 height 14
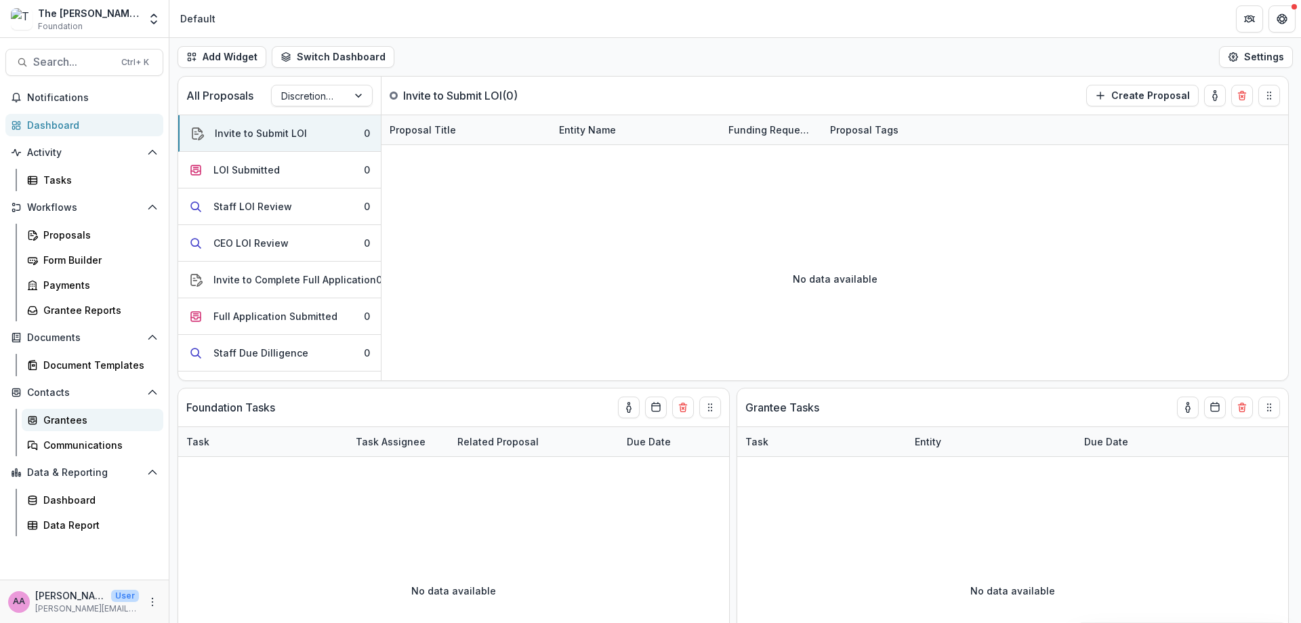
click at [100, 425] on div "Grantees" at bounding box center [97, 420] width 109 height 14
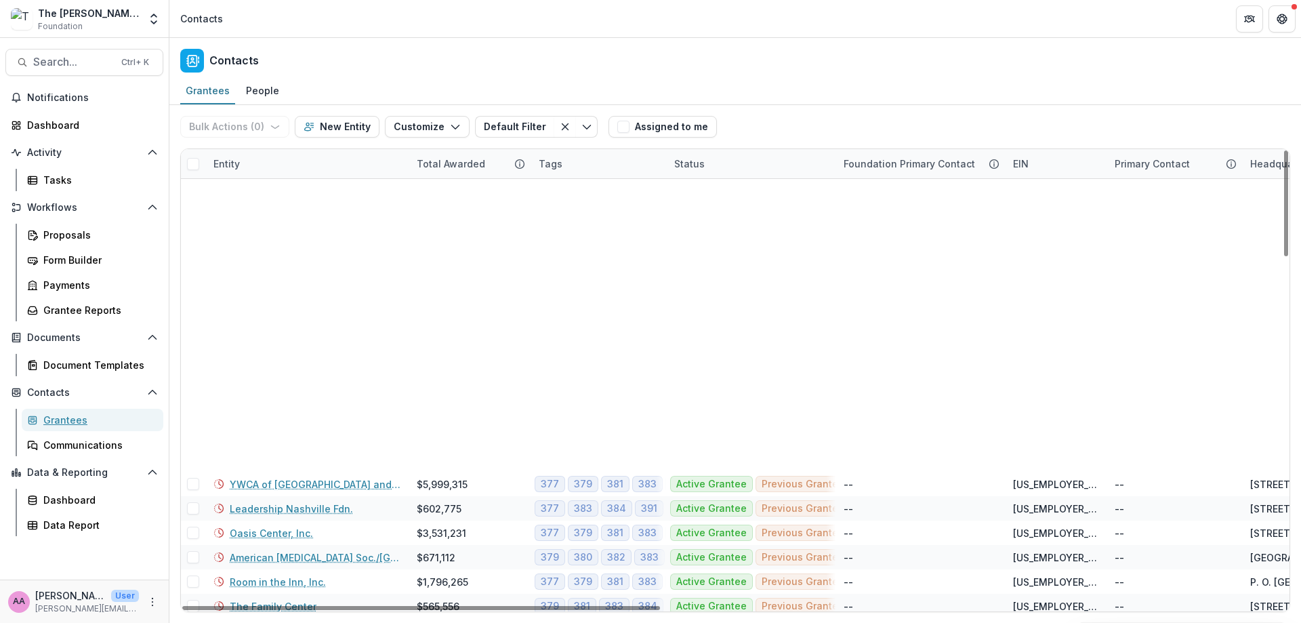
scroll to position [558, 0]
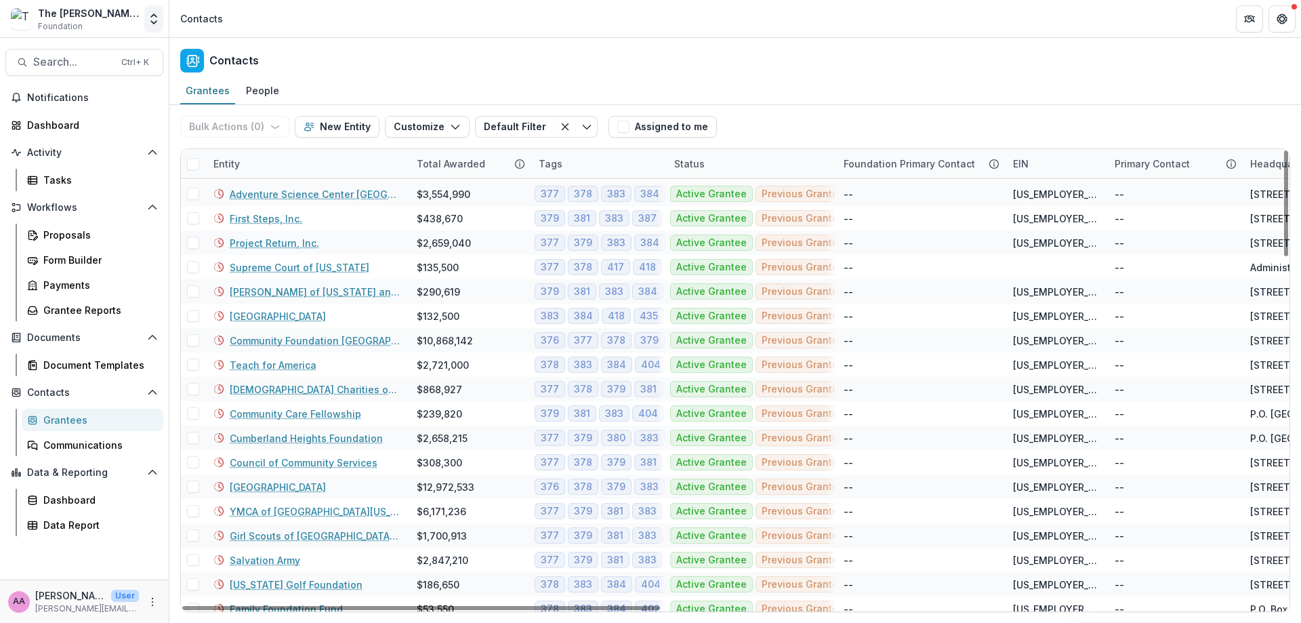
click at [158, 19] on icon "Open entity switcher" at bounding box center [154, 19] width 14 height 14
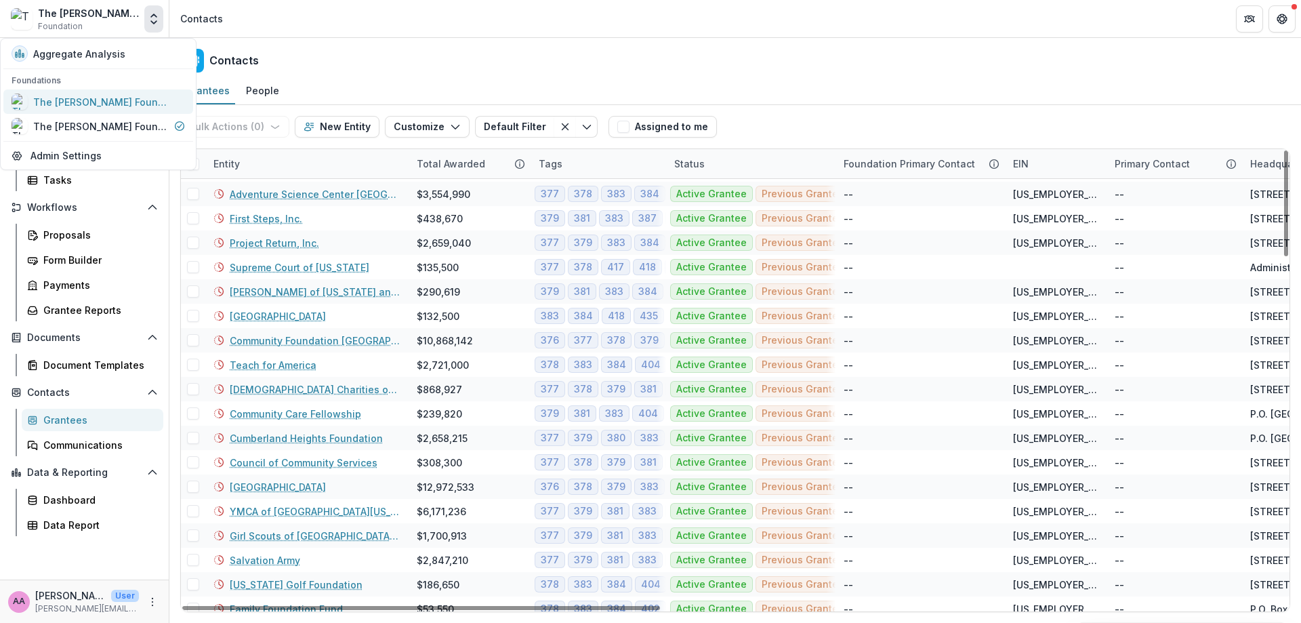
click at [117, 103] on div "The [PERSON_NAME] Foundation Workflow Sandbox" at bounding box center [100, 102] width 135 height 14
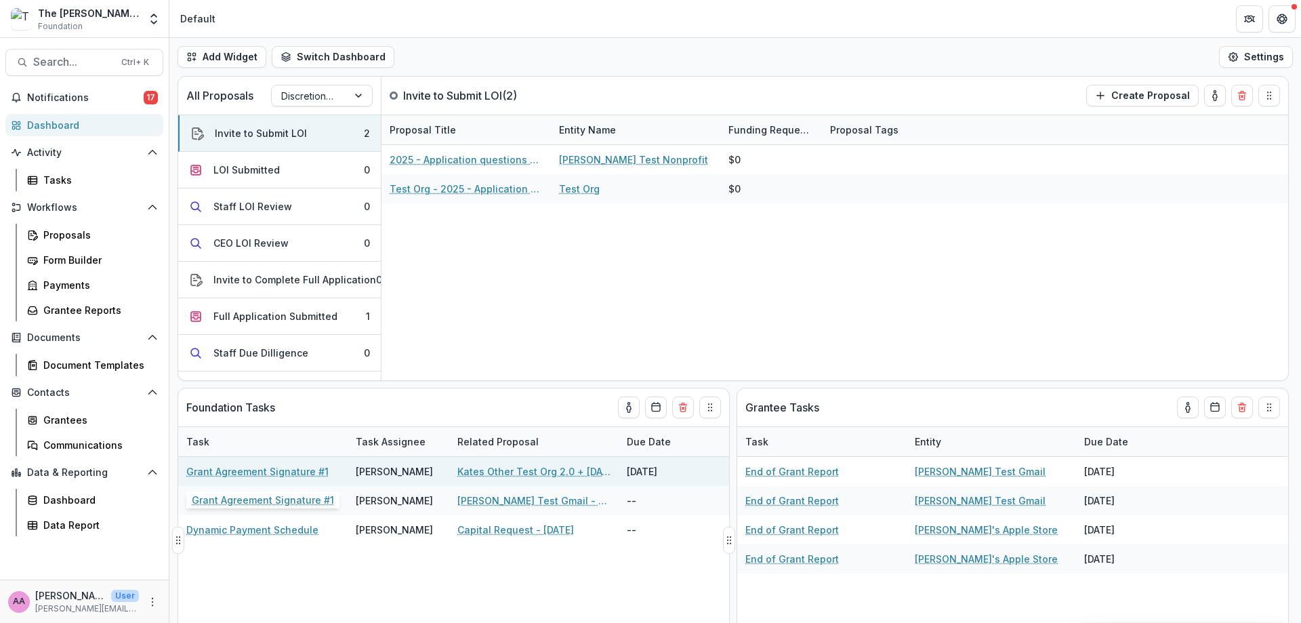
click at [267, 476] on link "Grant Agreement Signature #1" at bounding box center [257, 471] width 142 height 14
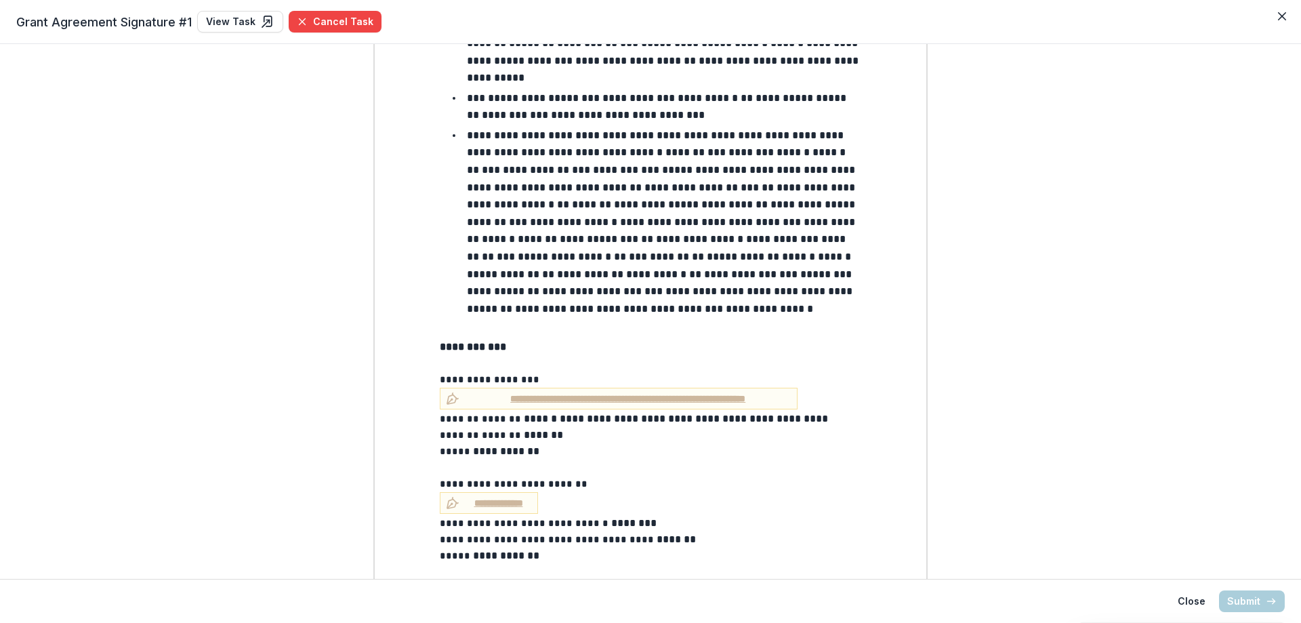
scroll to position [1221, 0]
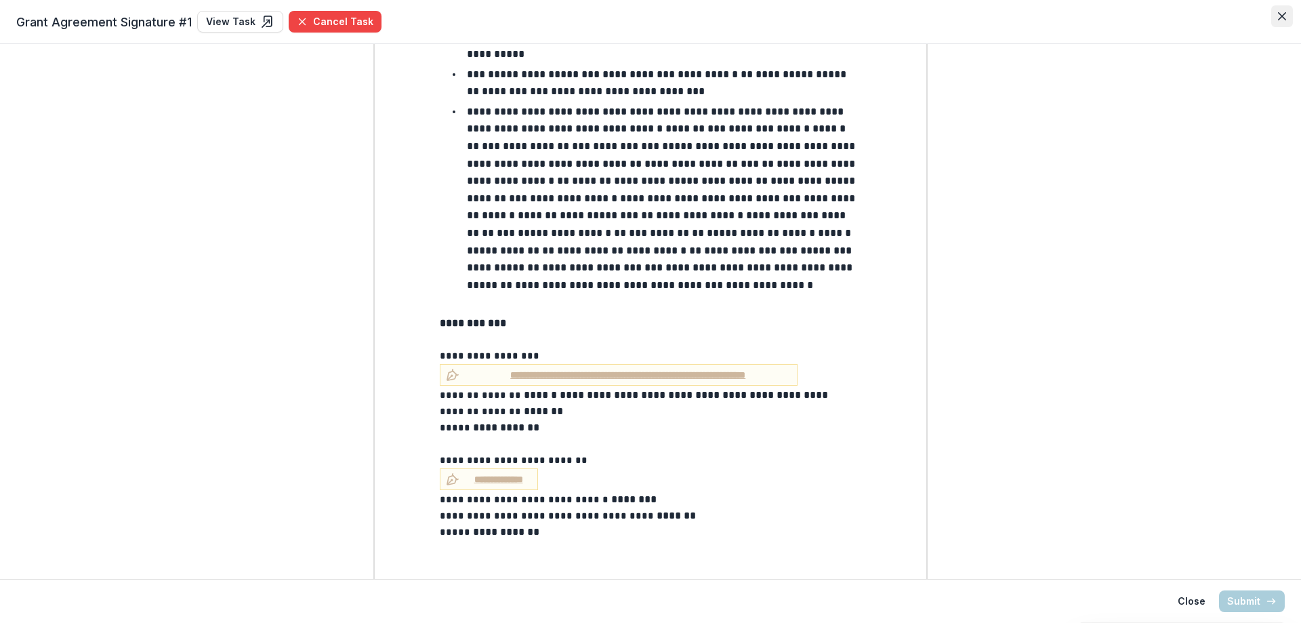
click at [1275, 8] on button "Close" at bounding box center [1282, 16] width 22 height 22
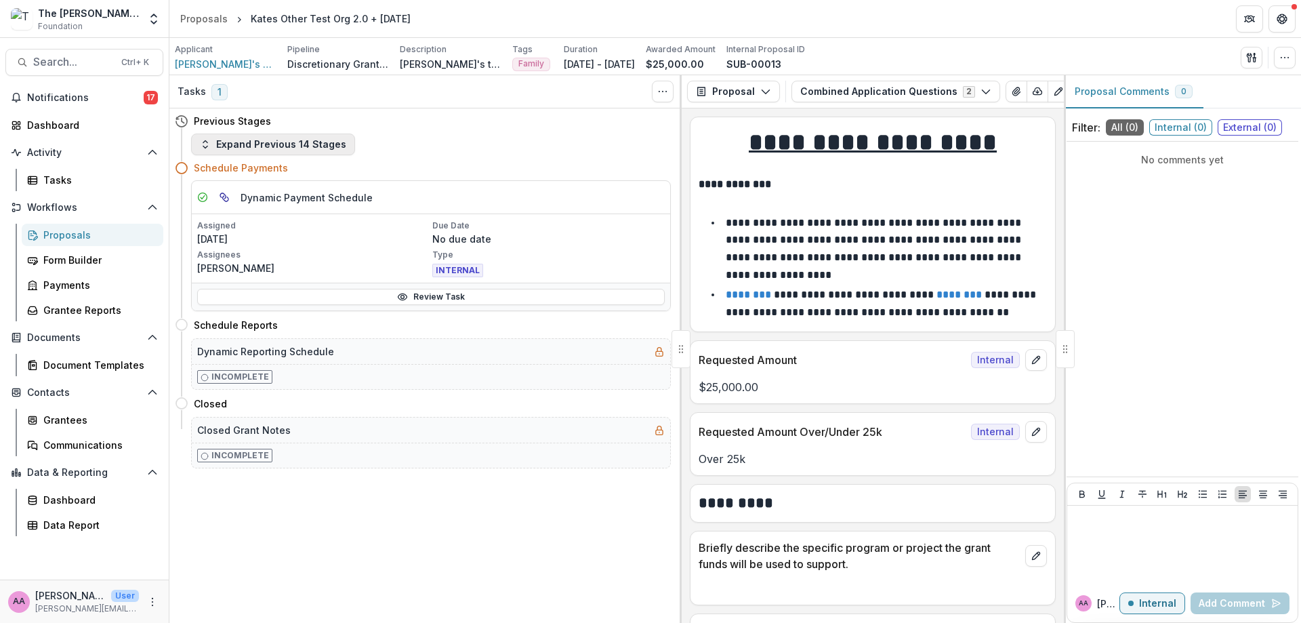
click at [261, 146] on button "Expand Previous 14 Stages" at bounding box center [273, 144] width 164 height 22
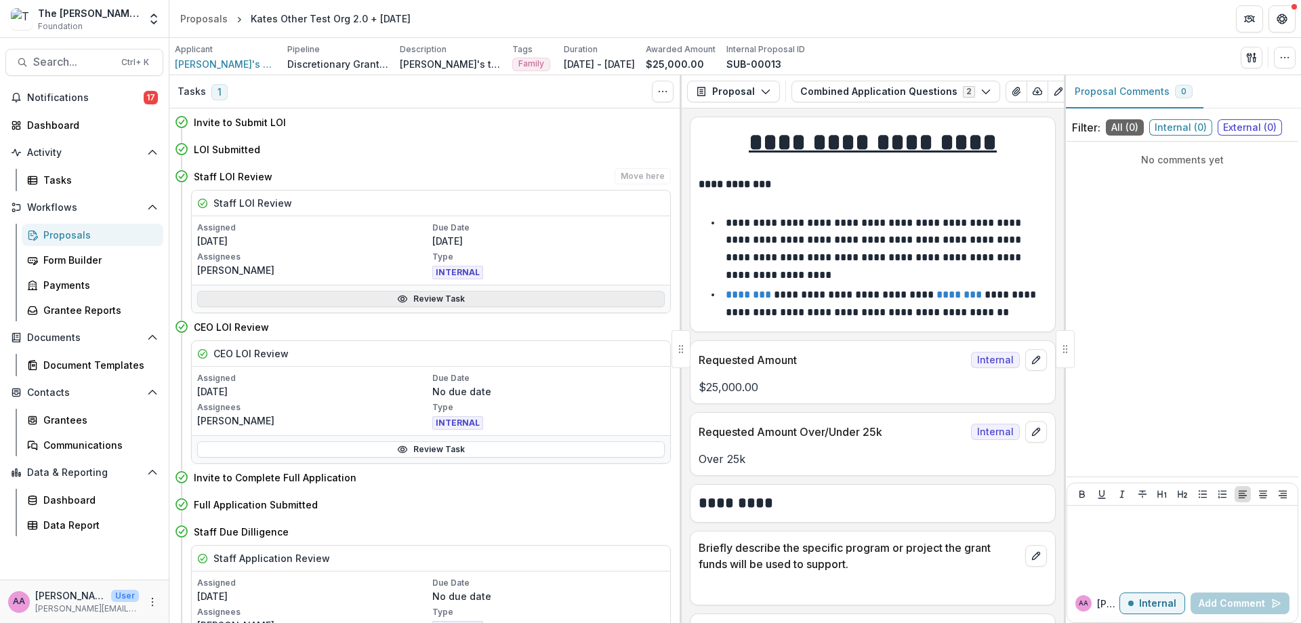
click at [318, 304] on link "Review Task" at bounding box center [430, 299] width 467 height 16
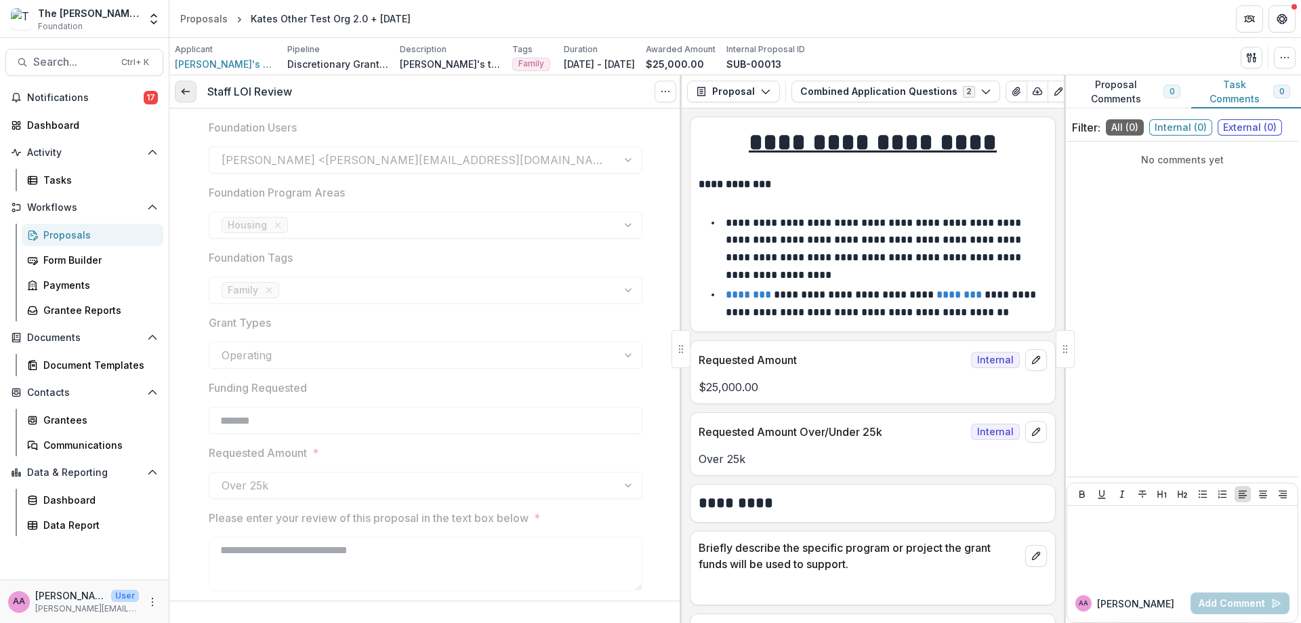
click at [184, 87] on icon at bounding box center [185, 91] width 11 height 11
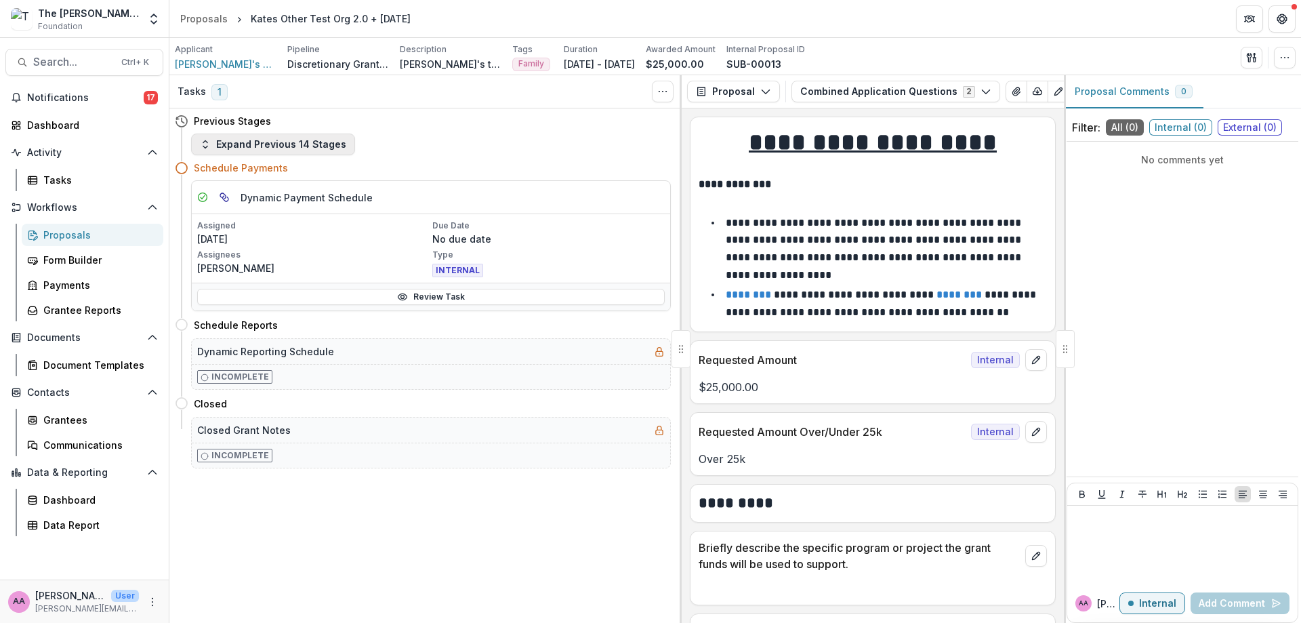
click at [270, 137] on button "Expand Previous 14 Stages" at bounding box center [273, 144] width 164 height 22
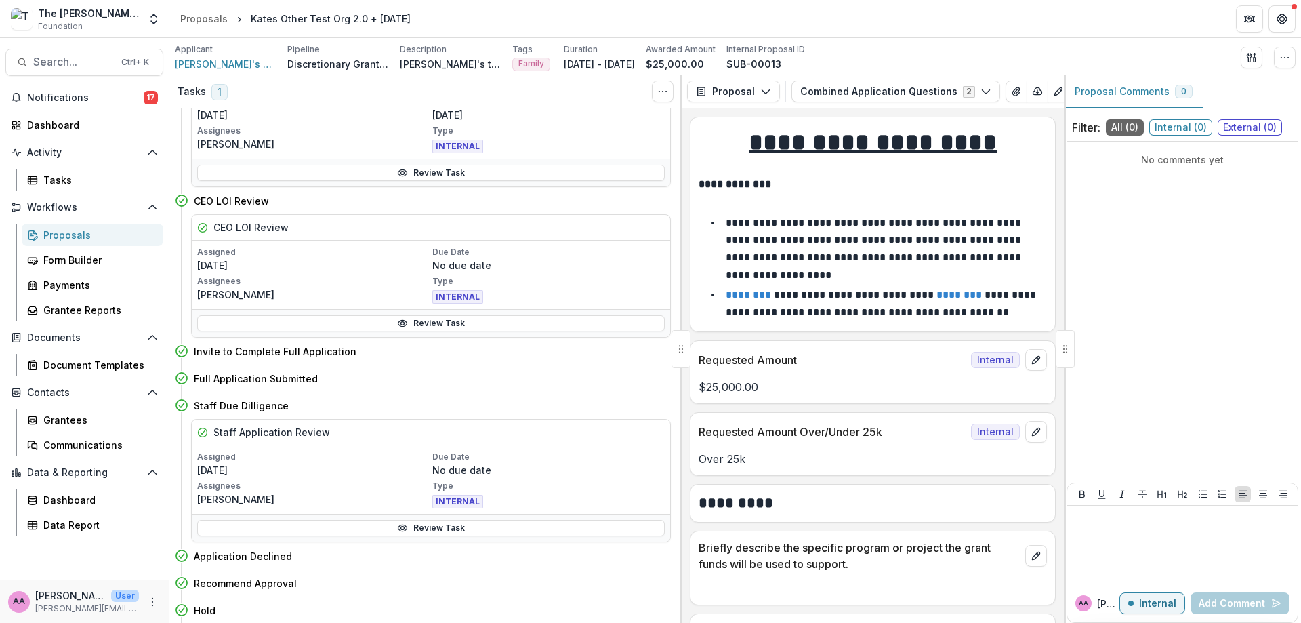
scroll to position [165, 0]
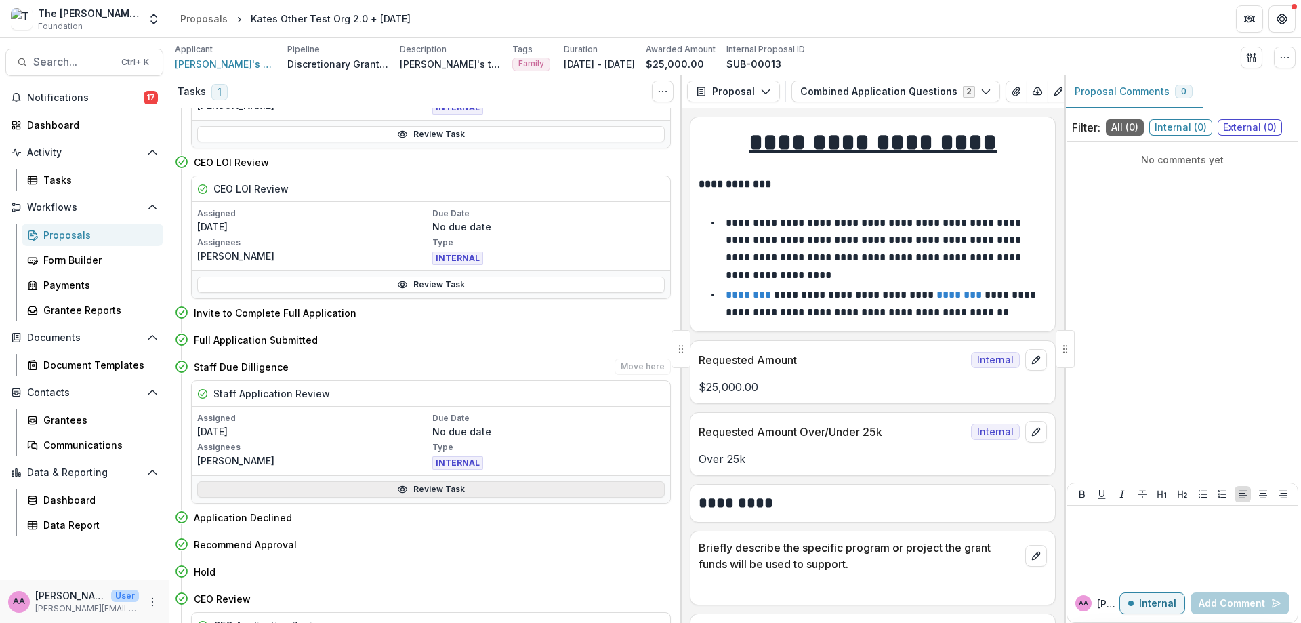
click at [357, 488] on link "Review Task" at bounding box center [430, 489] width 467 height 16
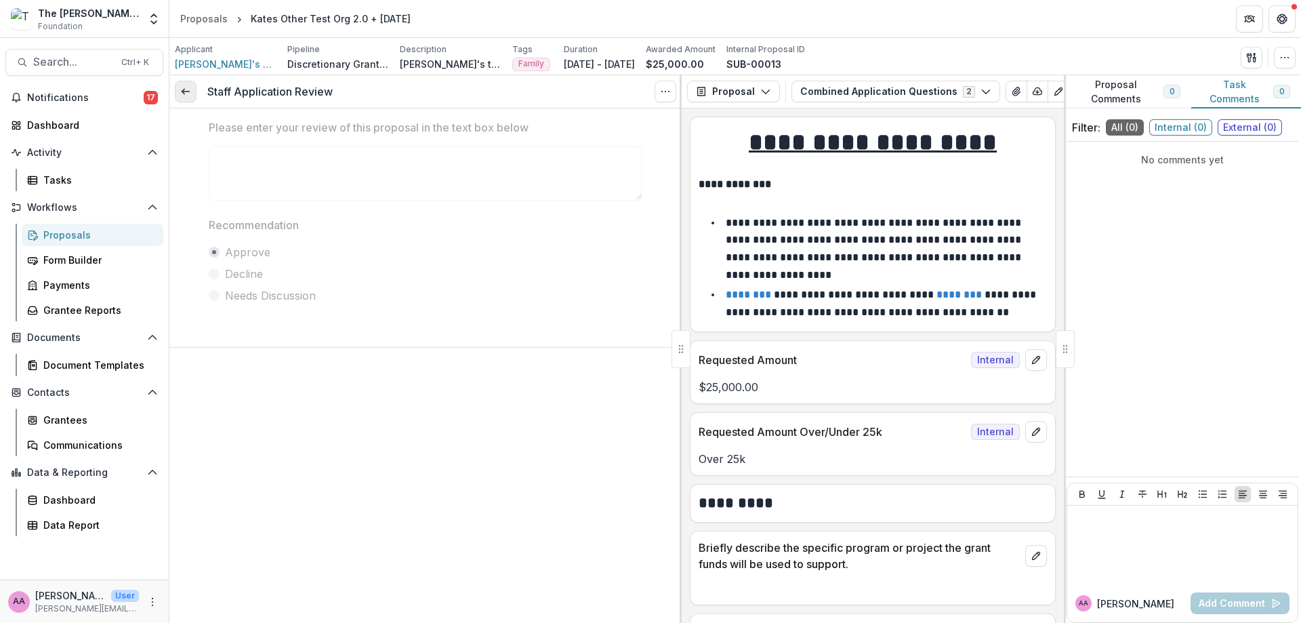
click at [187, 100] on link at bounding box center [186, 92] width 22 height 22
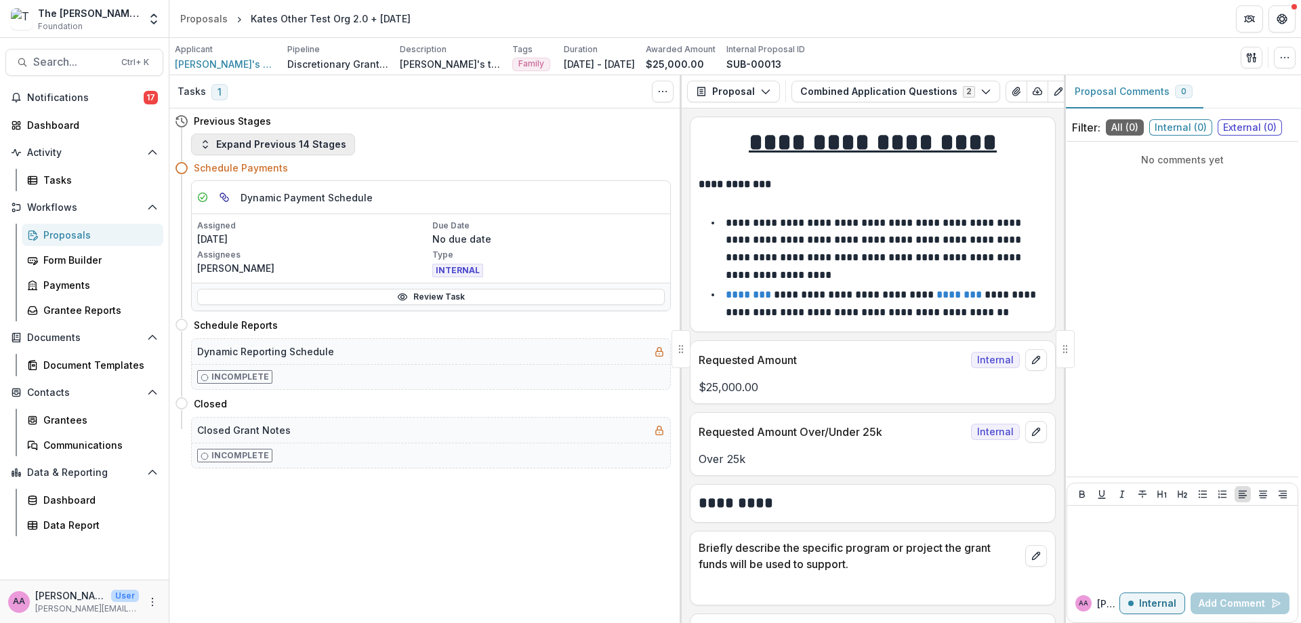
click at [291, 138] on button "Expand Previous 14 Stages" at bounding box center [273, 144] width 164 height 22
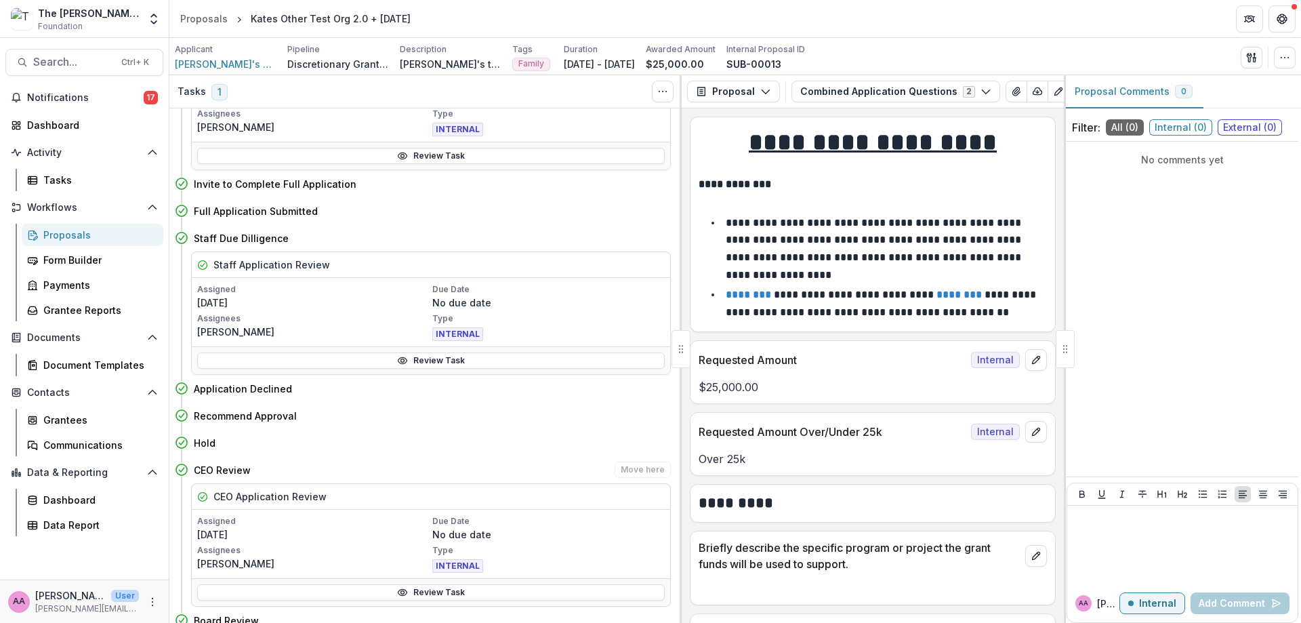
scroll to position [461, 0]
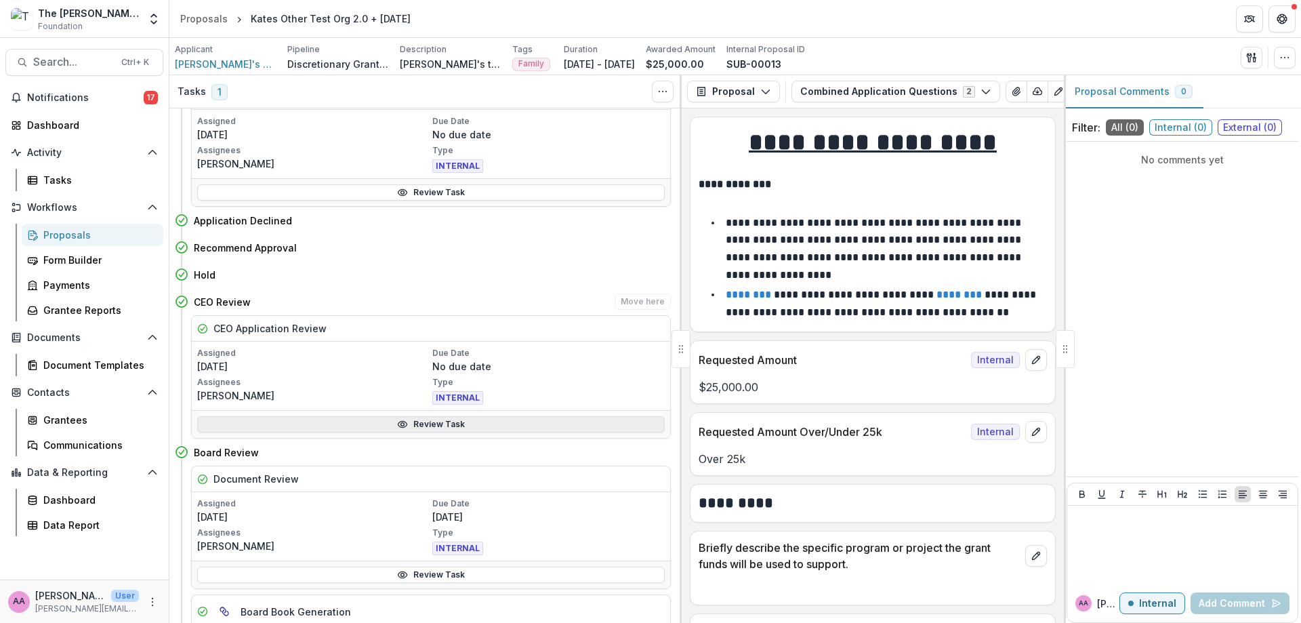
click at [406, 422] on icon at bounding box center [402, 424] width 11 height 11
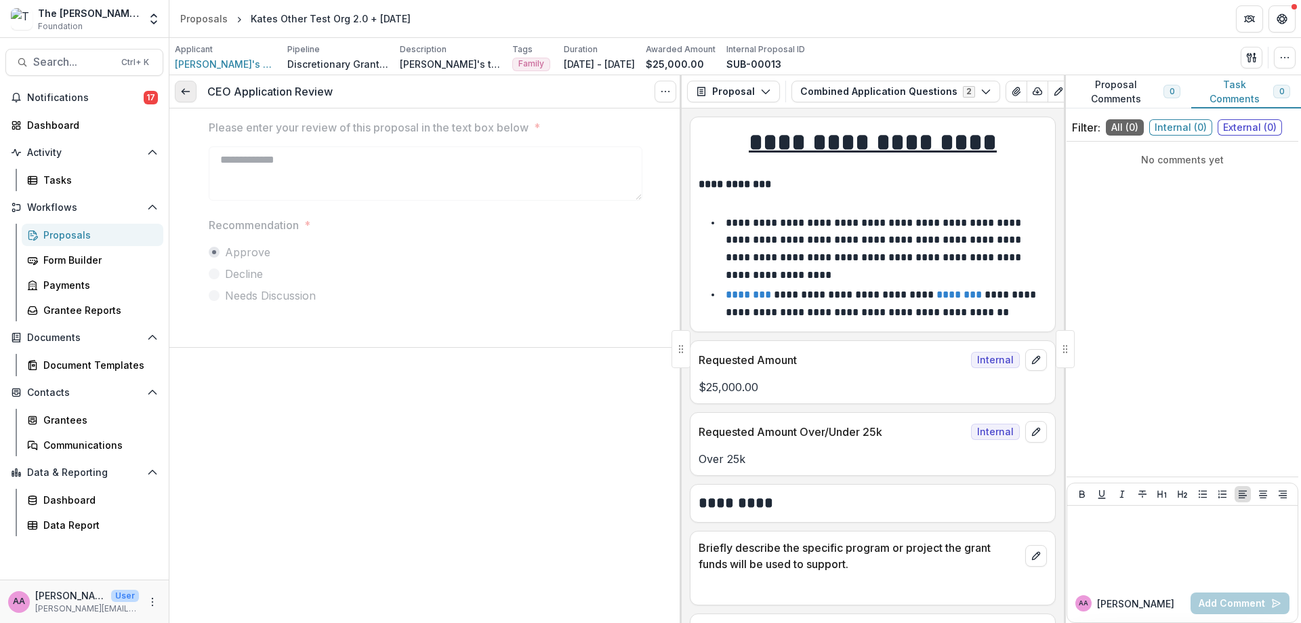
click at [182, 94] on icon at bounding box center [185, 91] width 11 height 11
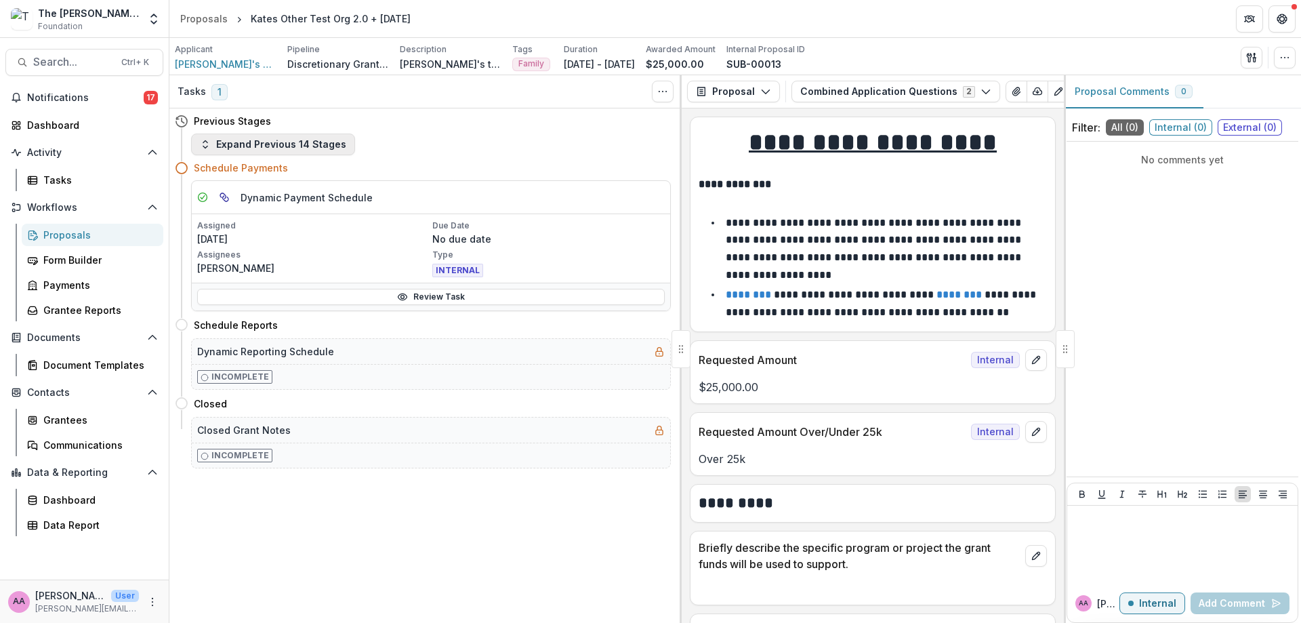
click at [236, 146] on button "Expand Previous 14 Stages" at bounding box center [273, 144] width 164 height 22
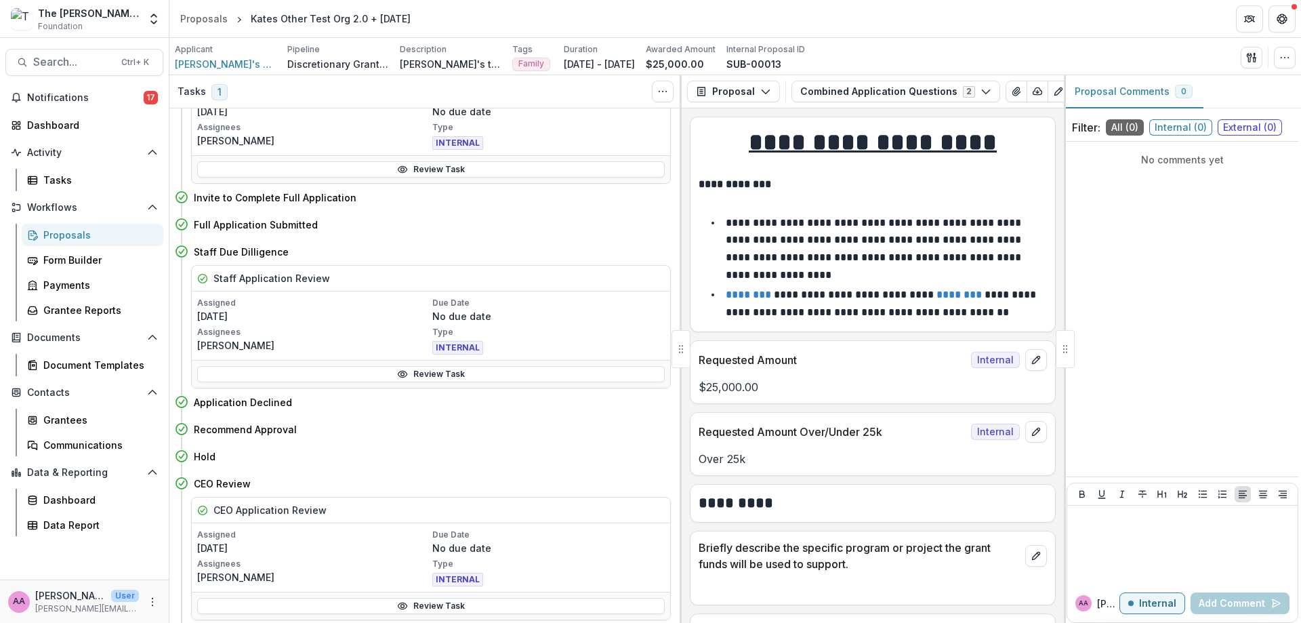
scroll to position [606, 0]
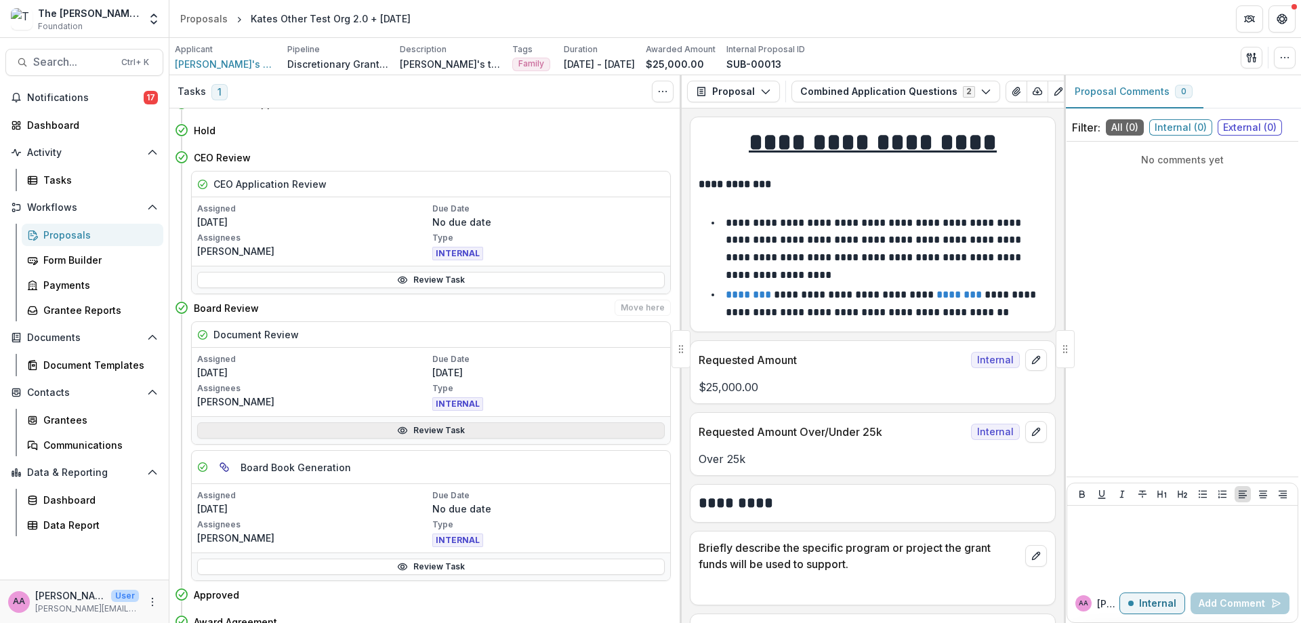
click at [363, 432] on link "Review Task" at bounding box center [430, 430] width 467 height 16
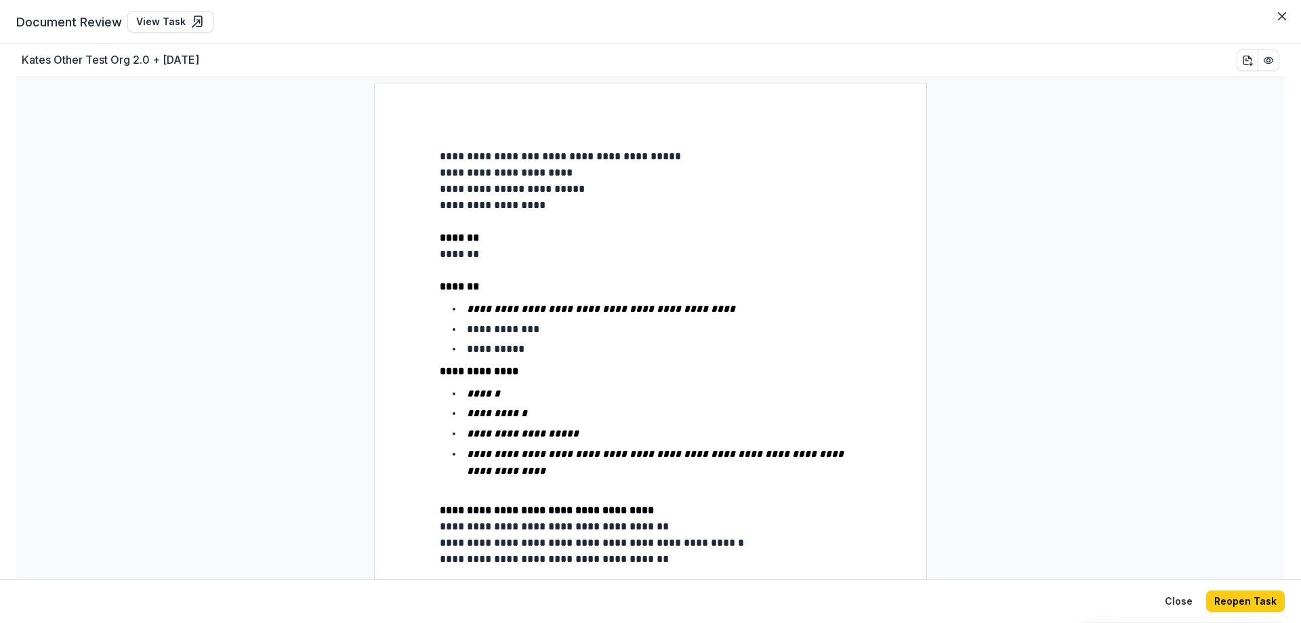
scroll to position [225, 0]
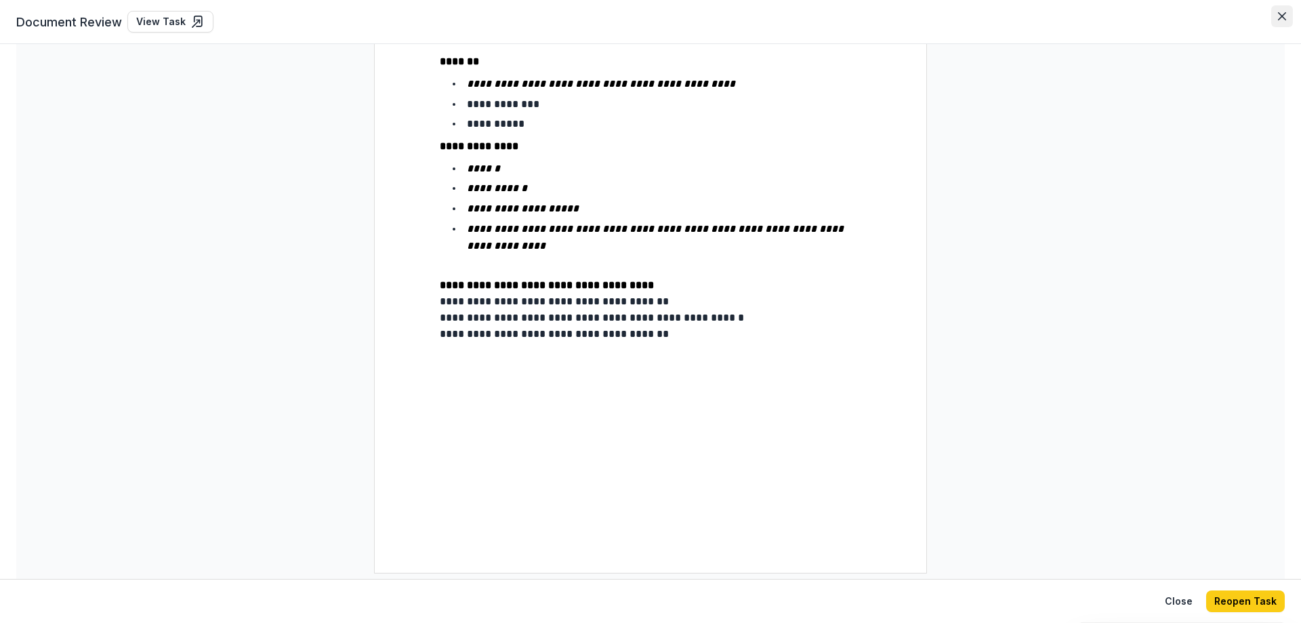
click at [1281, 14] on icon "Close" at bounding box center [1282, 16] width 8 height 8
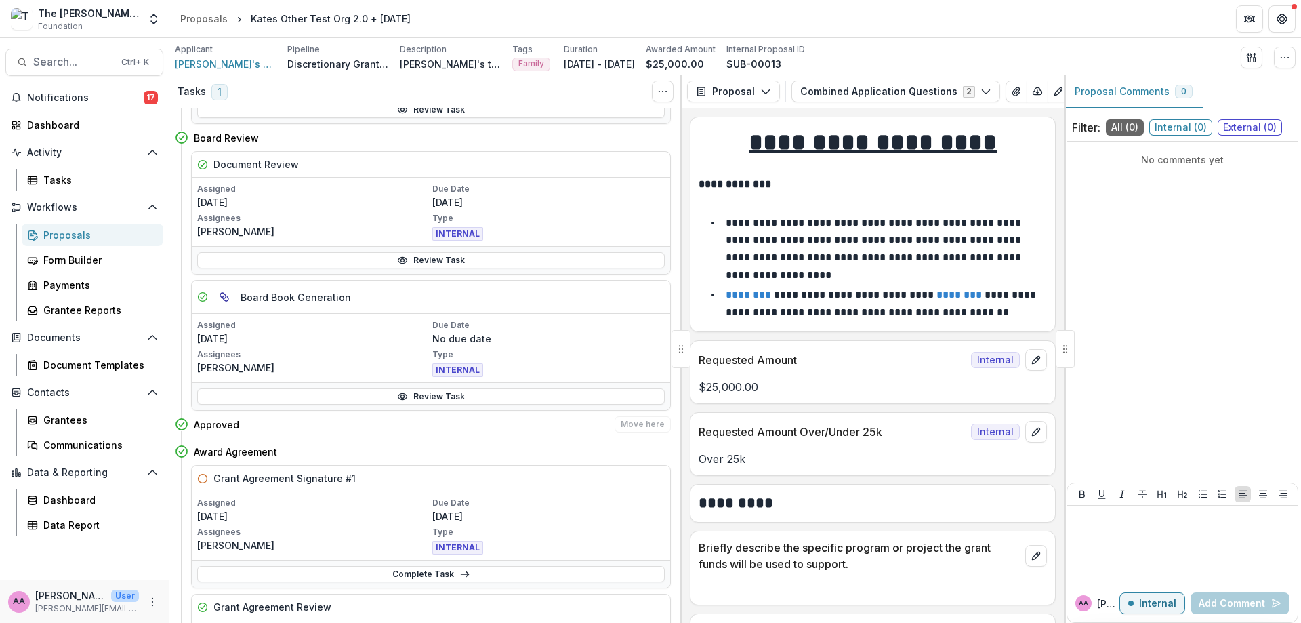
scroll to position [784, 0]
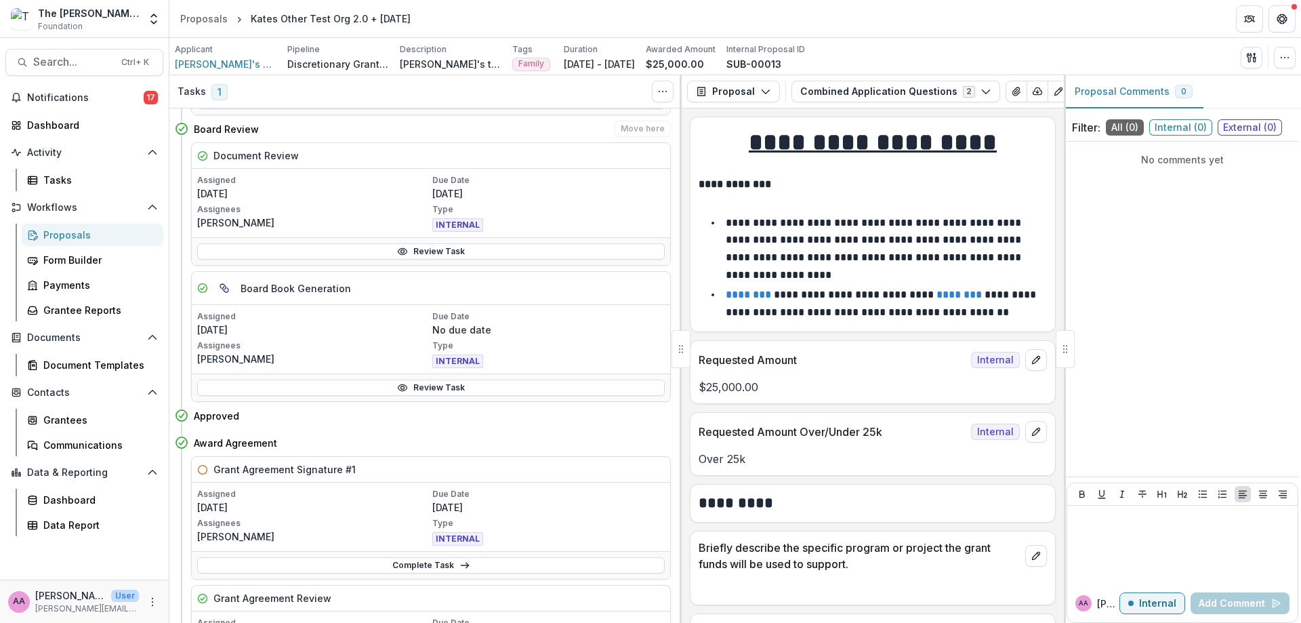
click at [394, 397] on div "Review Task" at bounding box center [431, 387] width 478 height 28
click at [399, 383] on icon at bounding box center [402, 387] width 11 height 11
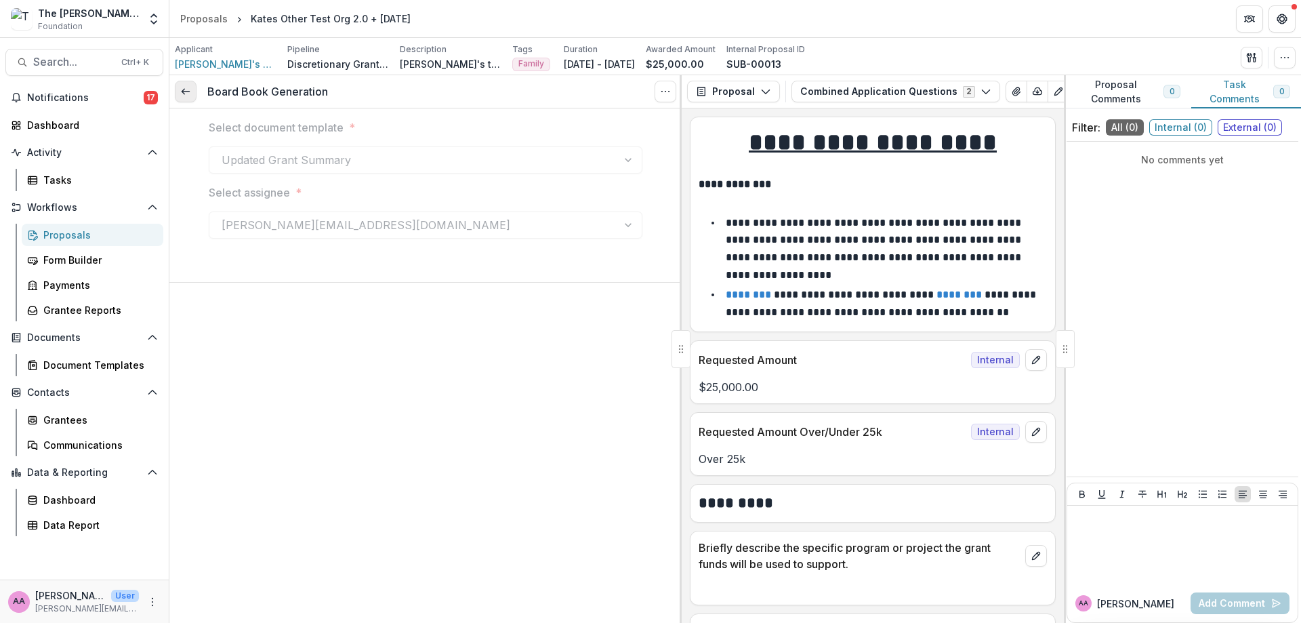
click at [190, 96] on icon at bounding box center [185, 91] width 11 height 11
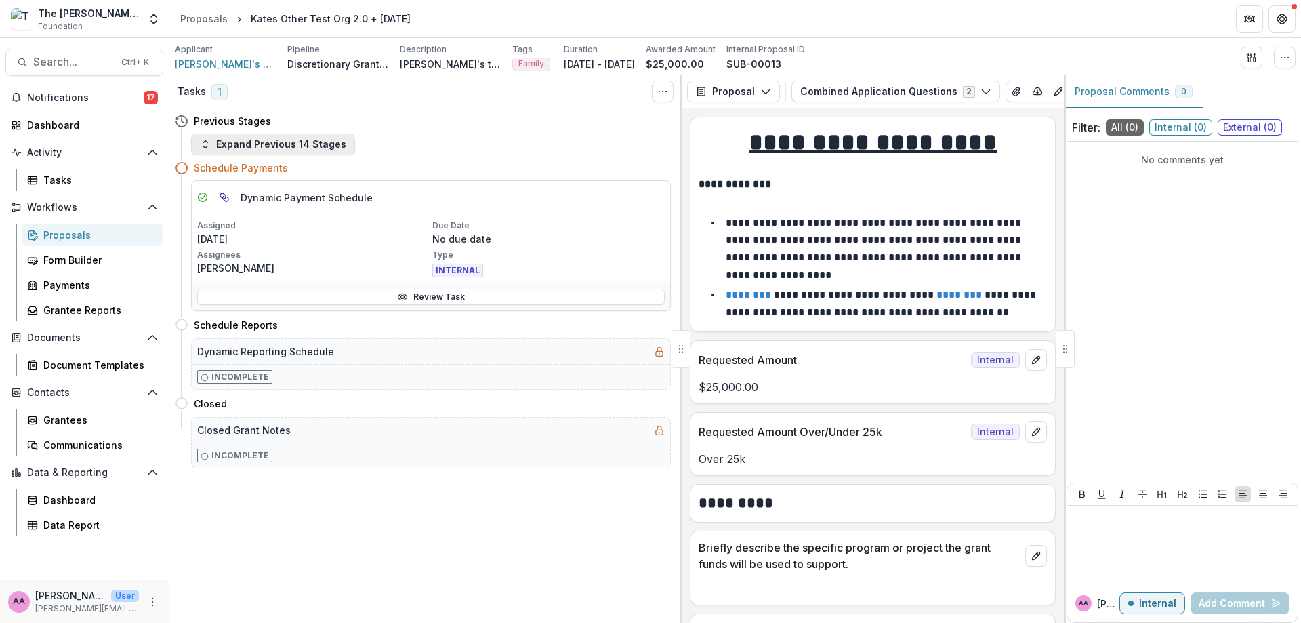
click at [295, 136] on button "Expand Previous 14 Stages" at bounding box center [273, 144] width 164 height 22
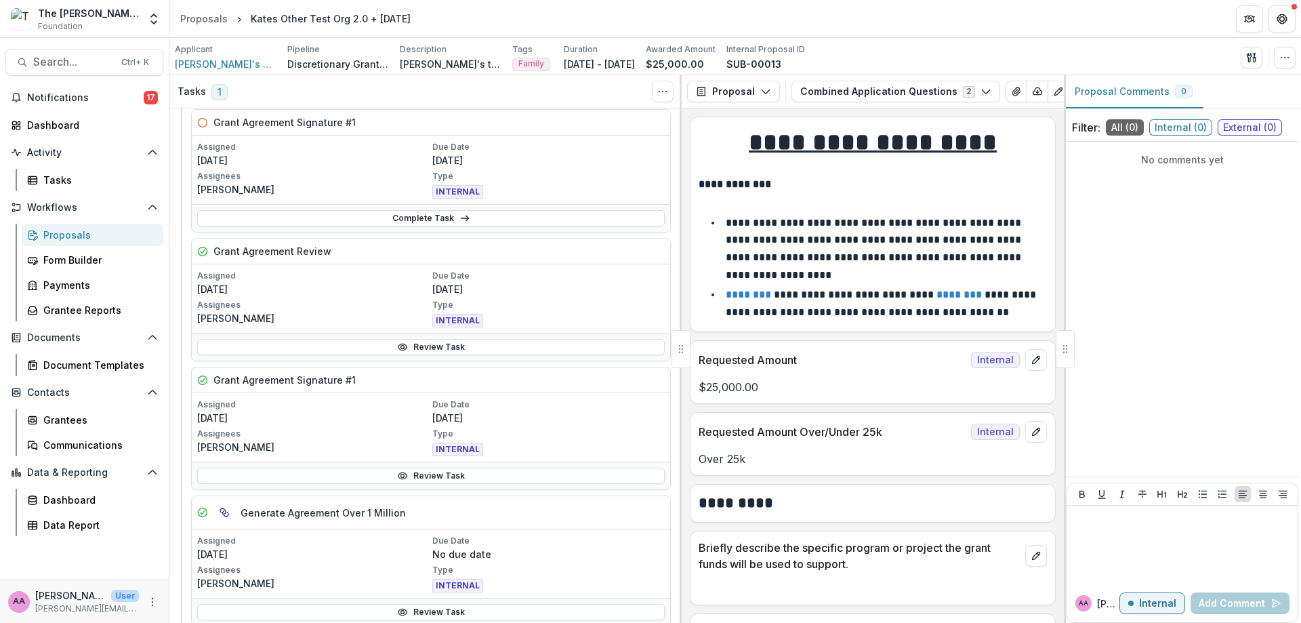
scroll to position [1177, 0]
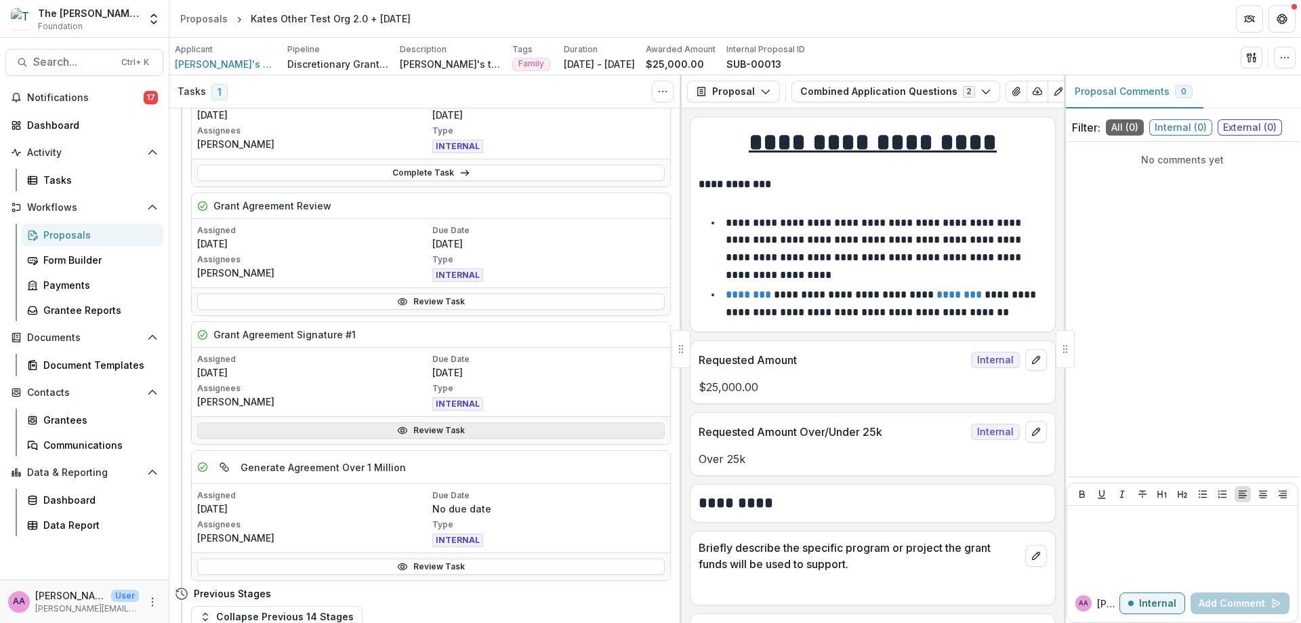
click at [417, 434] on link "Review Task" at bounding box center [430, 430] width 467 height 16
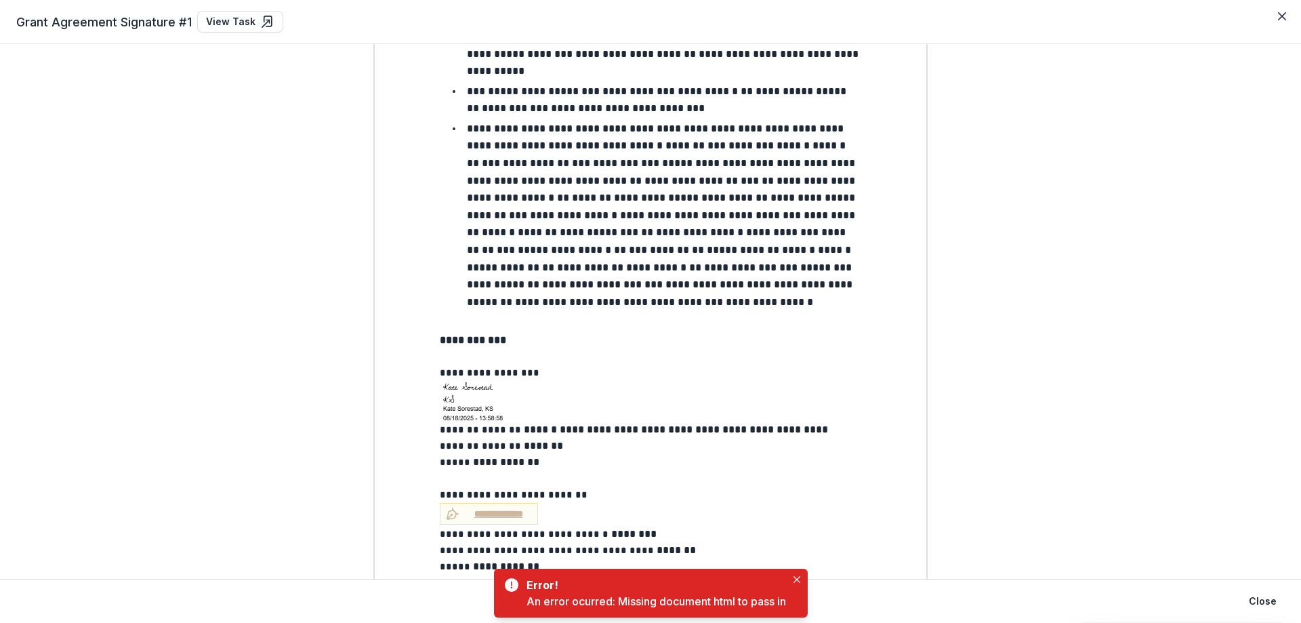
scroll to position [1240, 0]
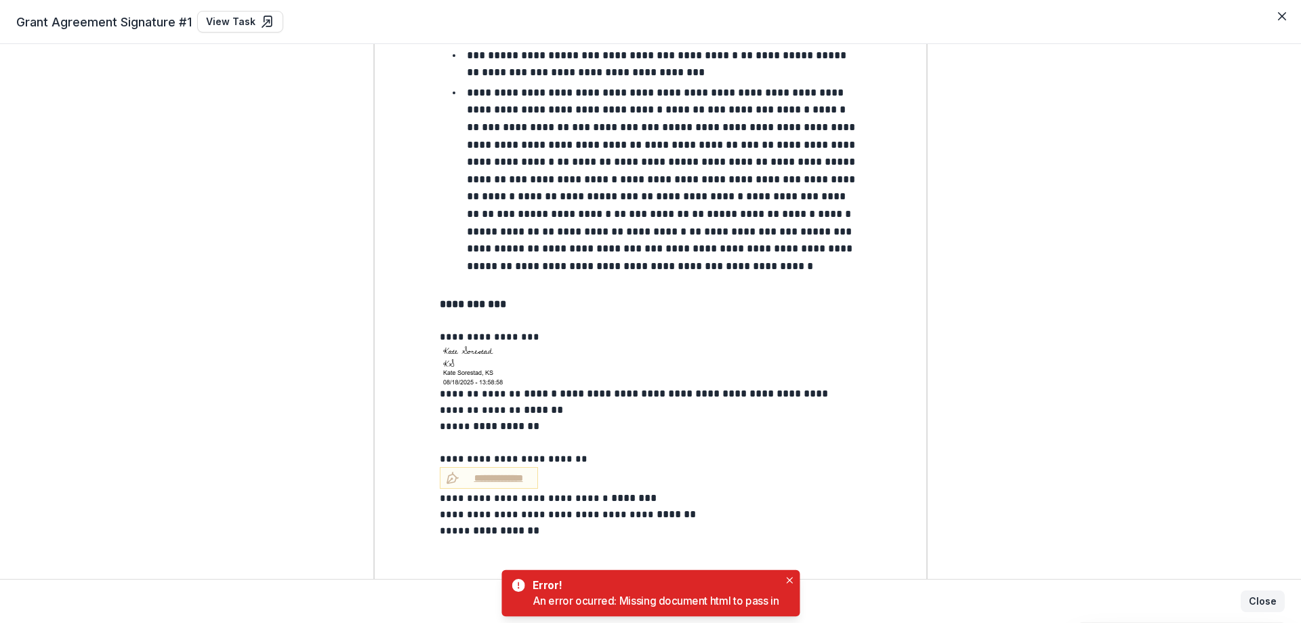
click at [1265, 602] on button "Close" at bounding box center [1262, 601] width 44 height 22
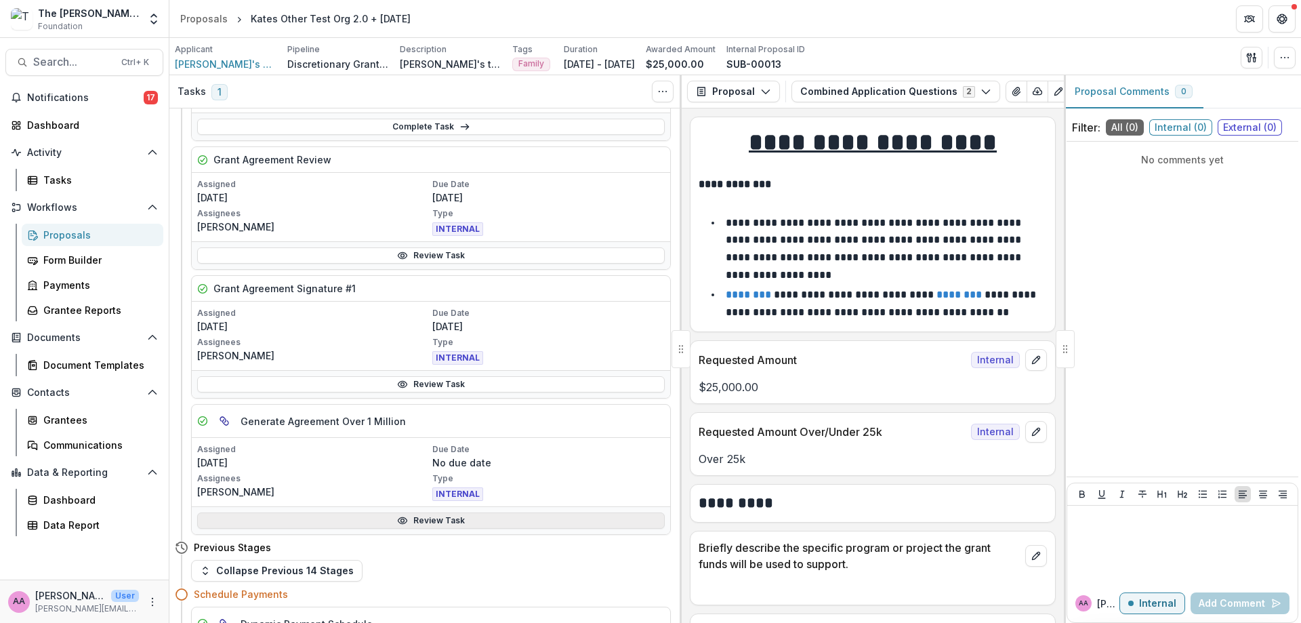
scroll to position [1231, 0]
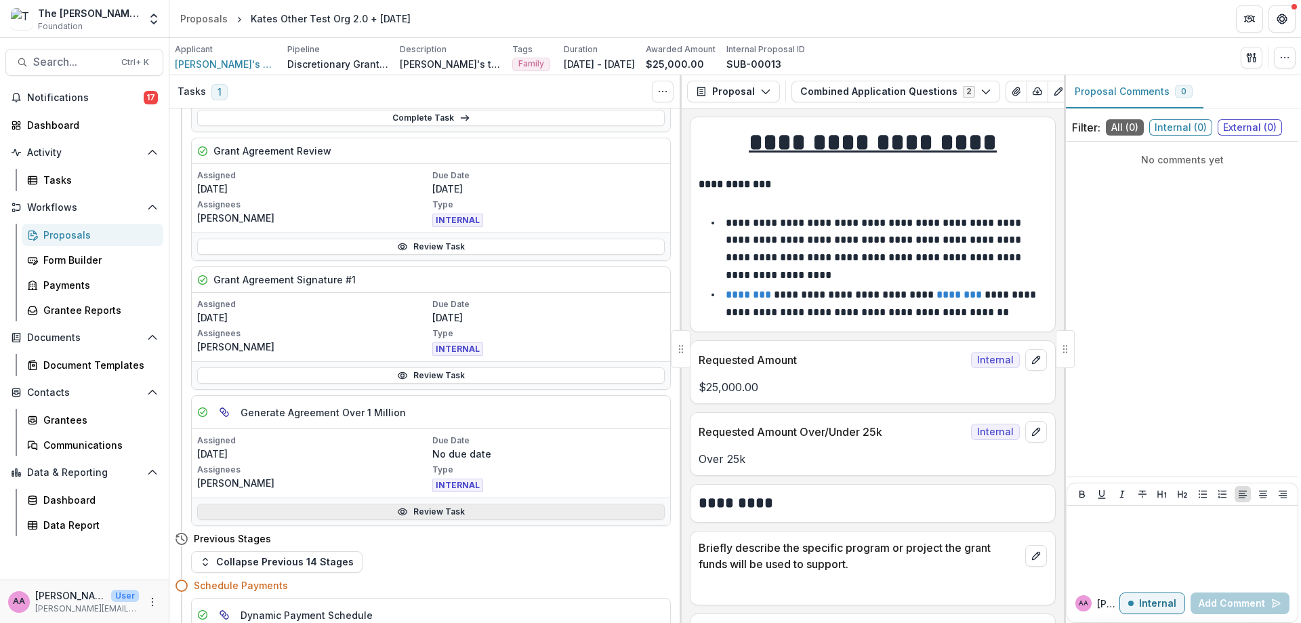
click at [393, 518] on link "Review Task" at bounding box center [430, 511] width 467 height 16
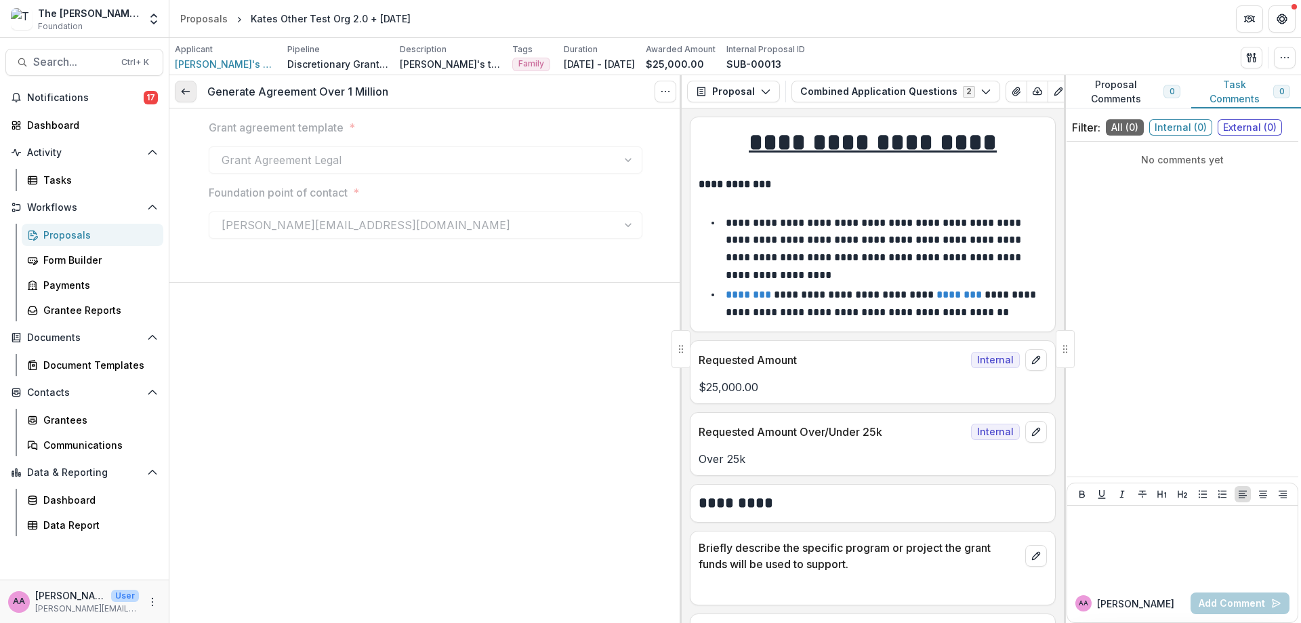
click at [183, 94] on icon at bounding box center [185, 91] width 11 height 11
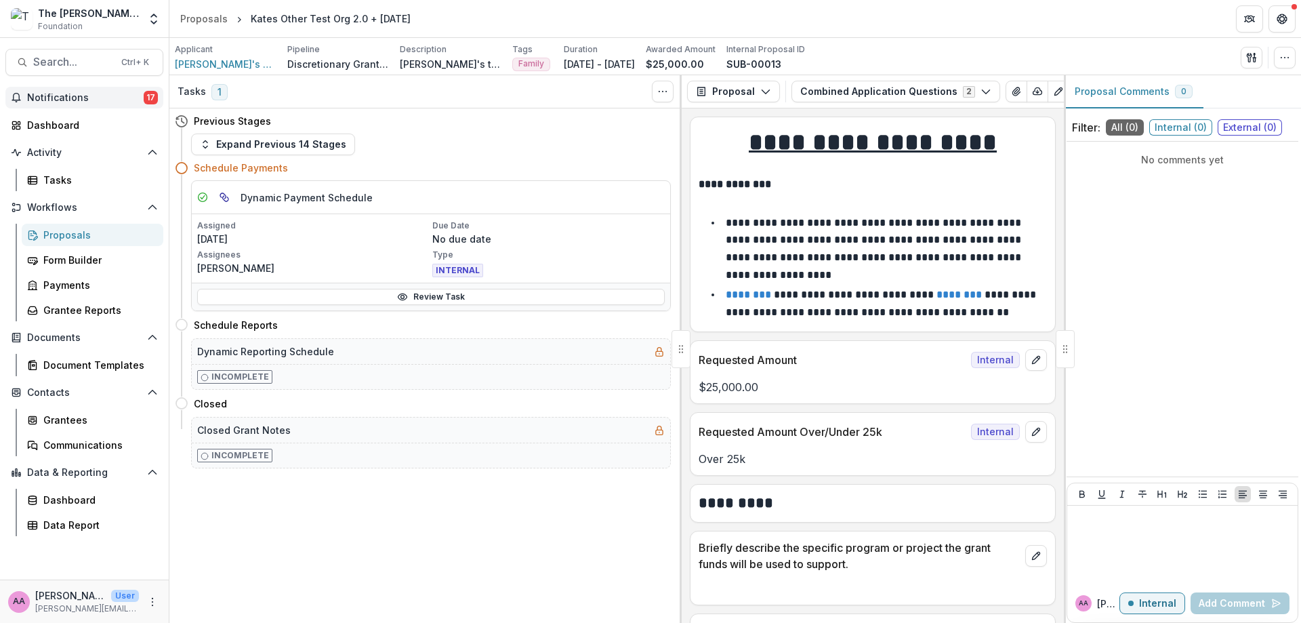
click at [119, 96] on span "Notifications" at bounding box center [85, 98] width 117 height 12
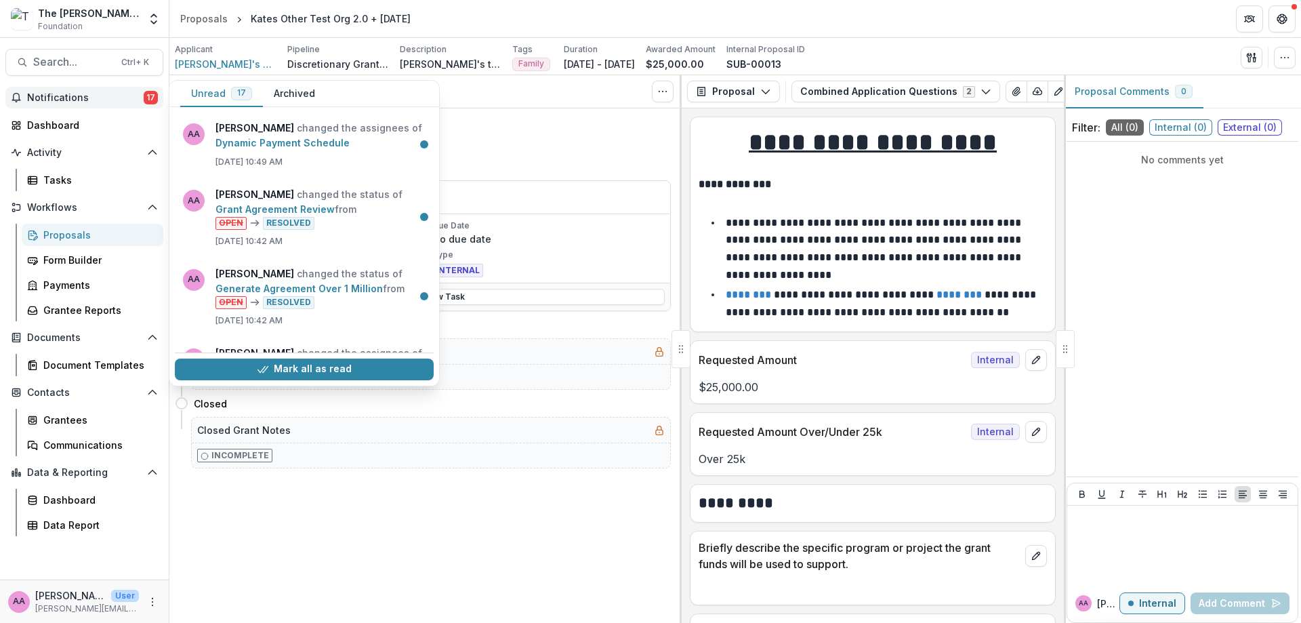
click at [119, 96] on span "Notifications" at bounding box center [85, 98] width 117 height 12
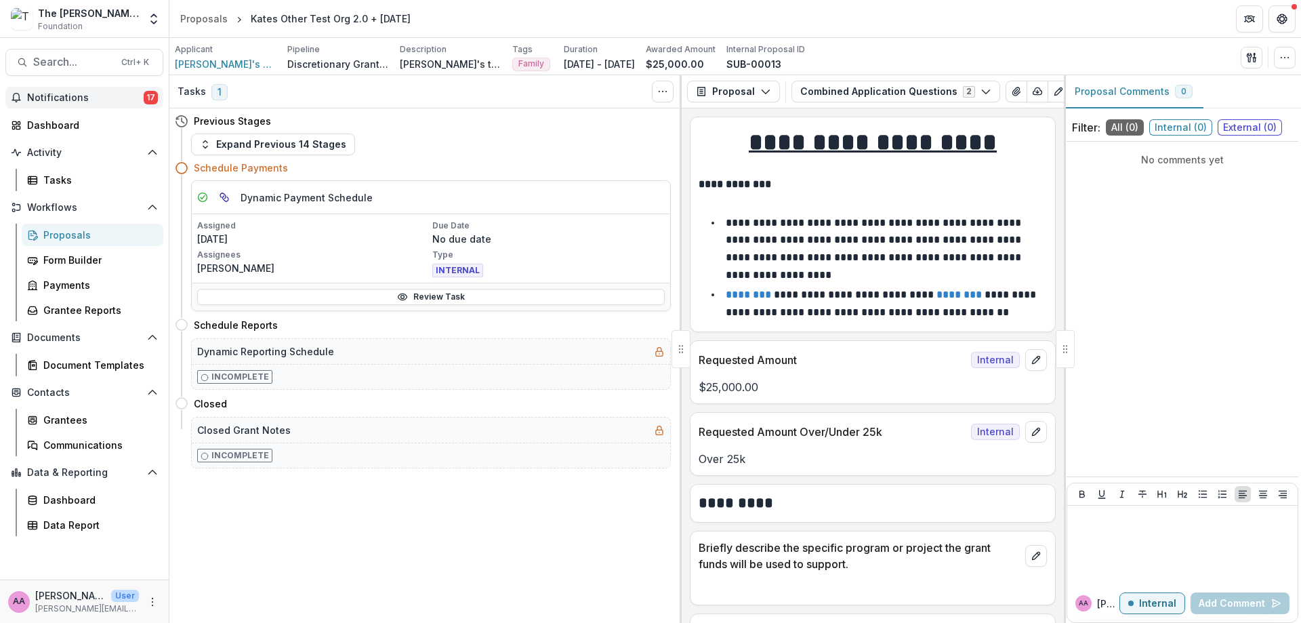
click at [119, 96] on span "Notifications" at bounding box center [85, 98] width 117 height 12
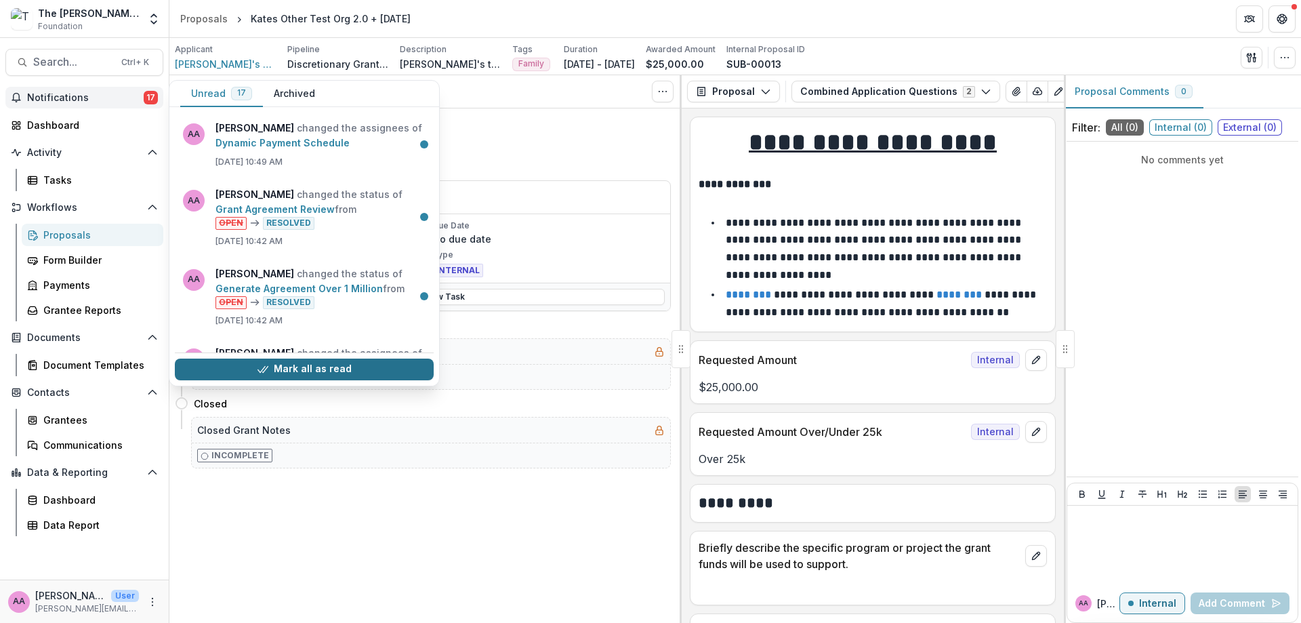
click at [304, 359] on button "Mark all as read" at bounding box center [304, 369] width 259 height 22
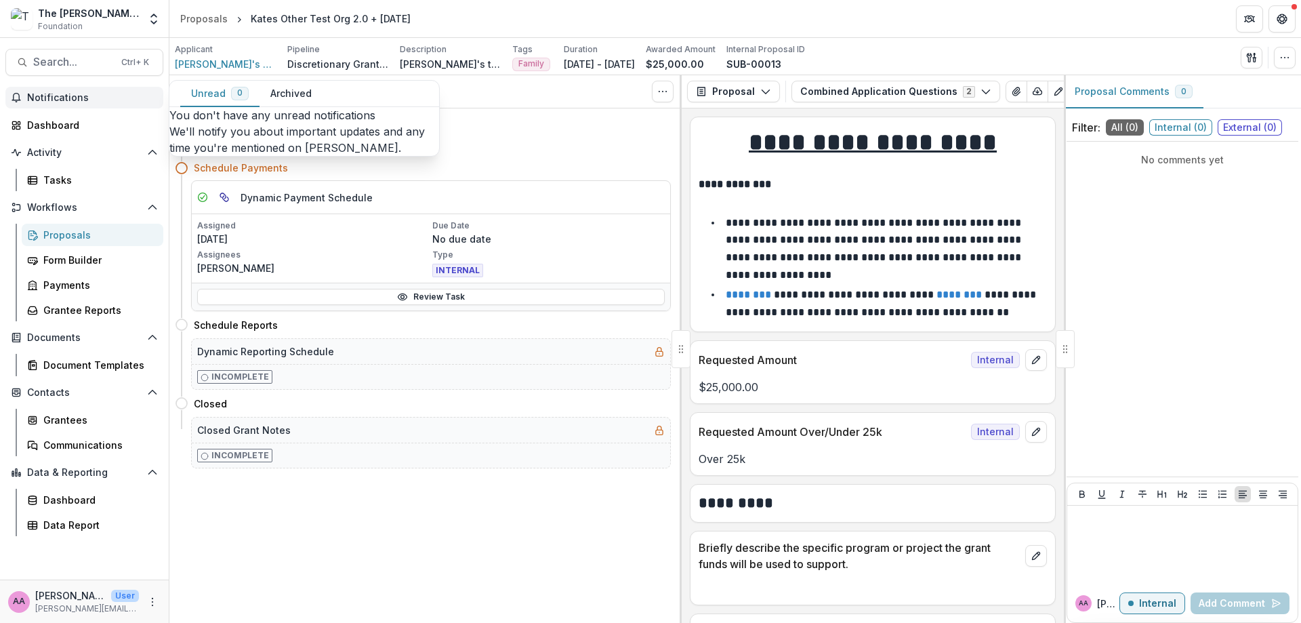
click at [61, 93] on span "Notifications" at bounding box center [92, 98] width 131 height 12
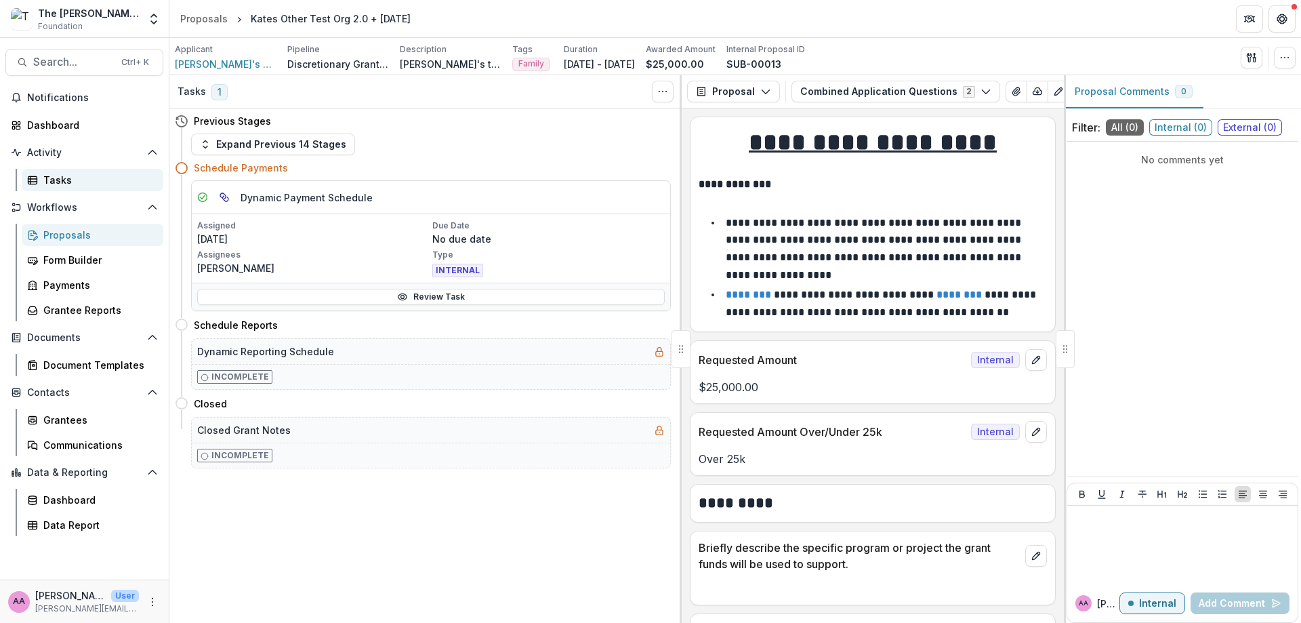
click at [84, 182] on div "Tasks" at bounding box center [97, 180] width 109 height 14
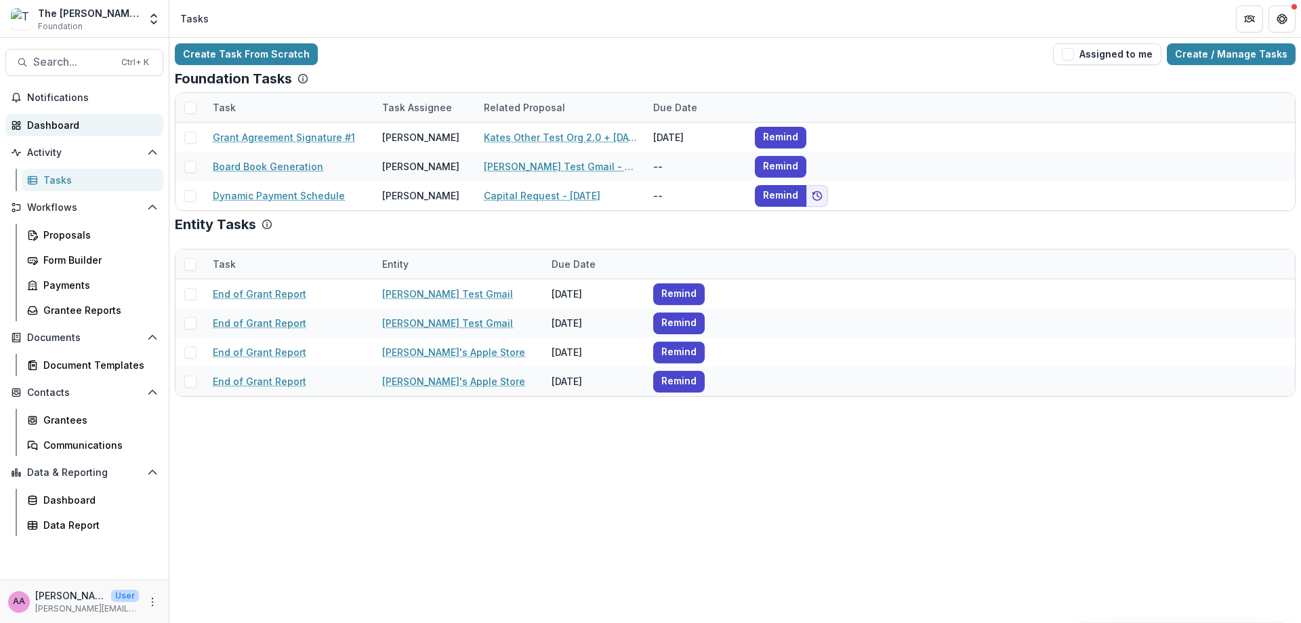
click at [83, 124] on div "Dashboard" at bounding box center [89, 125] width 125 height 14
